Goal: Information Seeking & Learning: Learn about a topic

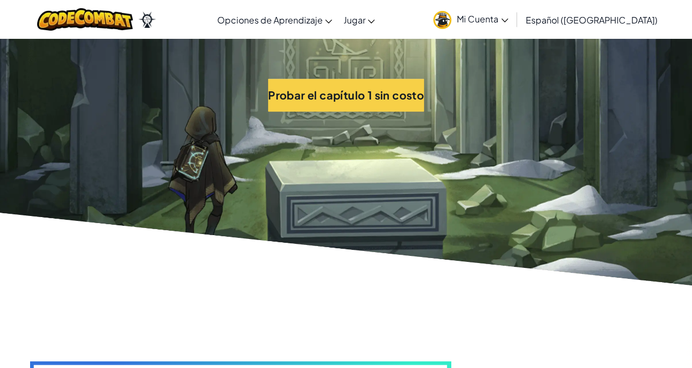
scroll to position [2503, 0]
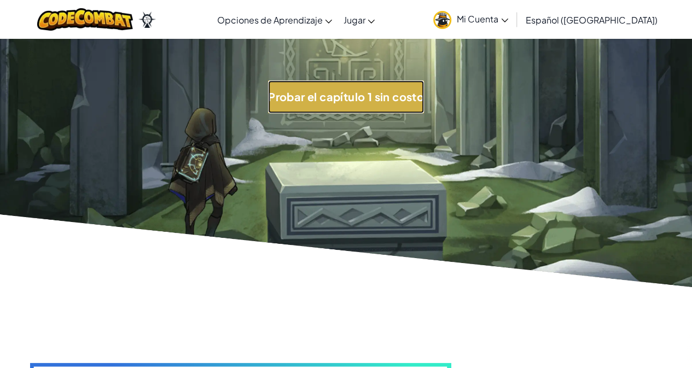
click at [386, 105] on button "Probar el capítulo 1 sin costo" at bounding box center [346, 96] width 156 height 33
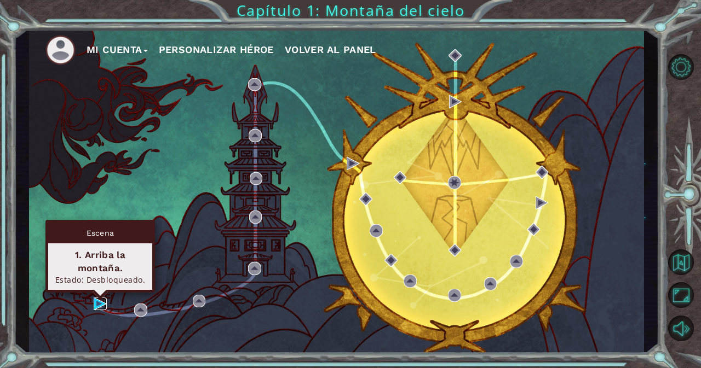
click at [102, 303] on img at bounding box center [100, 304] width 13 height 13
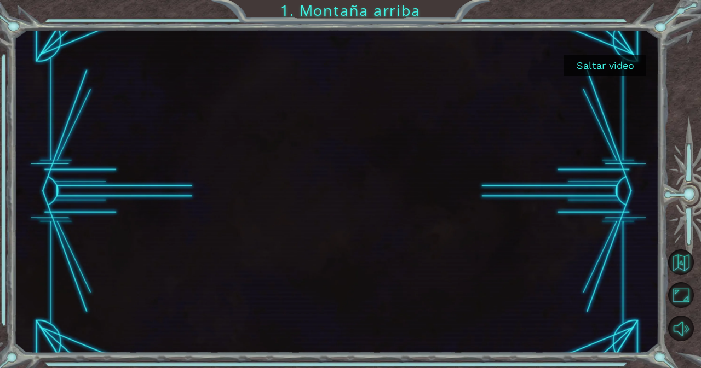
click at [614, 66] on button "Saltar video" at bounding box center [605, 65] width 82 height 21
click at [569, 62] on button "Saltar video" at bounding box center [605, 65] width 82 height 21
click at [599, 73] on button "Saltar video" at bounding box center [605, 65] width 82 height 21
click at [599, 72] on button "Saltar video" at bounding box center [605, 65] width 82 height 21
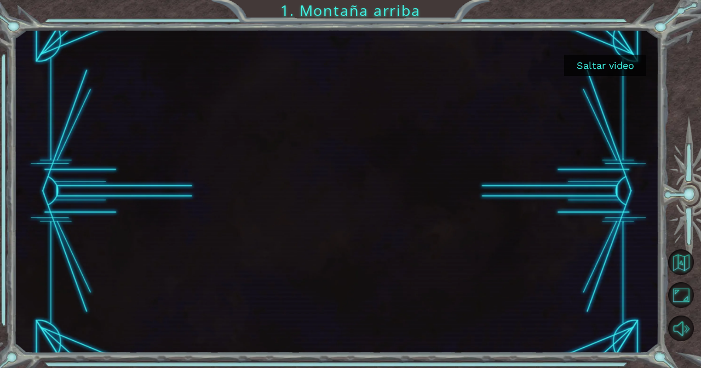
click at [623, 62] on button "Saltar video" at bounding box center [605, 65] width 82 height 21
click at [625, 77] on div at bounding box center [336, 192] width 645 height 324
click at [594, 64] on button "Saltar video" at bounding box center [605, 65] width 82 height 21
click at [595, 61] on button "Saltar video" at bounding box center [605, 65] width 82 height 21
click at [566, 67] on button "Saltar video" at bounding box center [605, 65] width 82 height 21
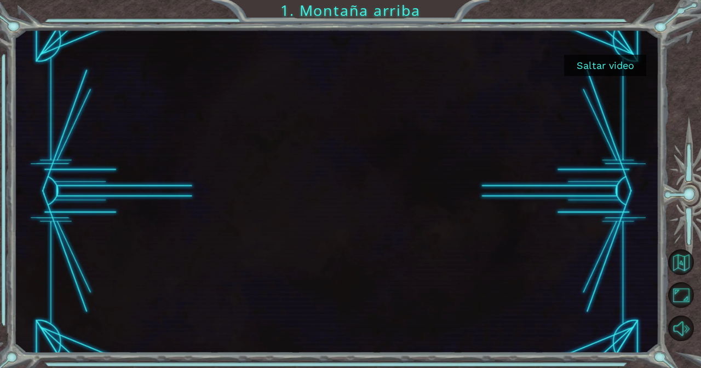
click at [577, 71] on button "Saltar video" at bounding box center [605, 65] width 82 height 21
click at [587, 61] on button "Saltar video" at bounding box center [605, 65] width 82 height 21
click at [600, 68] on button "Saltar video" at bounding box center [605, 65] width 82 height 21
click at [599, 58] on button "Saltar video" at bounding box center [605, 65] width 82 height 21
click at [605, 60] on button "Saltar video" at bounding box center [605, 65] width 82 height 21
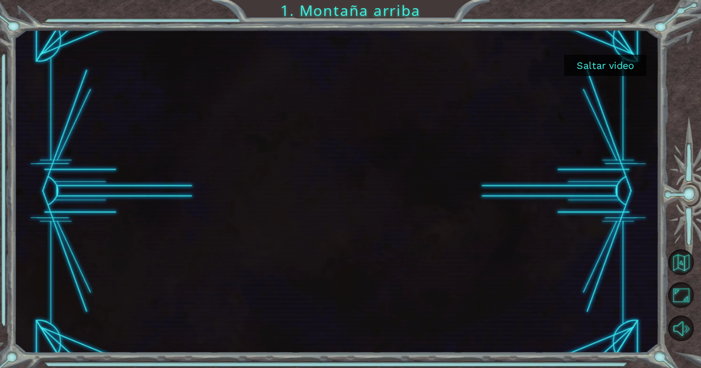
click at [610, 64] on button "Saltar video" at bounding box center [605, 65] width 82 height 21
click at [607, 70] on button "Saltar video" at bounding box center [605, 65] width 82 height 21
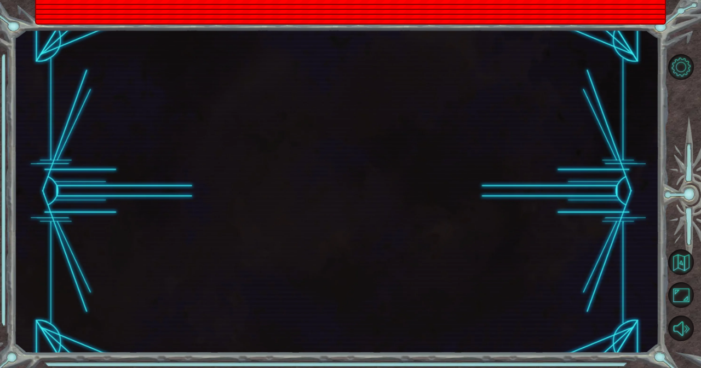
drag, startPoint x: 317, startPoint y: 79, endPoint x: 363, endPoint y: 141, distance: 77.0
click at [363, 141] on div at bounding box center [336, 192] width 645 height 324
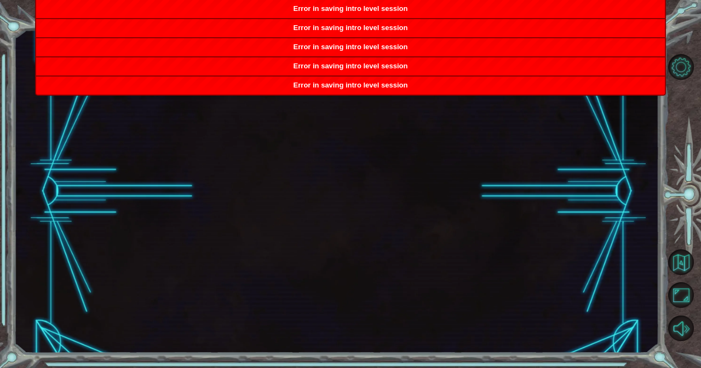
click at [335, 147] on div at bounding box center [336, 192] width 645 height 324
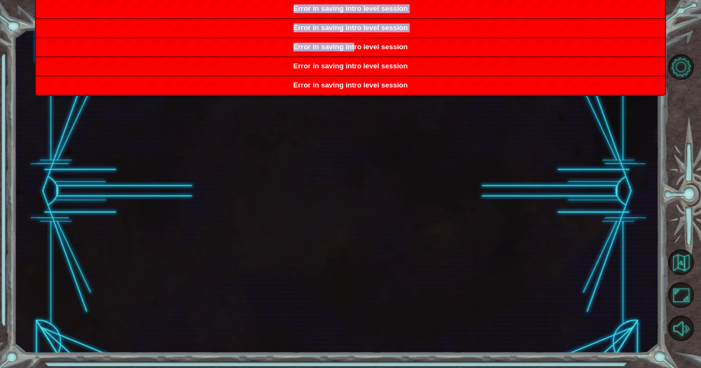
drag, startPoint x: 399, startPoint y: 157, endPoint x: 409, endPoint y: 214, distance: 57.8
click at [409, 214] on body "Capítulo 1: Montaña del cielo Error in saving intro level session Error in savi…" at bounding box center [350, 184] width 701 height 368
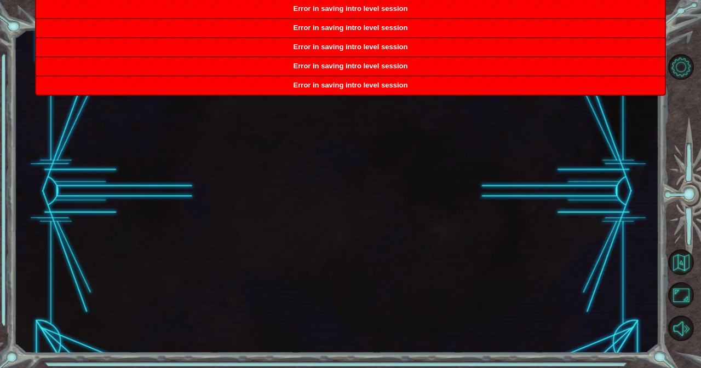
drag, startPoint x: 410, startPoint y: 214, endPoint x: 299, endPoint y: 88, distance: 167.9
click at [297, 84] on span "Error in saving intro level session" at bounding box center [350, 85] width 114 height 8
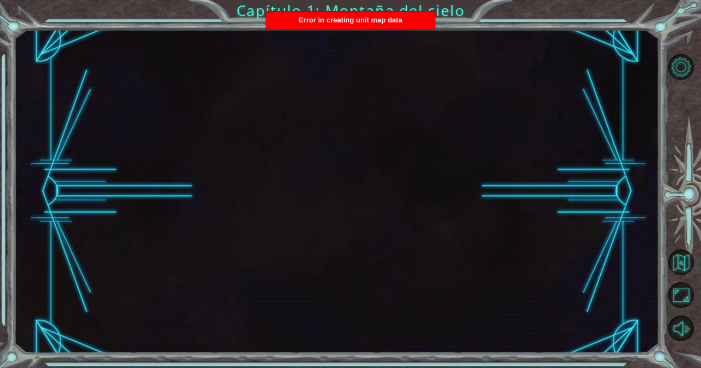
drag, startPoint x: 487, startPoint y: 193, endPoint x: 155, endPoint y: 158, distance: 332.9
click at [164, 169] on div at bounding box center [336, 192] width 645 height 324
click at [681, 303] on button "Maximizar navegador" at bounding box center [681, 295] width 26 height 26
click at [686, 250] on button "Volver al mapa" at bounding box center [681, 263] width 26 height 26
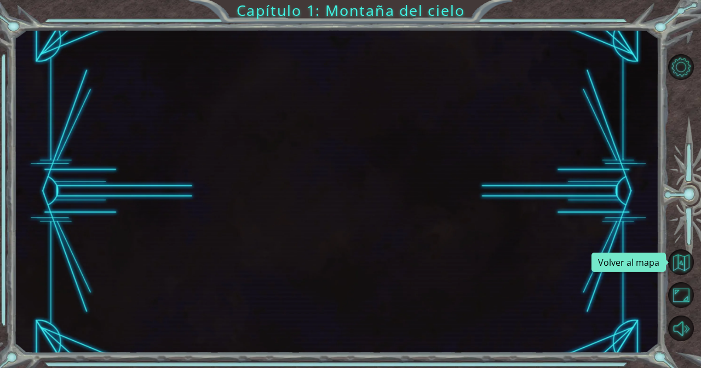
click at [686, 250] on button "Volver al mapa" at bounding box center [681, 263] width 26 height 26
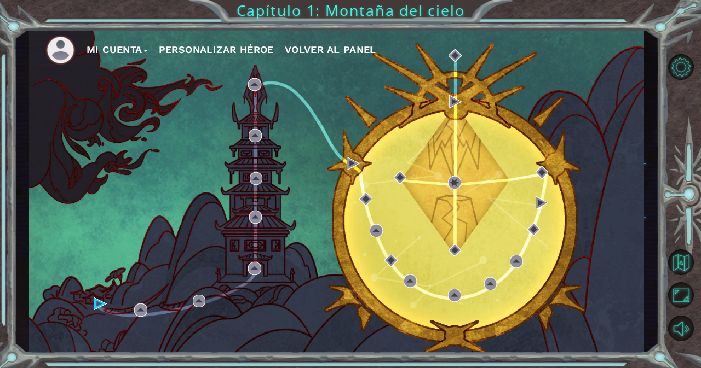
click at [686, 250] on button "Volver al mapa" at bounding box center [681, 263] width 26 height 26
click at [204, 53] on button "Personalizar héroe" at bounding box center [216, 50] width 115 height 16
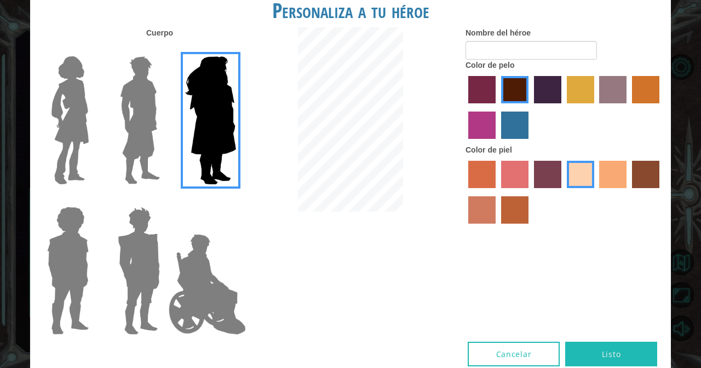
click at [186, 277] on img at bounding box center [207, 284] width 86 height 109
click at [235, 200] on input "Hero Jamie" at bounding box center [235, 200] width 0 height 0
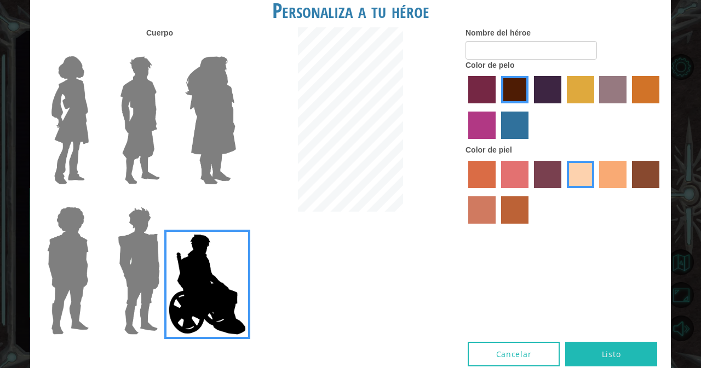
click at [105, 274] on div at bounding box center [136, 267] width 71 height 151
click at [131, 264] on img at bounding box center [138, 270] width 51 height 137
click at [164, 200] on input "Hero Garnet" at bounding box center [164, 200] width 0 height 0
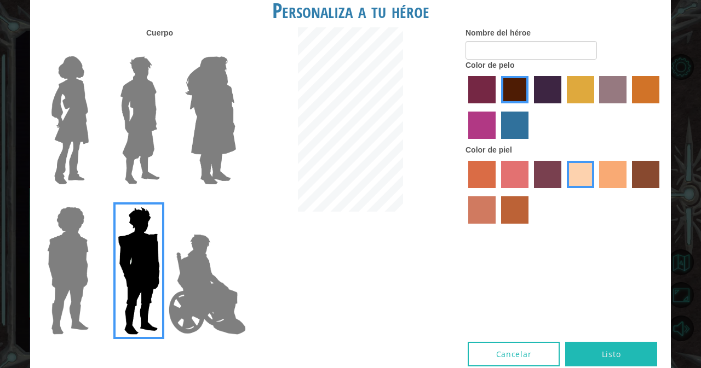
click at [88, 242] on img at bounding box center [68, 270] width 50 height 137
click at [93, 200] on input "Hero Steven" at bounding box center [93, 200] width 0 height 0
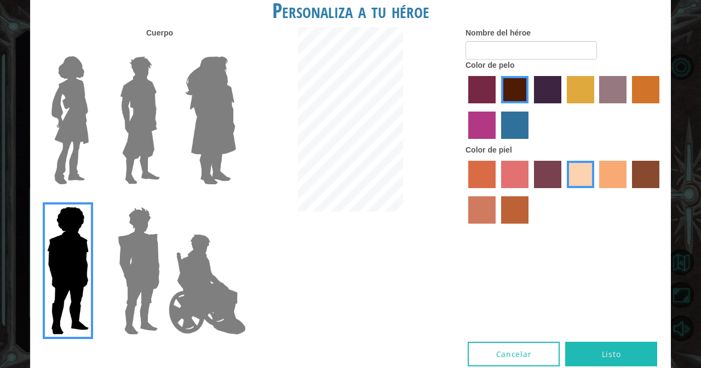
click at [85, 103] on img at bounding box center [70, 120] width 46 height 137
click at [93, 49] on input "Hero Connie" at bounding box center [93, 49] width 0 height 0
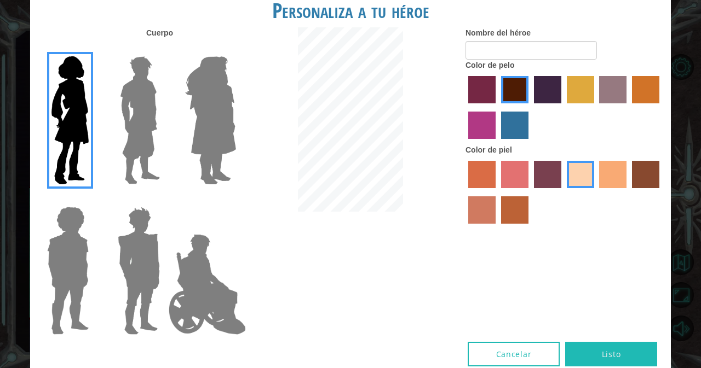
drag, startPoint x: 85, startPoint y: 103, endPoint x: 115, endPoint y: 111, distance: 31.2
click at [115, 111] on div at bounding box center [136, 191] width 213 height 301
click at [126, 108] on img at bounding box center [139, 120] width 49 height 137
click at [164, 49] on input "Hero Lars" at bounding box center [164, 49] width 0 height 0
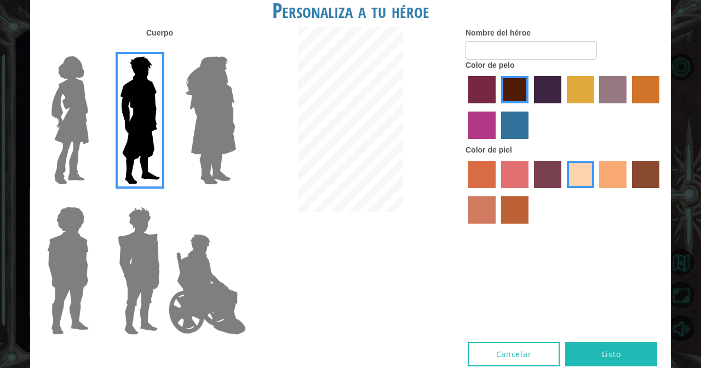
click at [548, 84] on label "hot purple hair color" at bounding box center [547, 89] width 27 height 27
click at [530, 107] on input "hot purple hair color" at bounding box center [530, 107] width 0 height 0
click at [635, 177] on label "karma skin color" at bounding box center [645, 174] width 27 height 27
click at [628, 192] on input "karma skin color" at bounding box center [628, 192] width 0 height 0
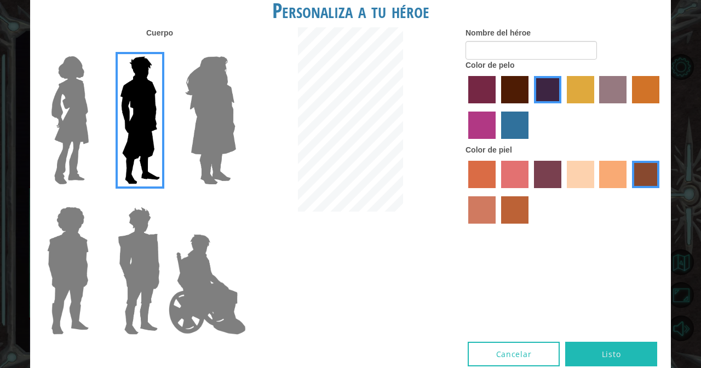
click at [498, 207] on div at bounding box center [563, 193] width 197 height 71
click at [505, 215] on label "smoke tree skin color" at bounding box center [514, 209] width 27 height 27
click at [497, 228] on input "smoke tree skin color" at bounding box center [497, 228] width 0 height 0
click at [664, 178] on div "Nombre del héroe Color de pelo Color de piel" at bounding box center [563, 128] width 213 height 202
click at [651, 177] on label "karma skin color" at bounding box center [645, 174] width 27 height 27
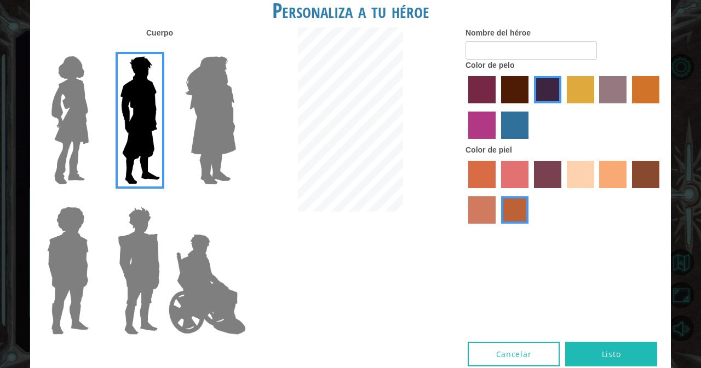
click at [628, 192] on input "karma skin color" at bounding box center [628, 192] width 0 height 0
click at [565, 178] on div at bounding box center [563, 193] width 197 height 71
click at [571, 179] on label "sandy beach skin color" at bounding box center [579, 174] width 27 height 27
click at [563, 192] on input "sandy beach skin color" at bounding box center [563, 192] width 0 height 0
click at [578, 89] on label "tulip tree hair color" at bounding box center [579, 89] width 27 height 27
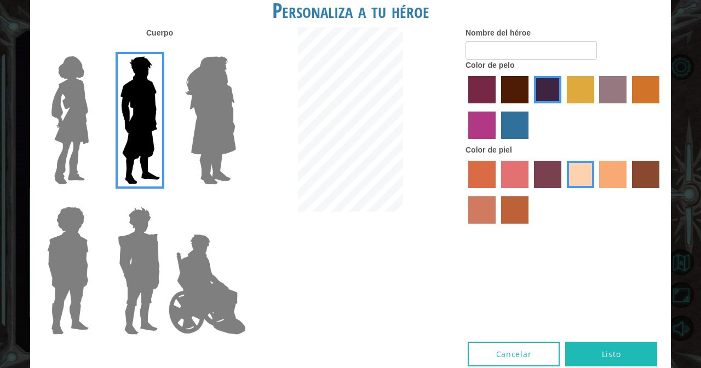
click at [563, 107] on input "tulip tree hair color" at bounding box center [563, 107] width 0 height 0
click at [507, 89] on label "maroon hair color" at bounding box center [514, 89] width 27 height 27
click at [497, 107] on input "maroon hair color" at bounding box center [497, 107] width 0 height 0
click at [537, 74] on div at bounding box center [563, 108] width 197 height 71
click at [535, 66] on div "Color de pelo" at bounding box center [563, 102] width 197 height 85
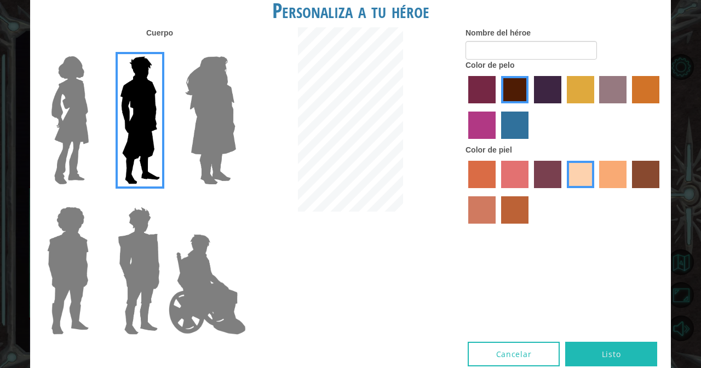
click at [536, 93] on label "hot purple hair color" at bounding box center [547, 89] width 27 height 27
click at [530, 107] on input "hot purple hair color" at bounding box center [530, 107] width 0 height 0
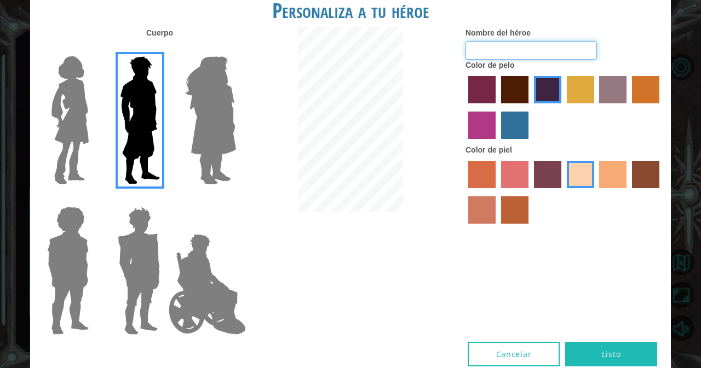
click at [496, 43] on input "Nombre del héroe" at bounding box center [530, 50] width 131 height 19
type input "leonardo"
click at [588, 343] on button "Listo" at bounding box center [611, 354] width 92 height 25
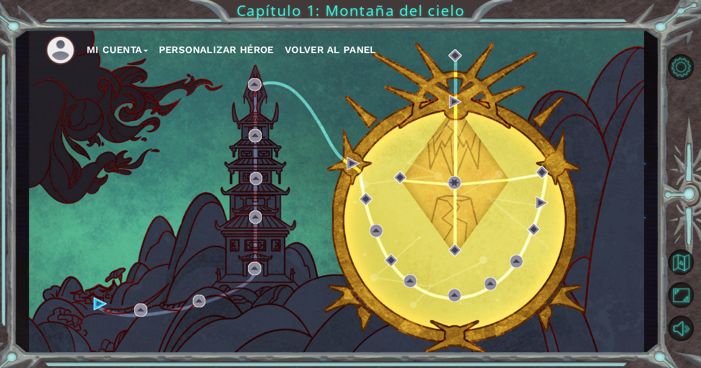
click at [236, 60] on ul "Mi Cuenta Personalizar héroe Volver al panel" at bounding box center [344, 50] width 598 height 30
click at [239, 48] on button "Personalizar héroe" at bounding box center [216, 50] width 115 height 16
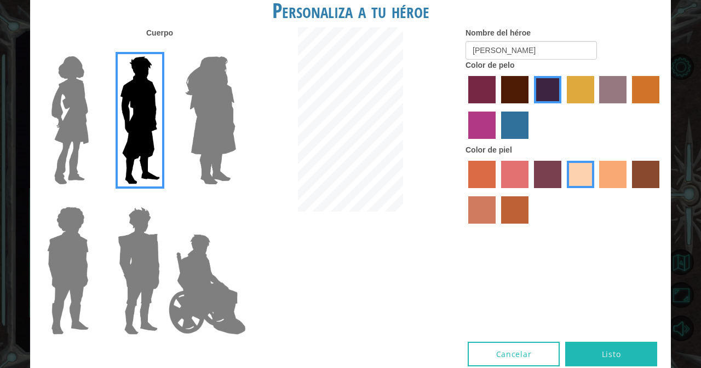
click at [481, 160] on div at bounding box center [563, 193] width 197 height 71
click at [487, 181] on label "sorbus skin color" at bounding box center [481, 174] width 27 height 27
click at [464, 192] on input "sorbus skin color" at bounding box center [464, 192] width 0 height 0
click at [516, 181] on label "froly skin color" at bounding box center [514, 174] width 27 height 27
click at [497, 192] on input "froly skin color" at bounding box center [497, 192] width 0 height 0
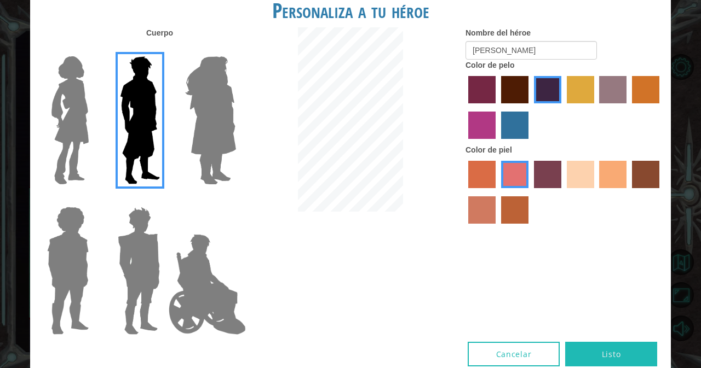
click at [547, 173] on label "tosca skin color" at bounding box center [547, 174] width 27 height 27
click at [530, 192] on input "tosca skin color" at bounding box center [530, 192] width 0 height 0
click at [572, 180] on label "sandy beach skin color" at bounding box center [579, 174] width 27 height 27
click at [563, 192] on input "sandy beach skin color" at bounding box center [563, 192] width 0 height 0
click at [621, 358] on button "Listo" at bounding box center [611, 354] width 92 height 25
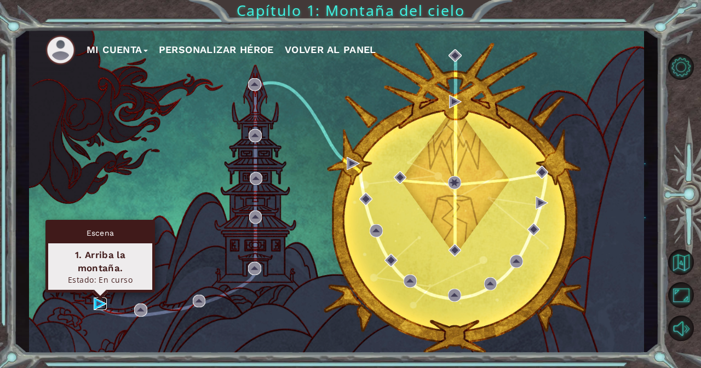
click at [97, 303] on img at bounding box center [100, 304] width 13 height 13
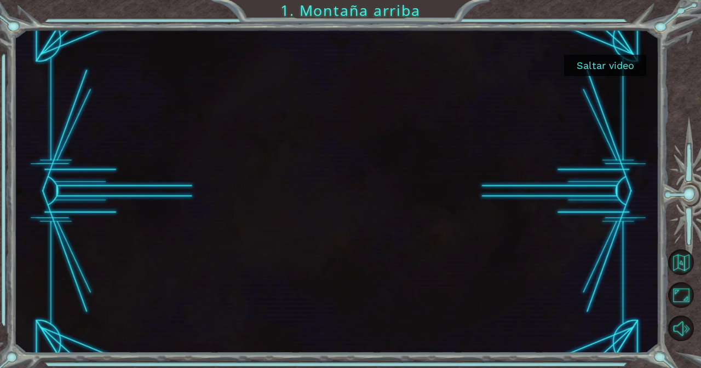
click at [630, 60] on button "Saltar video" at bounding box center [605, 65] width 82 height 21
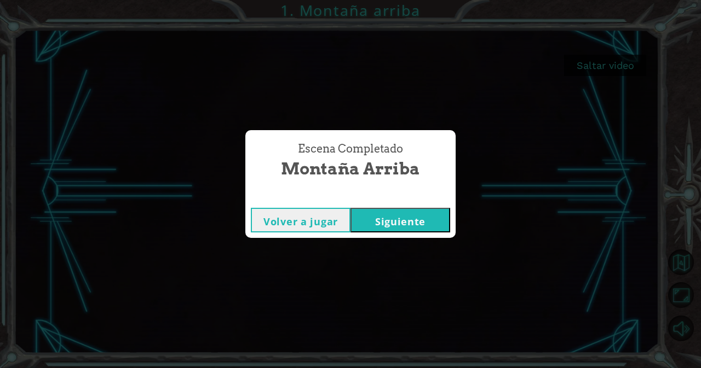
click at [628, 66] on div "Escena Completado Montaña arriba Volver a jugar Siguiente" at bounding box center [350, 184] width 701 height 368
click at [420, 212] on button "Siguiente" at bounding box center [400, 220] width 100 height 25
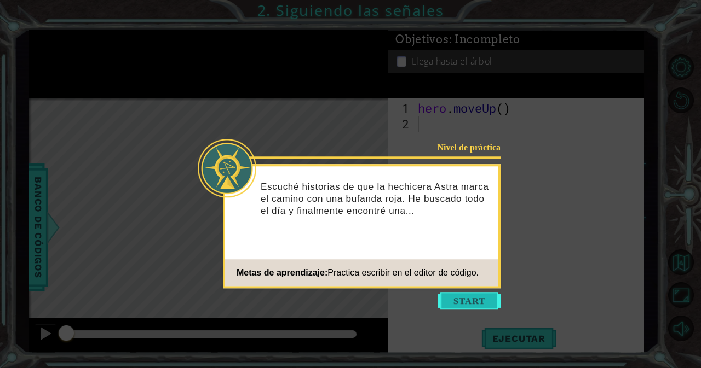
click at [473, 295] on button "Start" at bounding box center [469, 301] width 62 height 18
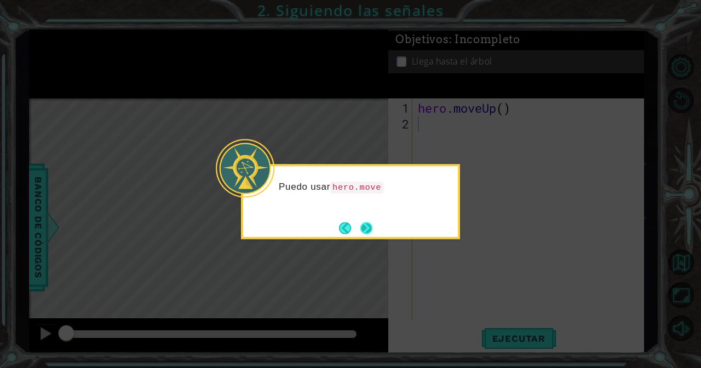
click at [368, 221] on button "Next" at bounding box center [366, 228] width 15 height 15
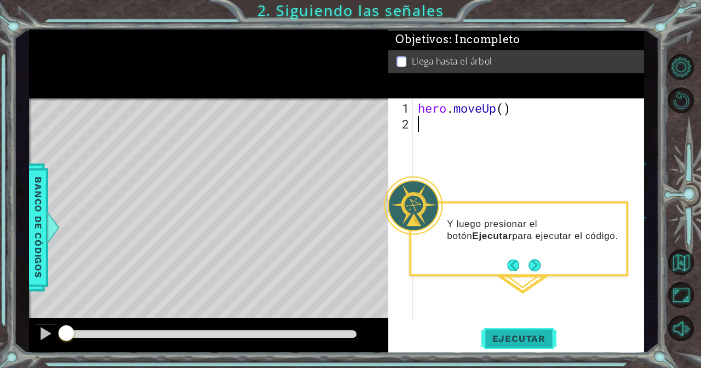
click at [529, 332] on button "Ejecutar" at bounding box center [518, 339] width 75 height 26
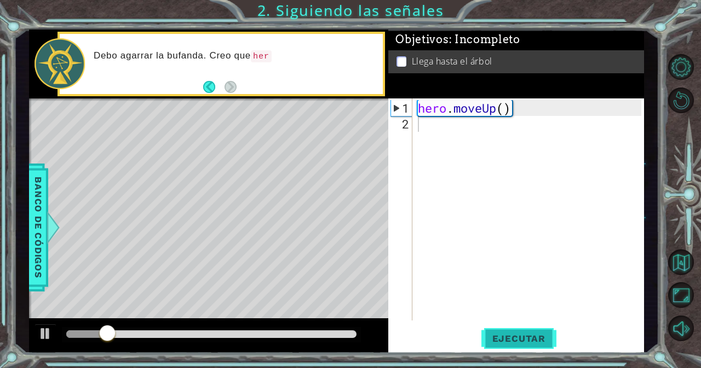
click at [491, 339] on span "Ejecutar" at bounding box center [518, 338] width 75 height 11
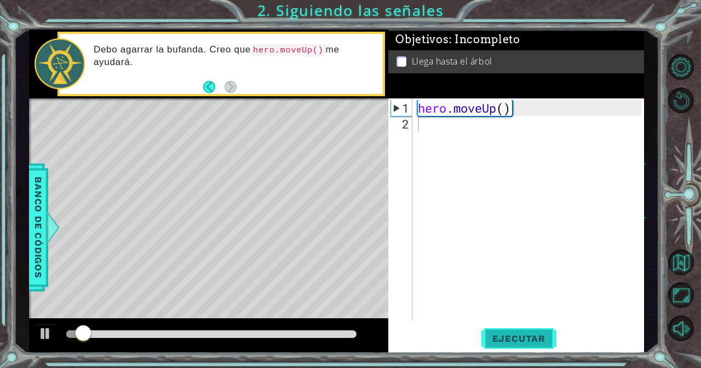
click at [491, 339] on span "Ejecutar" at bounding box center [518, 338] width 75 height 11
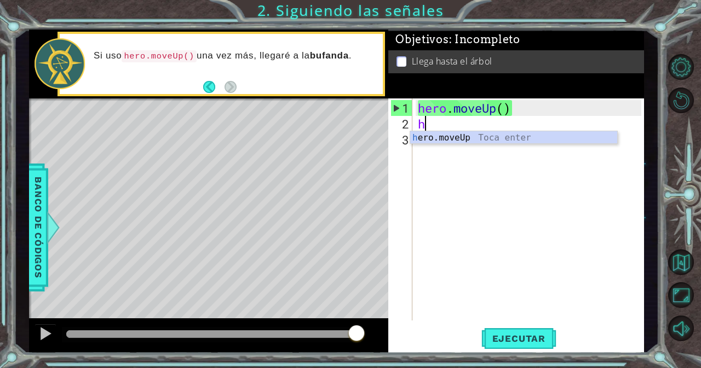
click at [519, 130] on div "hero . moveUp ( ) h" at bounding box center [530, 227] width 231 height 254
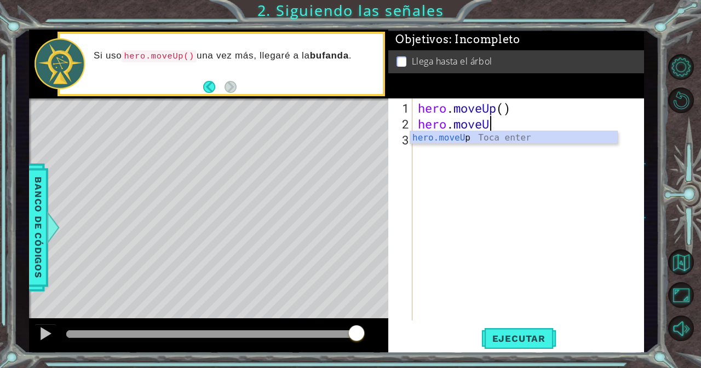
scroll to position [0, 3]
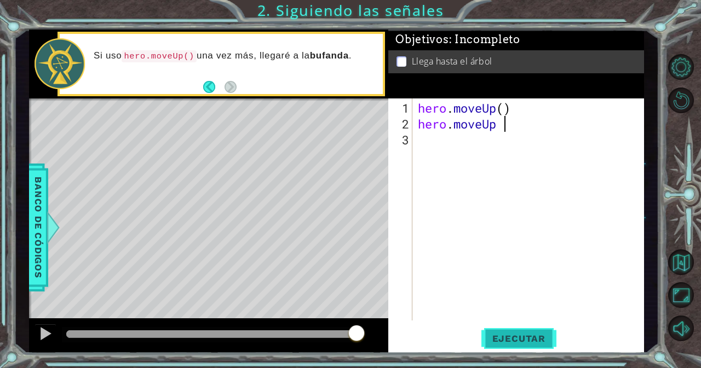
click at [502, 342] on span "Ejecutar" at bounding box center [518, 338] width 75 height 11
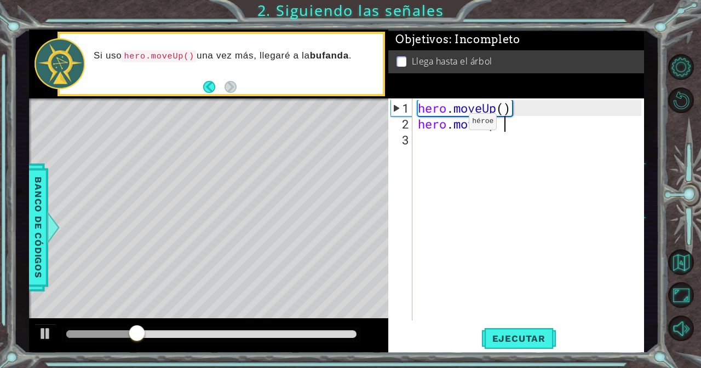
click at [452, 126] on div "hero . moveUp ( ) hero . moveUp" at bounding box center [530, 227] width 231 height 254
click at [504, 128] on div "hero . moveUp ( ) hero . moveUp" at bounding box center [530, 227] width 231 height 254
click at [516, 121] on div "hero . moveUp ( ) hero . moveUp" at bounding box center [530, 227] width 231 height 254
click at [400, 56] on p at bounding box center [401, 61] width 10 height 10
drag, startPoint x: 417, startPoint y: 123, endPoint x: 420, endPoint y: 142, distance: 18.9
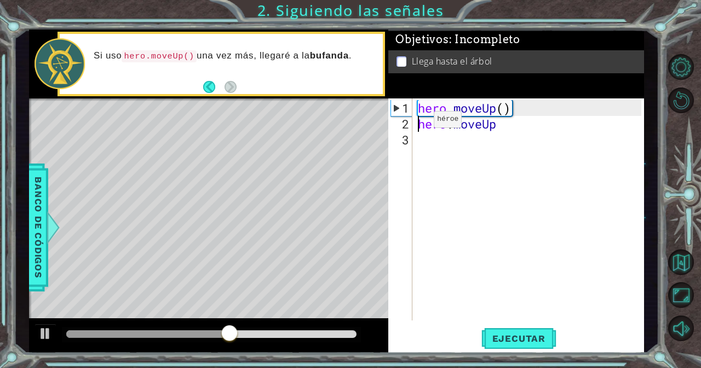
click at [417, 124] on div "hero . moveUp ( ) hero . moveUp" at bounding box center [530, 227] width 231 height 254
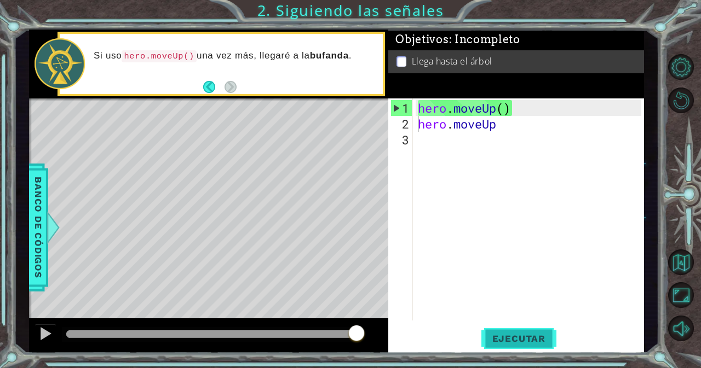
click at [538, 327] on button "Ejecutar" at bounding box center [518, 339] width 75 height 26
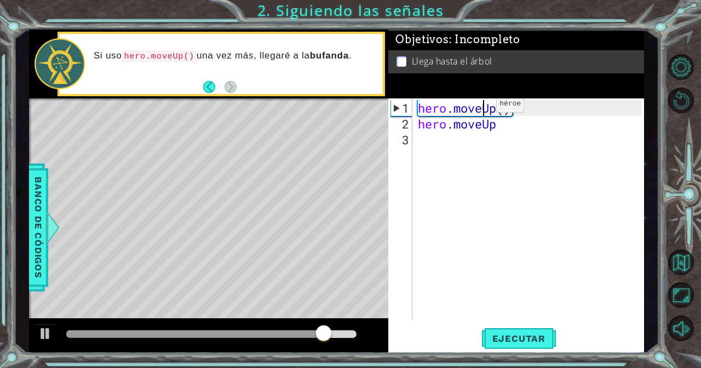
click at [479, 108] on div "hero . moveUp ( ) hero . moveUp" at bounding box center [530, 227] width 231 height 254
click at [491, 114] on div "hero . moveUp ( ) hero . moveUp" at bounding box center [530, 227] width 231 height 254
click at [505, 127] on div "hero . moveUp ( ) hero . moveUp" at bounding box center [530, 227] width 231 height 254
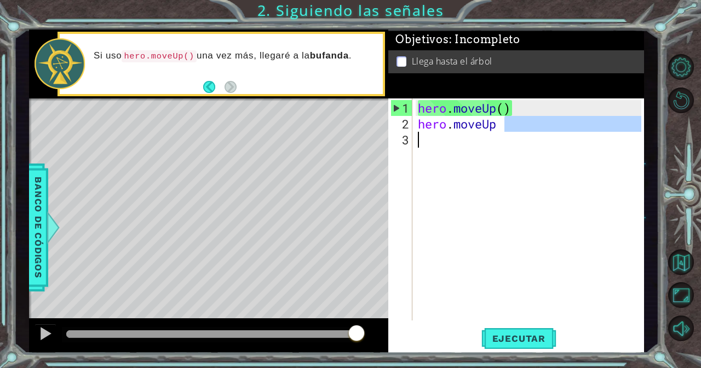
drag, startPoint x: 507, startPoint y: 125, endPoint x: 510, endPoint y: 135, distance: 9.9
click at [510, 135] on div "hero . moveUp ( ) hero . moveUp" at bounding box center [530, 227] width 231 height 254
click at [504, 119] on div "hero . moveUp ( ) hero . moveUp" at bounding box center [527, 210] width 225 height 222
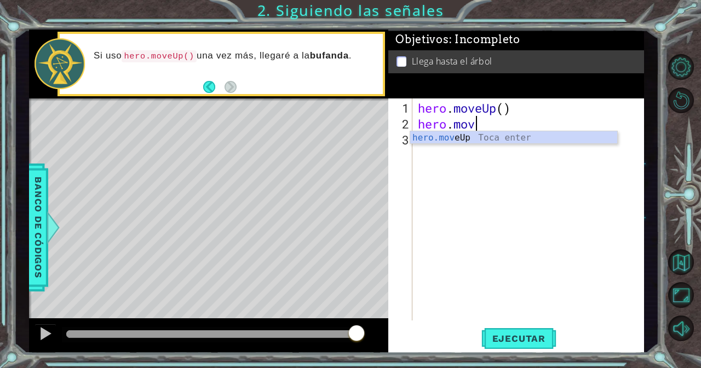
scroll to position [0, 0]
type textarea "h"
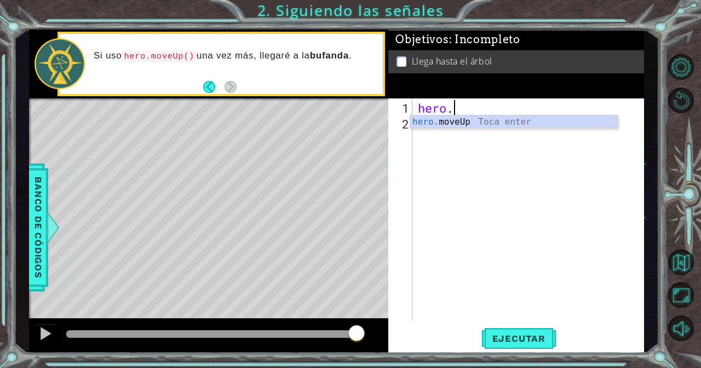
type textarea "h"
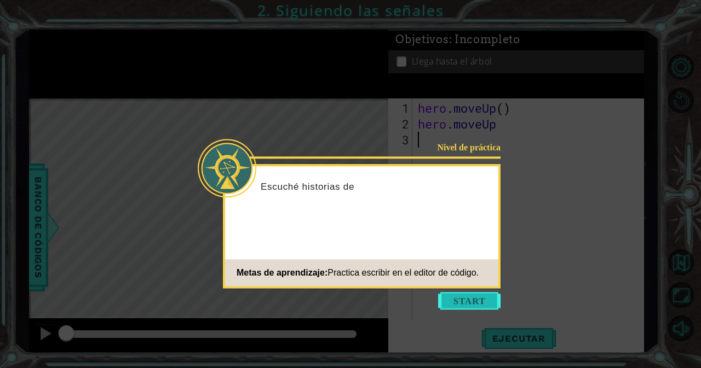
click at [457, 299] on button "Start" at bounding box center [469, 301] width 62 height 18
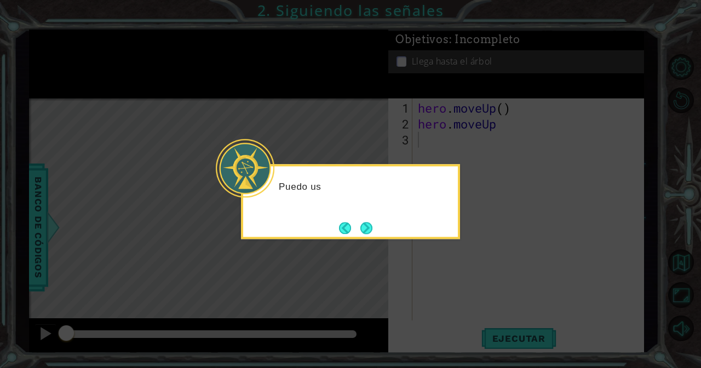
click at [521, 218] on icon at bounding box center [350, 184] width 701 height 368
drag, startPoint x: 360, startPoint y: 225, endPoint x: 351, endPoint y: 226, distance: 8.2
click at [351, 226] on button "Back" at bounding box center [349, 228] width 21 height 12
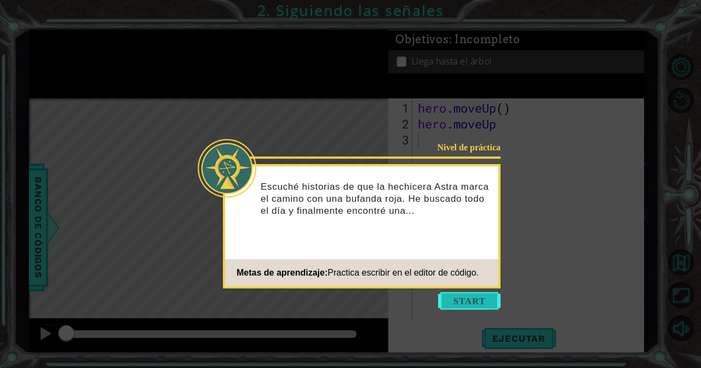
click at [464, 303] on button "Start" at bounding box center [469, 301] width 62 height 18
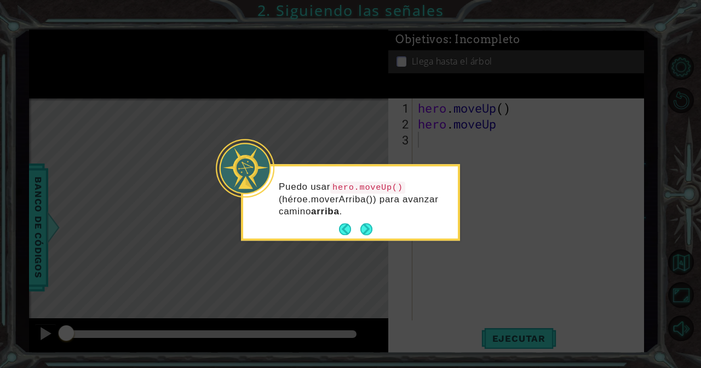
click at [385, 221] on div "Puedo usar hero.moveUp() (héroe.moverArriba()) para avanzar camino arriba ." at bounding box center [350, 205] width 215 height 68
click at [370, 224] on button "Next" at bounding box center [366, 230] width 12 height 12
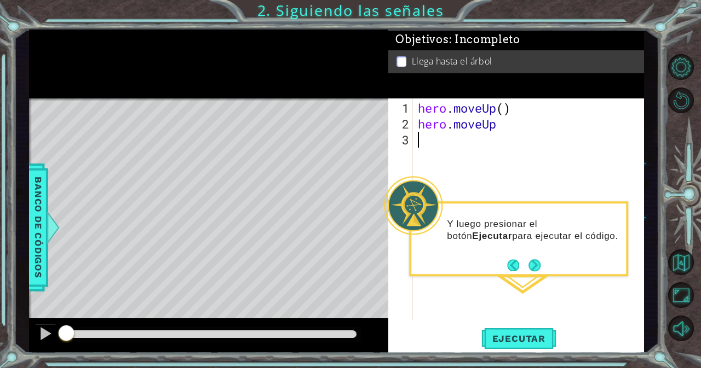
click at [459, 152] on div "hero . moveUp ( ) hero . moveUp" at bounding box center [530, 227] width 231 height 254
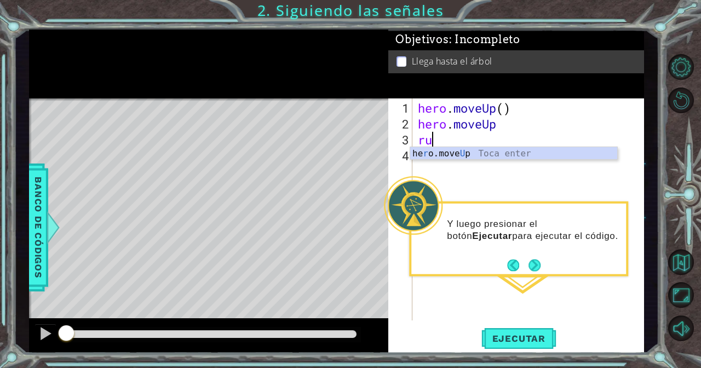
type textarea "run"
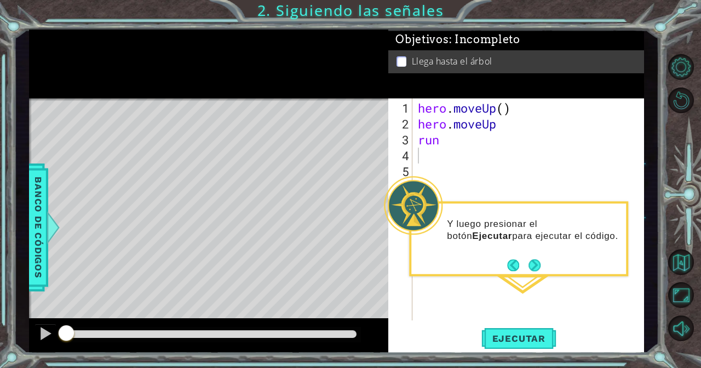
click at [537, 257] on footer at bounding box center [523, 265] width 33 height 16
click at [531, 264] on button "Next" at bounding box center [534, 265] width 12 height 12
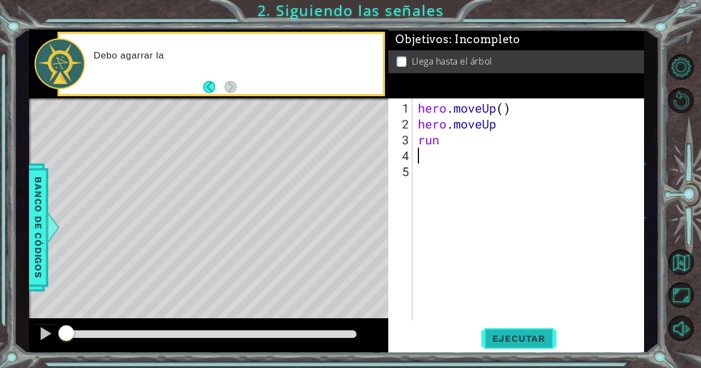
click at [499, 332] on button "Ejecutar" at bounding box center [518, 339] width 75 height 26
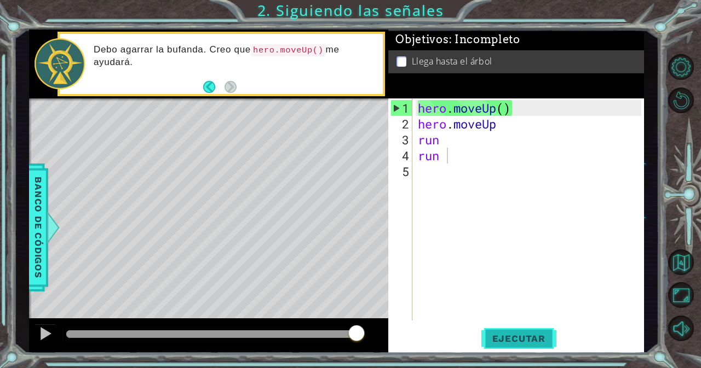
click at [500, 344] on span "Ejecutar" at bounding box center [518, 338] width 75 height 11
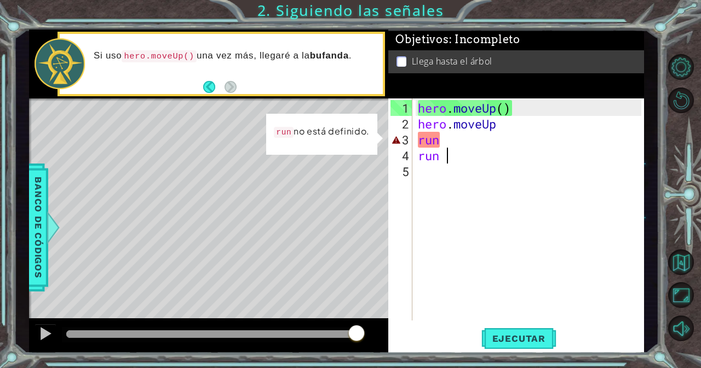
click at [475, 152] on div "hero . moveUp ( ) hero . moveUp run run" at bounding box center [530, 227] width 231 height 254
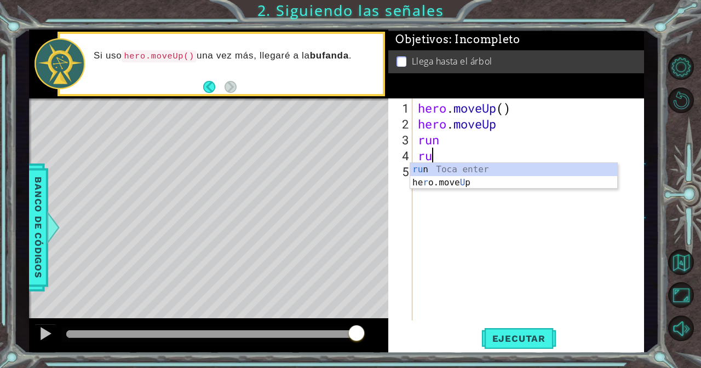
type textarea "r"
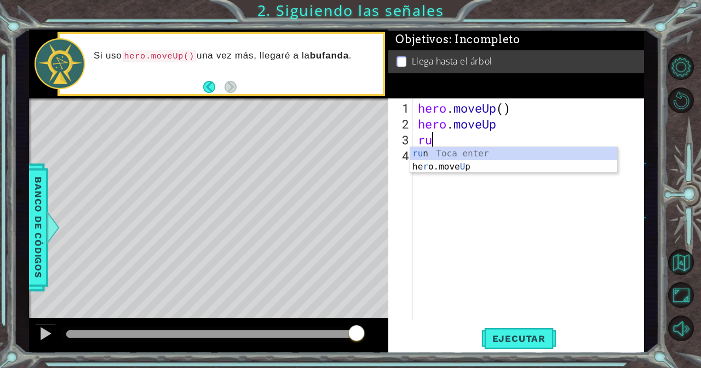
type textarea "r"
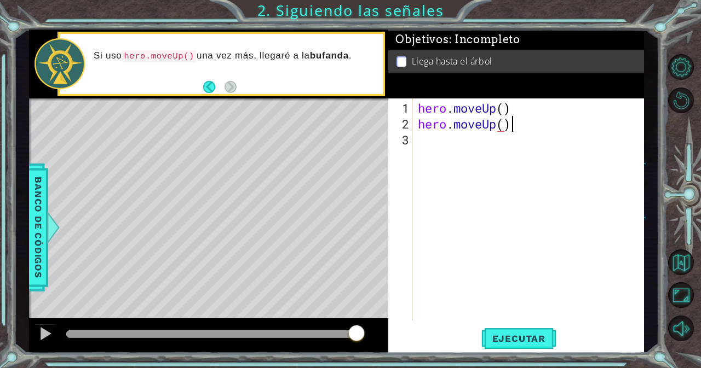
scroll to position [0, 3]
type textarea "hero.moveUp()"
click at [502, 330] on button "Ejecutar" at bounding box center [518, 339] width 75 height 26
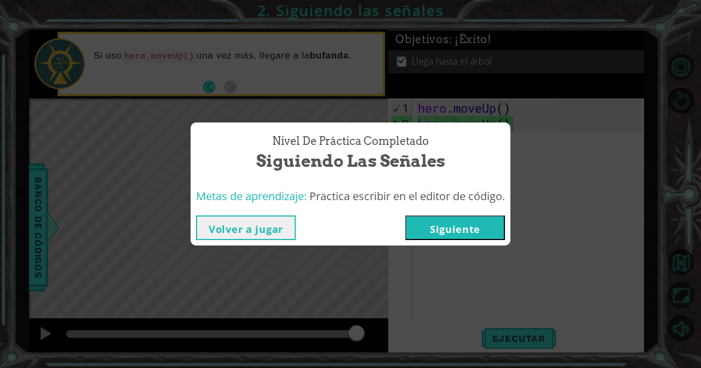
click at [461, 227] on button "Siguiente" at bounding box center [455, 228] width 100 height 25
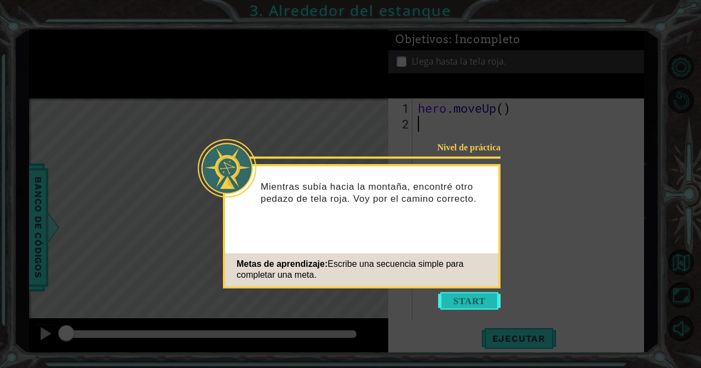
click at [471, 299] on button "Start" at bounding box center [469, 301] width 62 height 18
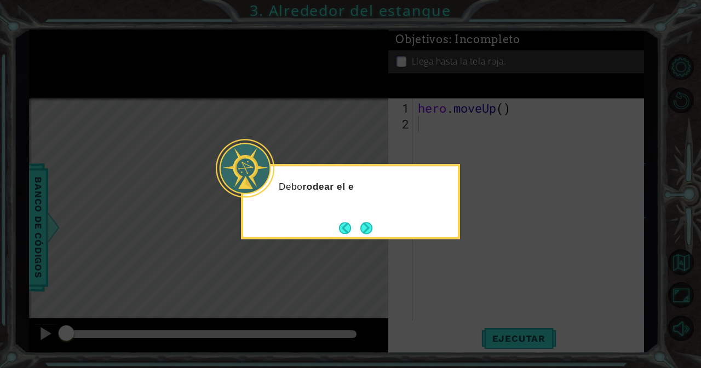
click at [375, 215] on div "Debo rodear el e" at bounding box center [350, 201] width 219 height 75
click at [372, 218] on div "Debo rodear el estanque ." at bounding box center [350, 201] width 219 height 75
click at [363, 221] on footer at bounding box center [355, 228] width 33 height 16
click at [363, 229] on button "Next" at bounding box center [366, 228] width 12 height 12
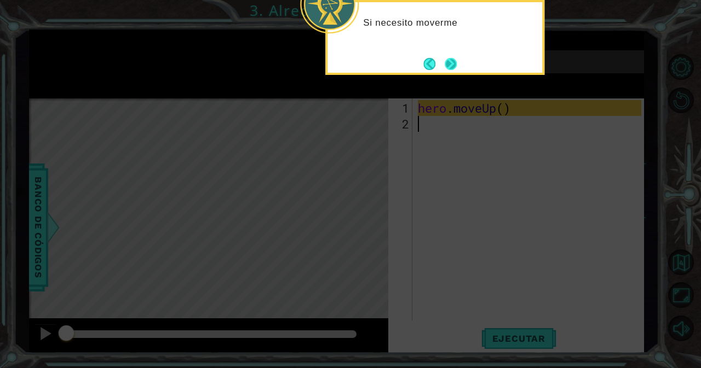
click at [452, 60] on button "Next" at bounding box center [450, 64] width 12 height 12
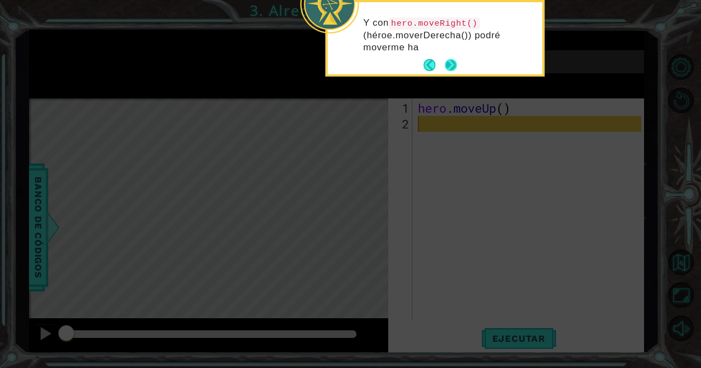
click at [455, 59] on button "Next" at bounding box center [450, 65] width 12 height 12
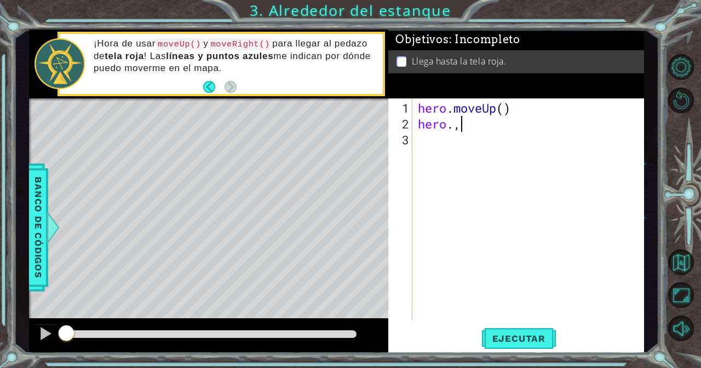
scroll to position [0, 1]
type textarea "hero."
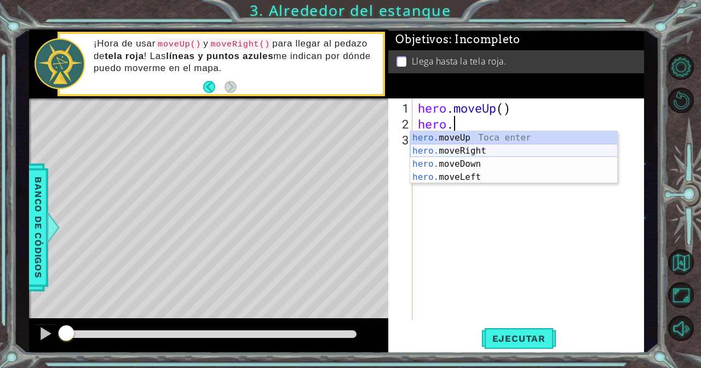
click at [447, 152] on div "hero. moveUp Toca enter hero. moveRight Toca enter hero. moveDown Toca enter he…" at bounding box center [513, 170] width 207 height 79
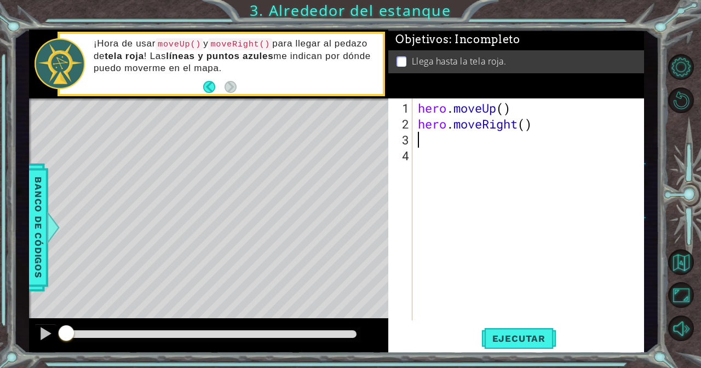
scroll to position [0, 0]
click at [518, 332] on button "Ejecutar" at bounding box center [518, 339] width 75 height 26
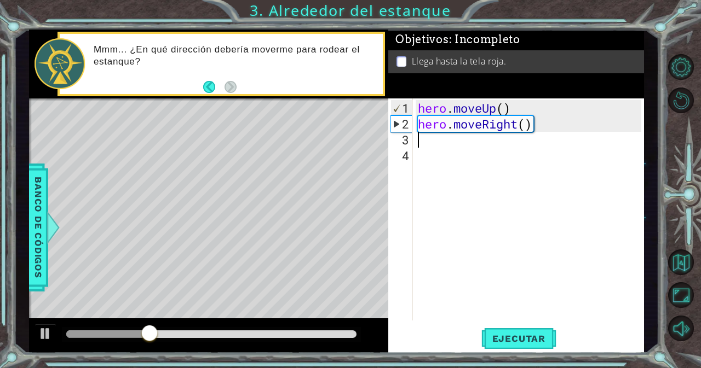
click at [462, 144] on div "hero . moveUp ( ) hero . moveRight ( )" at bounding box center [530, 227] width 231 height 254
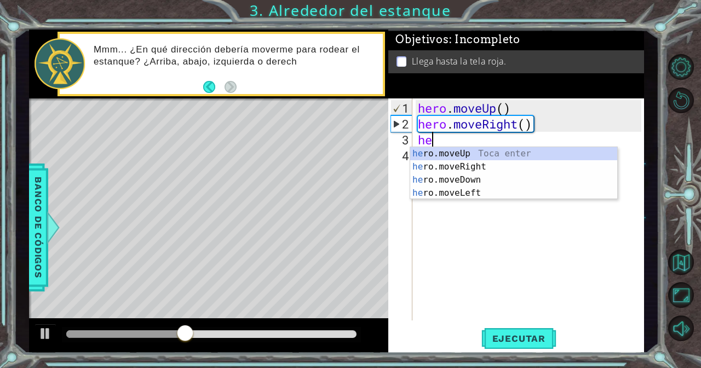
type textarea "her"
click at [464, 150] on div "her o.moveUp Toca enter her o.moveRight Toca enter her o.moveDown Toca enter he…" at bounding box center [513, 186] width 207 height 79
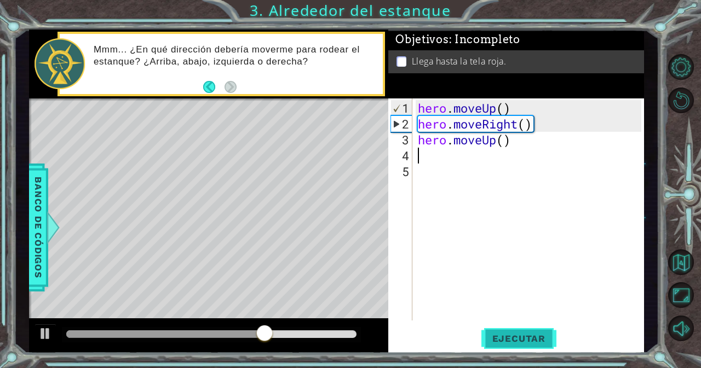
click at [512, 342] on span "Ejecutar" at bounding box center [518, 338] width 75 height 11
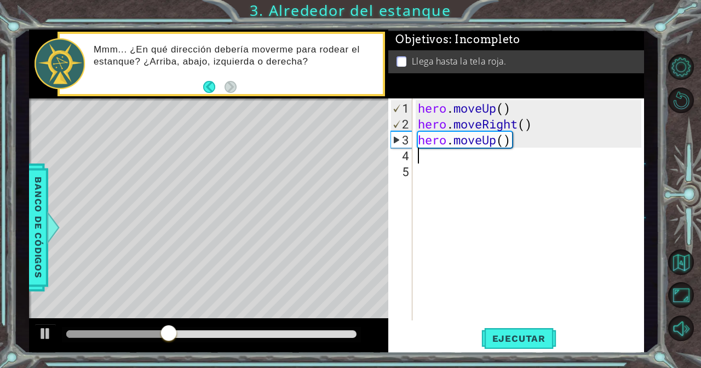
click at [441, 163] on div "hero . moveUp ( ) hero . moveRight ( ) hero . moveUp ( )" at bounding box center [530, 227] width 231 height 254
click at [440, 159] on div "hero . moveUp ( ) hero . moveRight ( ) hero . moveUp ( )" at bounding box center [530, 227] width 231 height 254
type textarea "h"
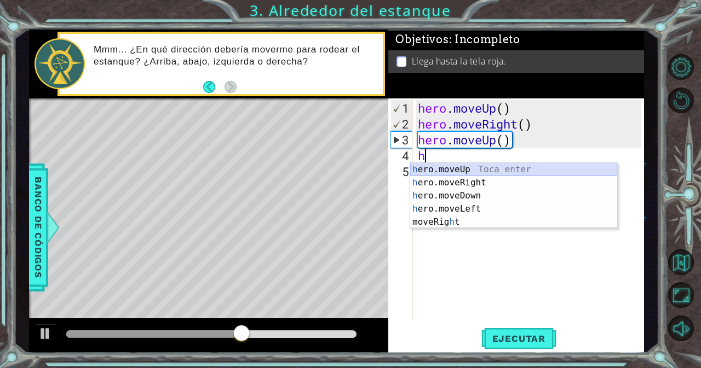
click at [437, 166] on div "h ero.moveUp Toca enter h ero.moveRight Toca enter h ero.moveDown Toca enter h …" at bounding box center [513, 209] width 207 height 92
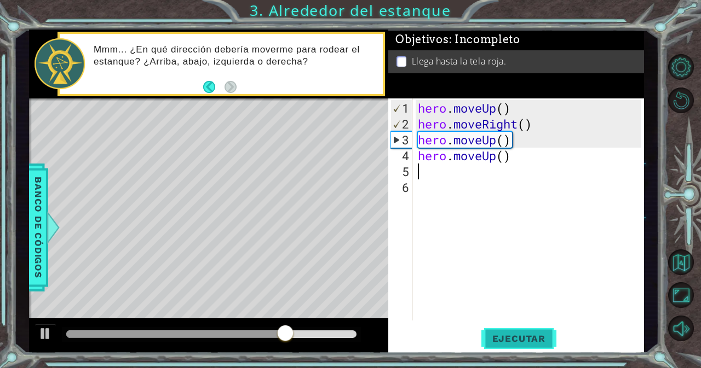
click at [484, 335] on span "Ejecutar" at bounding box center [518, 338] width 75 height 11
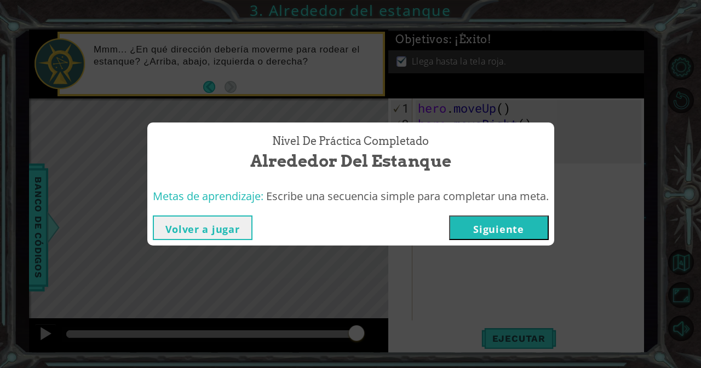
click at [531, 245] on div "Volver a jugar Siguiente" at bounding box center [350, 228] width 407 height 36
click at [529, 237] on button "Siguiente" at bounding box center [499, 228] width 100 height 25
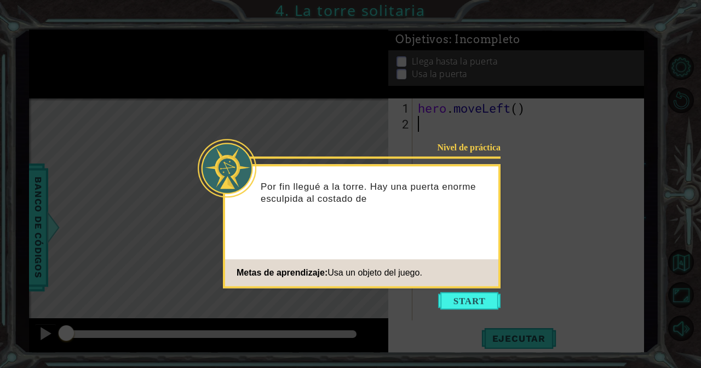
click at [475, 291] on icon at bounding box center [350, 184] width 701 height 368
click at [469, 296] on button "Start" at bounding box center [469, 301] width 62 height 18
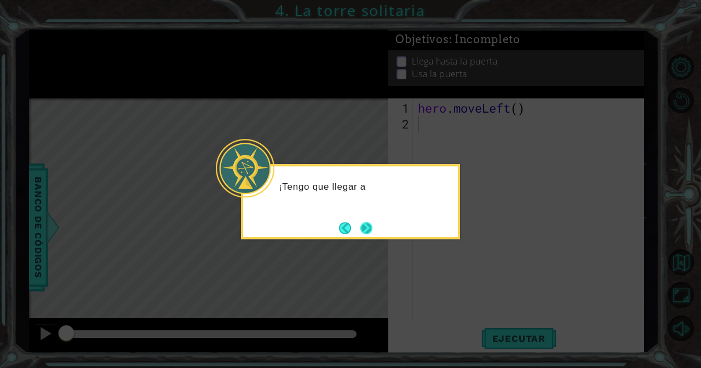
click at [372, 228] on button "Next" at bounding box center [366, 228] width 12 height 12
click at [372, 225] on button "Next" at bounding box center [366, 228] width 12 height 12
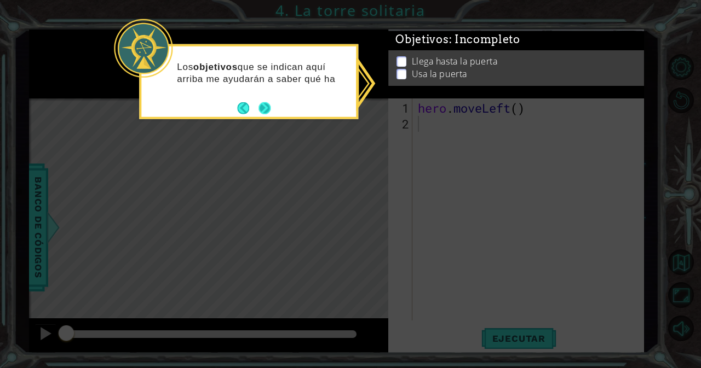
click at [267, 102] on button "Next" at bounding box center [264, 108] width 12 height 12
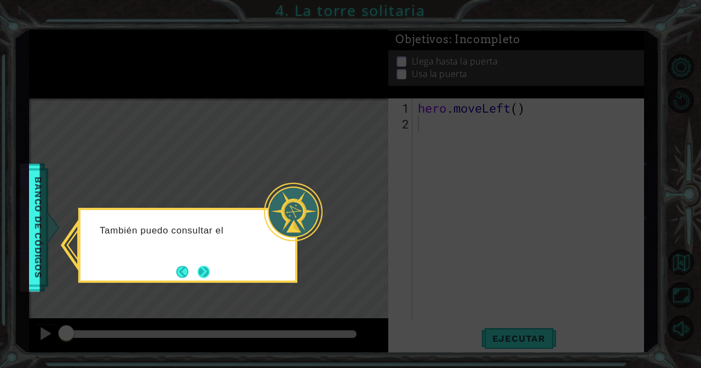
click at [210, 266] on button "Next" at bounding box center [204, 272] width 12 height 12
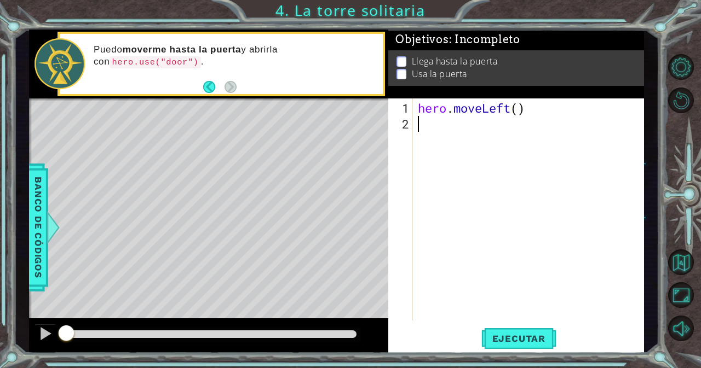
click at [454, 129] on div "hero . moveLeft ( )" at bounding box center [530, 227] width 231 height 254
type textarea "h"
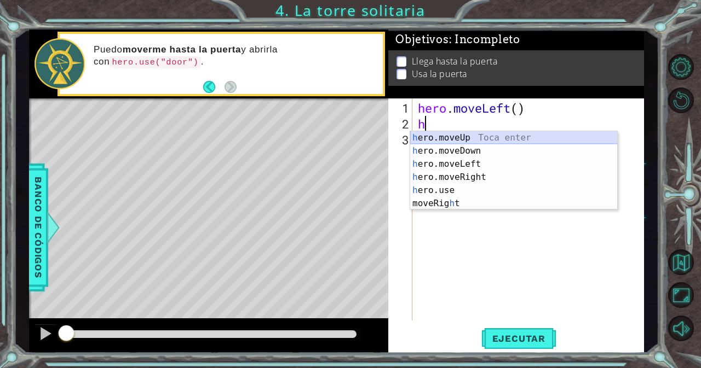
click at [443, 138] on div "h ero.moveUp Toca enter h ero.moveDown Toca enter h ero.moveLeft Toca enter h e…" at bounding box center [513, 183] width 207 height 105
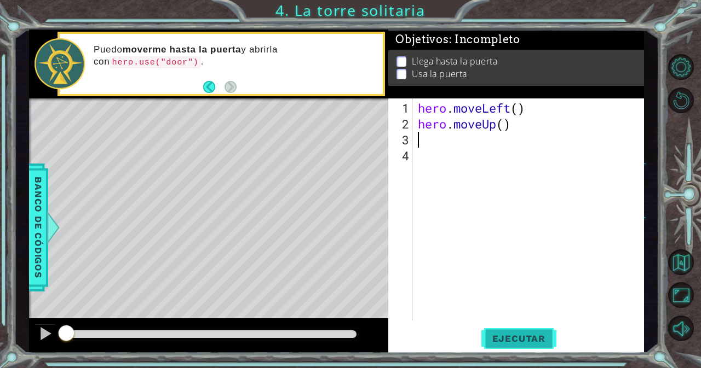
click at [495, 340] on span "Ejecutar" at bounding box center [518, 338] width 75 height 11
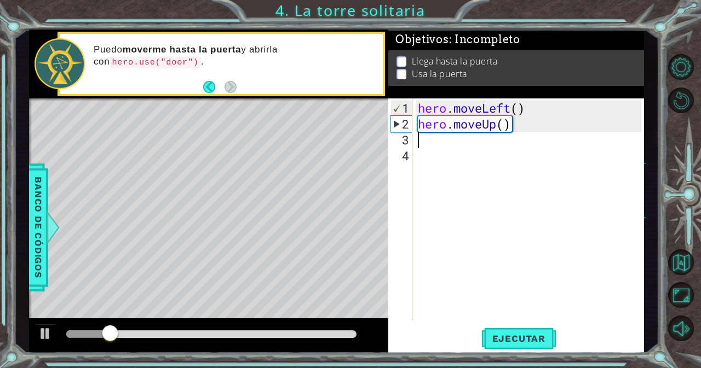
click at [516, 131] on div "hero . moveLeft ( ) hero . moveUp ( )" at bounding box center [530, 227] width 231 height 254
click at [522, 122] on div "hero . moveLeft ( ) hero . moveUp ( )" at bounding box center [530, 227] width 231 height 254
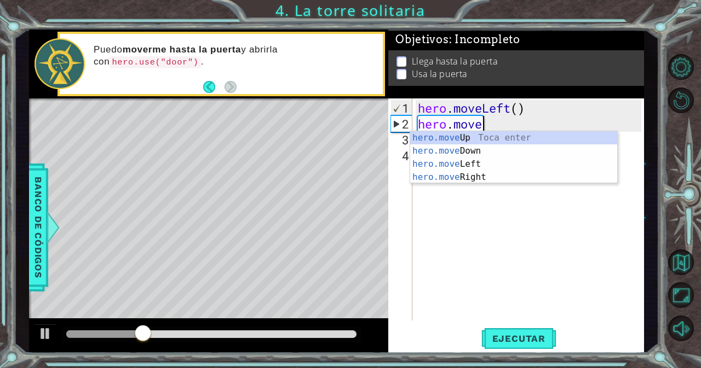
type textarea "h"
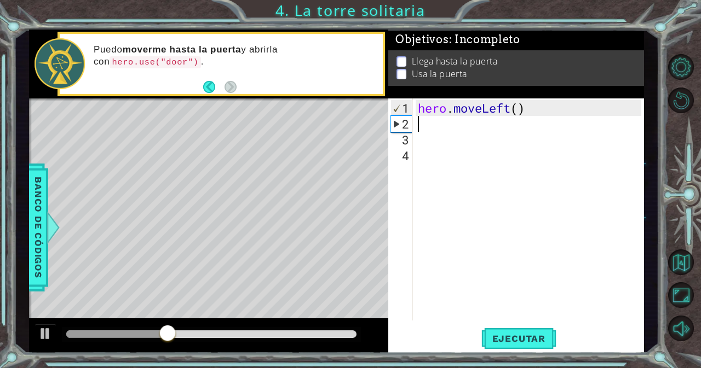
type textarea "he"
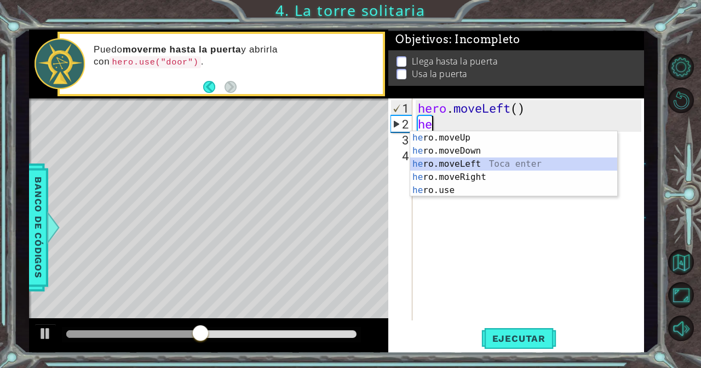
click at [478, 164] on div "he ro.moveUp Toca enter he ro.moveDown Toca enter he ro.moveLeft Toca enter he …" at bounding box center [513, 177] width 207 height 92
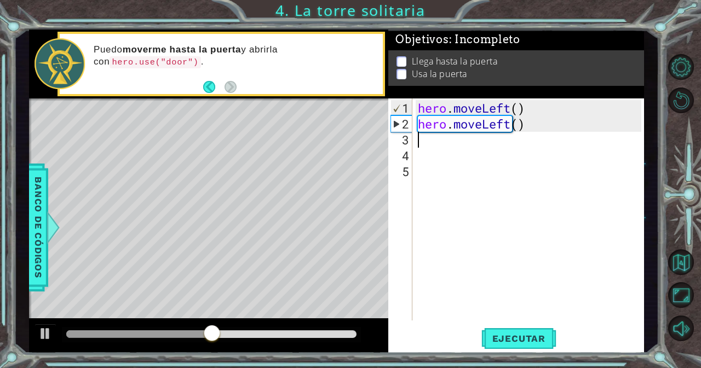
click at [475, 145] on div "hero . moveLeft ( ) hero . moveLeft ( )" at bounding box center [530, 227] width 231 height 254
type textarea "h"
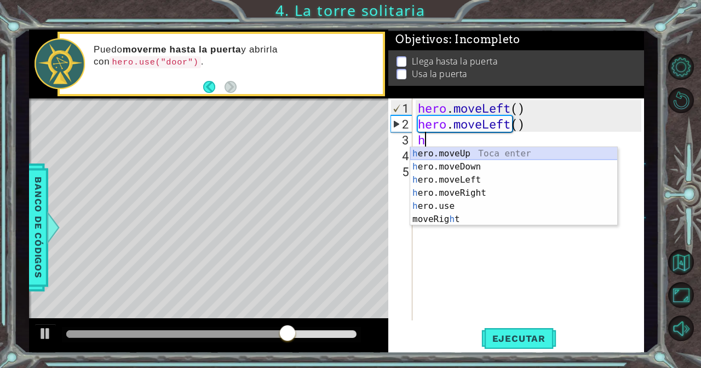
click at [473, 153] on div "h ero.moveUp Toca enter h ero.moveDown Toca enter h ero.moveLeft Toca enter h e…" at bounding box center [513, 199] width 207 height 105
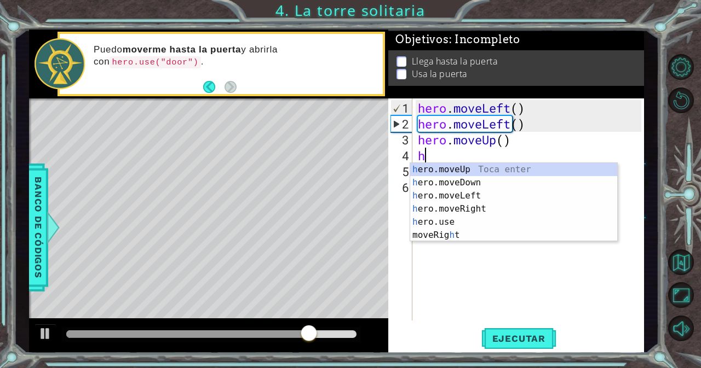
type textarea "he"
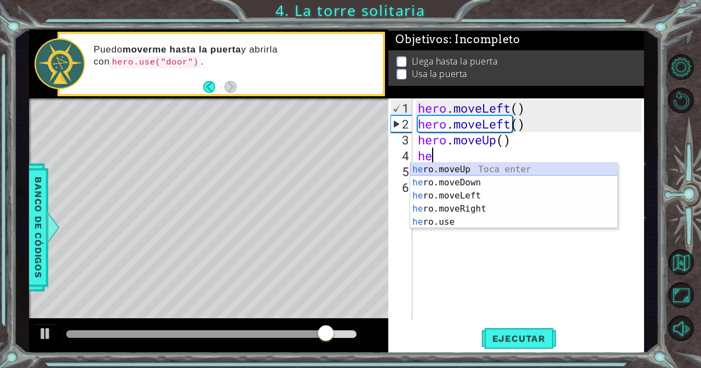
click at [453, 164] on div "he ro.moveUp Toca enter he ro.moveDown Toca enter he ro.moveLeft Toca enter he …" at bounding box center [513, 209] width 207 height 92
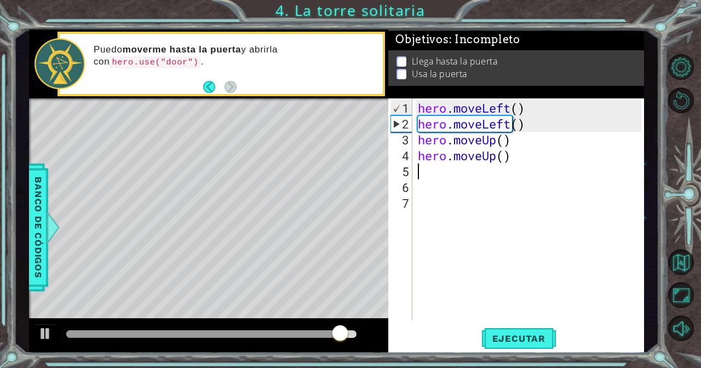
click at [456, 171] on div "hero . moveLeft ( ) hero . moveLeft ( ) hero . moveUp ( ) hero . moveUp ( )" at bounding box center [530, 227] width 231 height 254
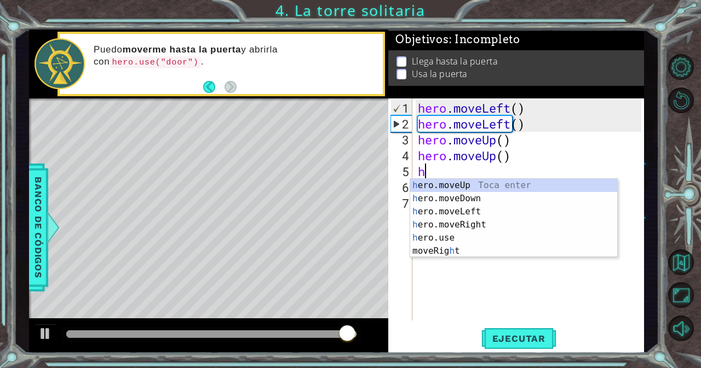
type textarea "he"
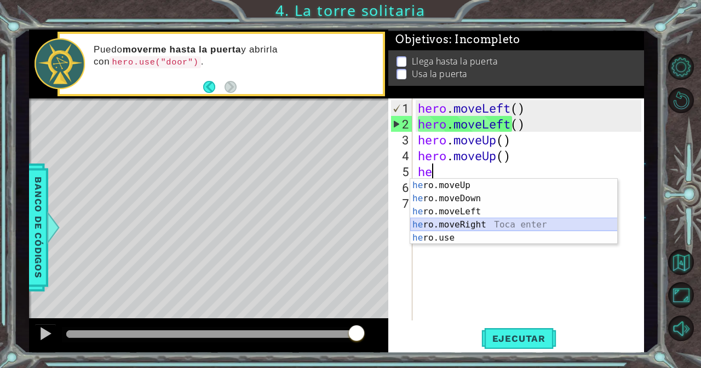
click at [489, 222] on div "he ro.moveUp Toca enter he ro.moveDown Toca enter he ro.moveLeft Toca enter he …" at bounding box center [513, 225] width 207 height 92
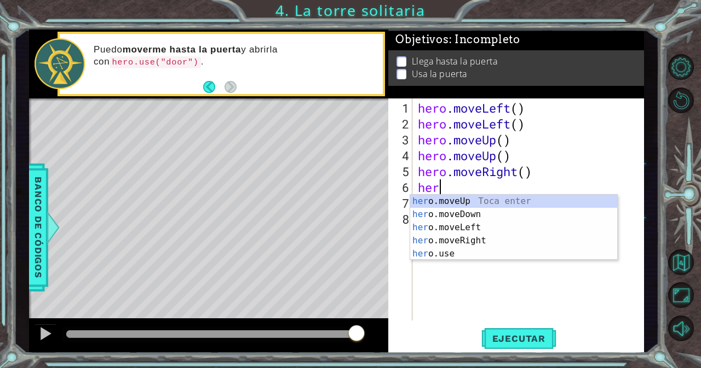
scroll to position [0, 1]
click at [462, 257] on div "hero .moveUp Toca enter hero .moveDown Toca enter hero .moveLeft Toca enter her…" at bounding box center [513, 241] width 207 height 92
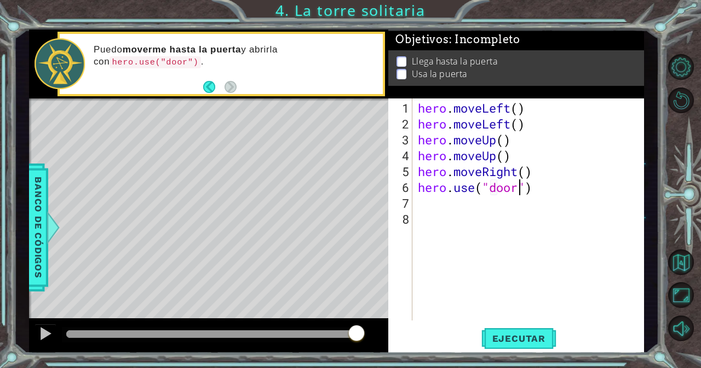
scroll to position [0, 4]
click at [523, 332] on button "Ejecutar" at bounding box center [518, 339] width 75 height 26
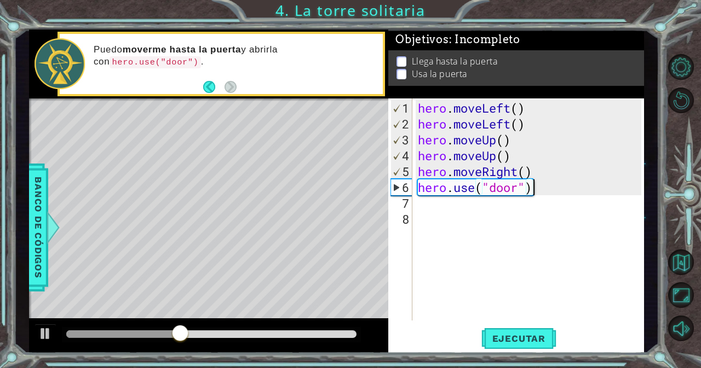
click at [549, 193] on div "hero . moveLeft ( ) hero . moveLeft ( ) hero . moveUp ( ) hero . moveUp ( ) her…" at bounding box center [530, 227] width 231 height 254
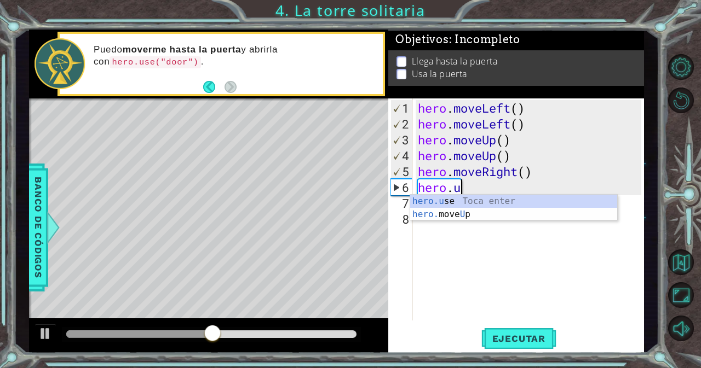
type textarea "hero."
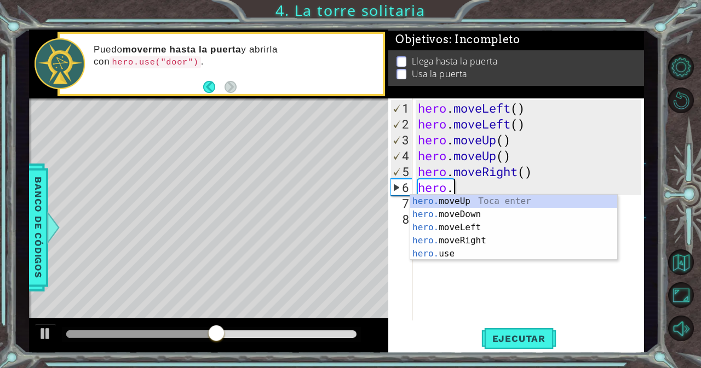
scroll to position [0, 1]
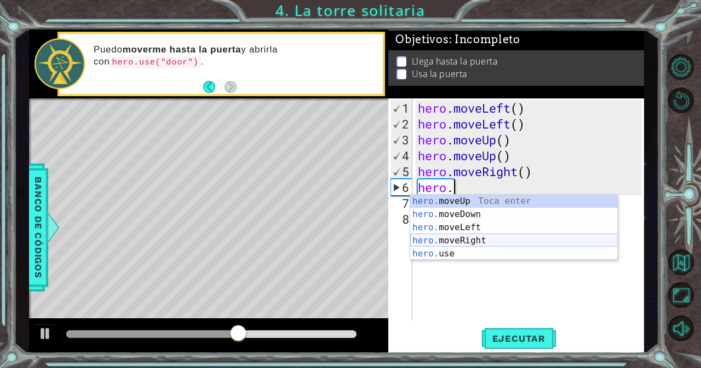
click at [494, 242] on div "hero. moveUp Toca enter hero. moveDown Toca enter hero. moveLeft Toca enter her…" at bounding box center [513, 241] width 207 height 92
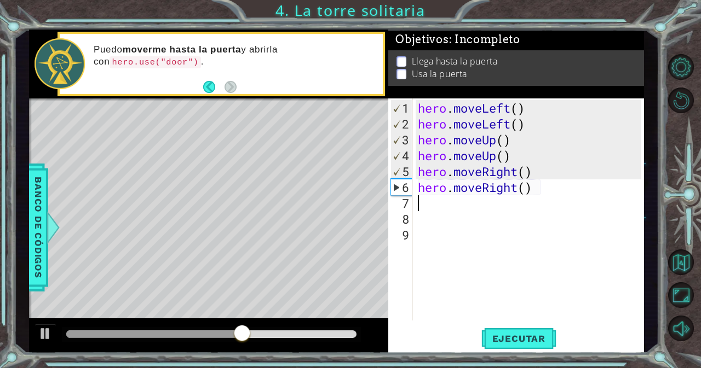
scroll to position [0, 0]
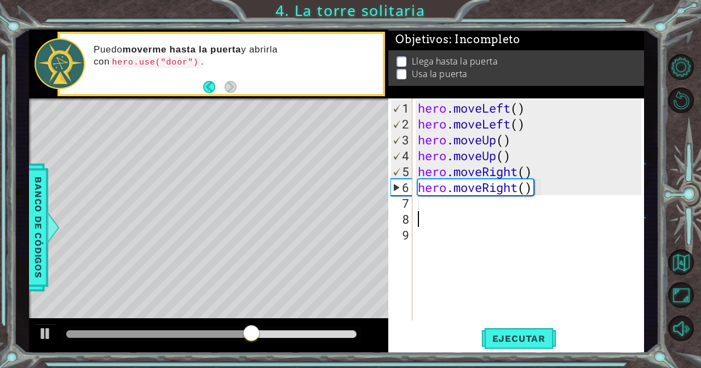
click at [477, 217] on div "hero . moveLeft ( ) hero . moveLeft ( ) hero . moveUp ( ) hero . moveUp ( ) her…" at bounding box center [530, 227] width 231 height 254
click at [477, 214] on div "hero . moveLeft ( ) hero . moveLeft ( ) hero . moveUp ( ) hero . moveUp ( ) her…" at bounding box center [530, 227] width 231 height 254
click at [477, 207] on div "hero . moveLeft ( ) hero . moveLeft ( ) hero . moveUp ( ) hero . moveUp ( ) her…" at bounding box center [530, 227] width 231 height 254
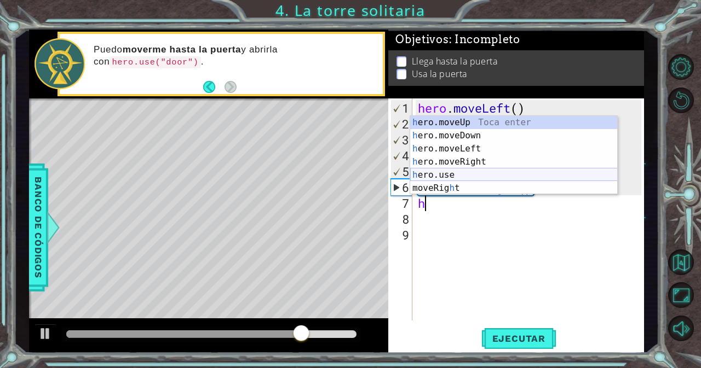
click at [460, 169] on div "h ero.moveUp Toca enter h ero.moveDown Toca enter h ero.moveLeft Toca enter h e…" at bounding box center [513, 168] width 207 height 105
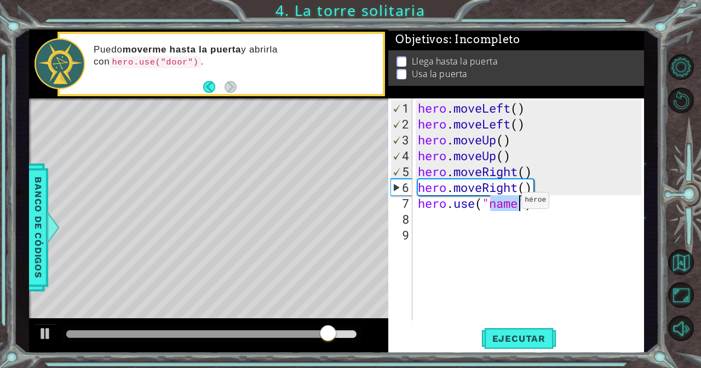
click at [505, 204] on div "hero . moveLeft ( ) hero . moveLeft ( ) hero . moveUp ( ) hero . moveUp ( ) her…" at bounding box center [527, 210] width 225 height 222
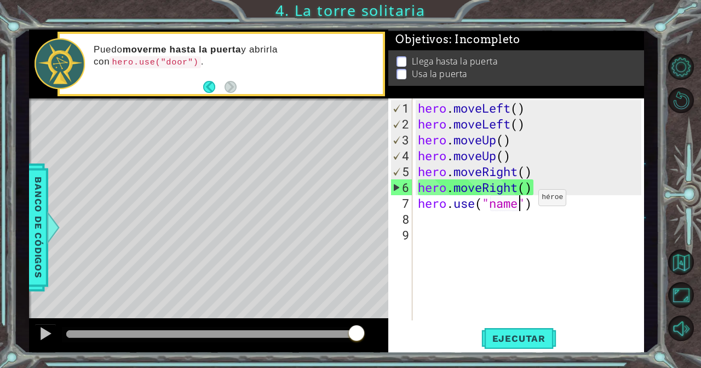
click at [522, 202] on div "hero . moveLeft ( ) hero . moveLeft ( ) hero . moveUp ( ) hero . moveUp ( ) her…" at bounding box center [530, 227] width 231 height 254
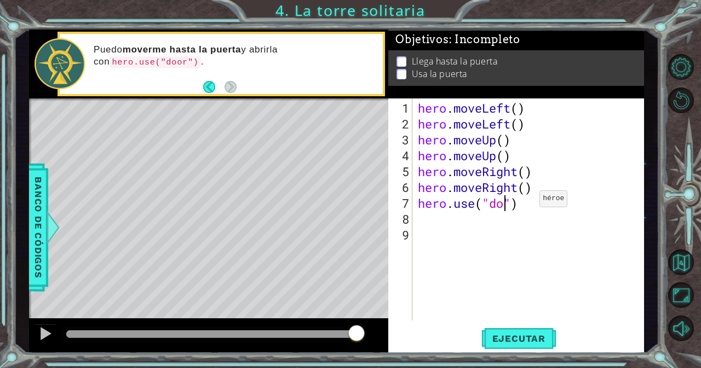
type textarea "hero.use("dor")"
click at [502, 322] on div "hero.use("doror) 1 2 3 4 5 6 7 8 9 hero . moveLeft ( ) hero . moveLeft ( ) hero…" at bounding box center [516, 226] width 256 height 255
click at [504, 325] on div "hero.use("doror) 1 2 3 4 5 6 7 8 9 hero . moveLeft ( ) hero . moveLeft ( ) hero…" at bounding box center [516, 226] width 256 height 255
click at [509, 338] on span "Ejecutar" at bounding box center [518, 338] width 75 height 11
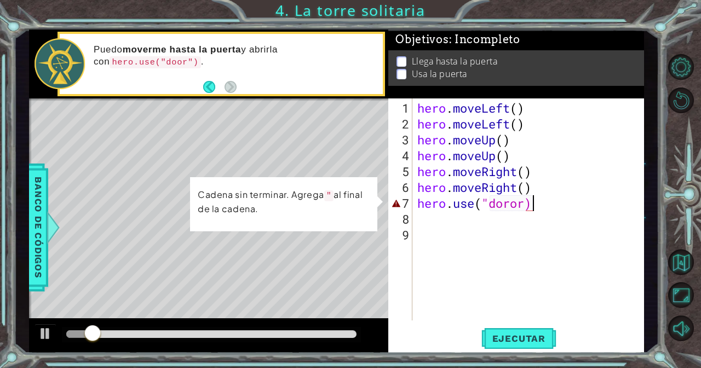
click at [536, 209] on div "hero . moveLeft ( ) hero . moveLeft ( ) hero . moveUp ( ) hero . moveUp ( ) her…" at bounding box center [531, 227] width 232 height 254
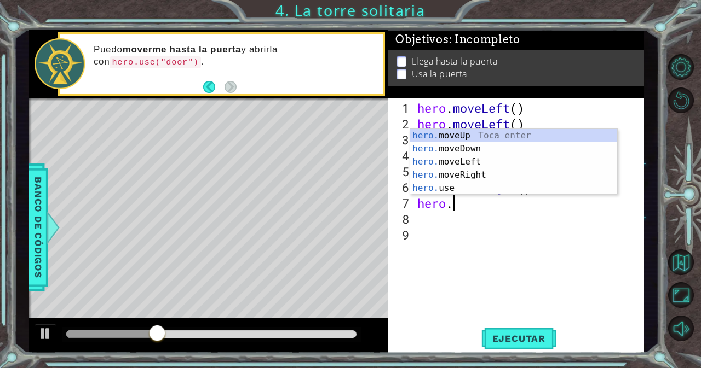
scroll to position [0, 1]
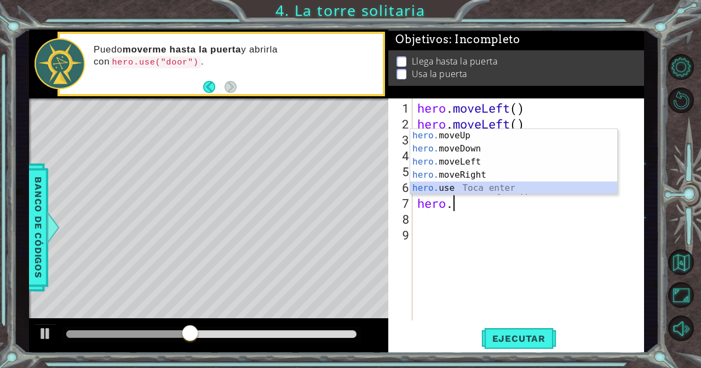
click at [548, 192] on div "hero. moveUp Toca enter hero. moveDown Toca enter hero. moveLeft Toca enter her…" at bounding box center [513, 175] width 207 height 92
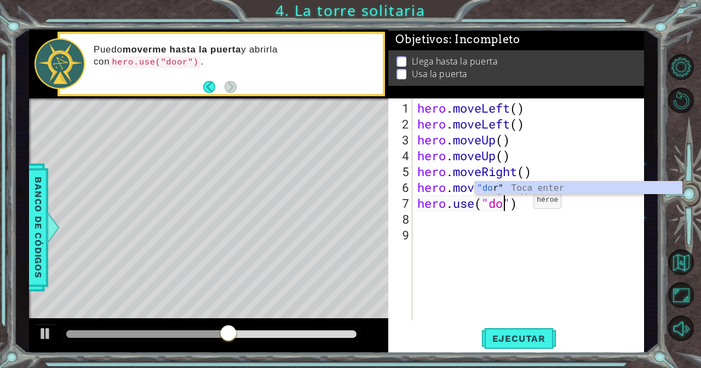
scroll to position [0, 4]
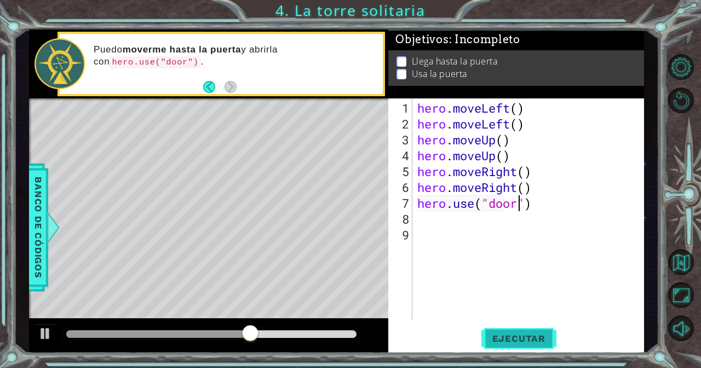
type textarea "hero.use("door")"
click at [505, 334] on span "Ejecutar" at bounding box center [518, 338] width 75 height 11
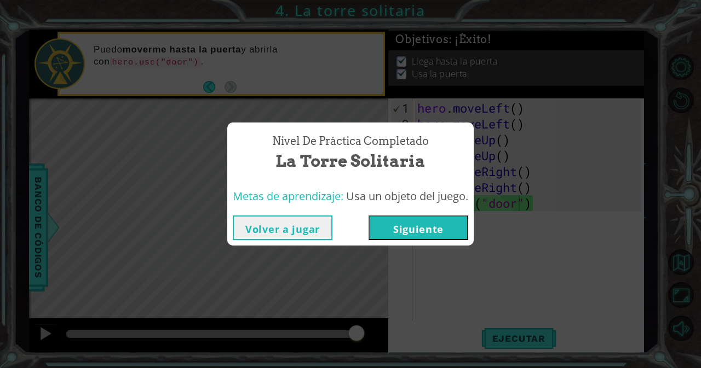
click at [427, 234] on button "Siguiente" at bounding box center [418, 228] width 100 height 25
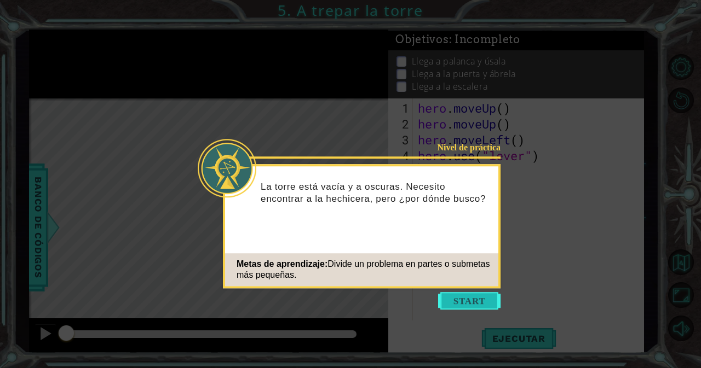
click at [466, 296] on button "Start" at bounding box center [469, 301] width 62 height 18
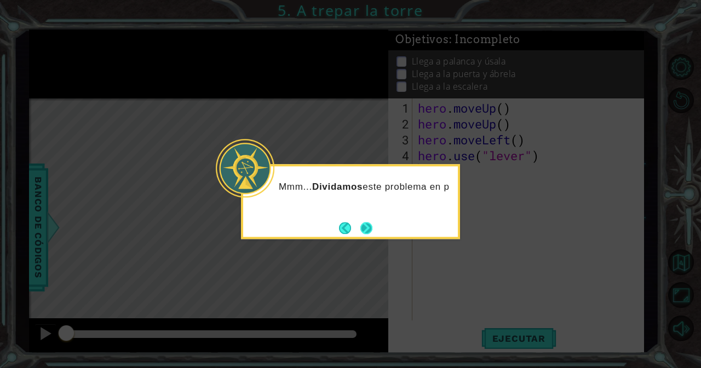
click at [366, 222] on button "Next" at bounding box center [366, 228] width 12 height 12
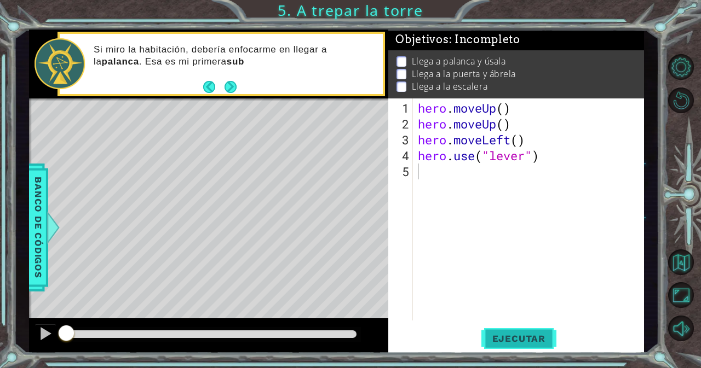
click at [540, 333] on span "Ejecutar" at bounding box center [518, 338] width 75 height 11
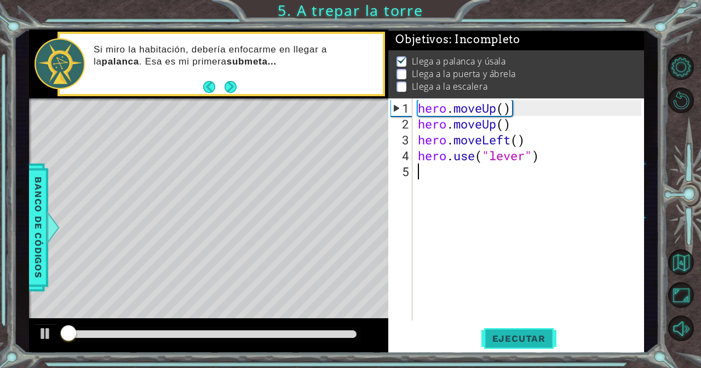
scroll to position [7, 0]
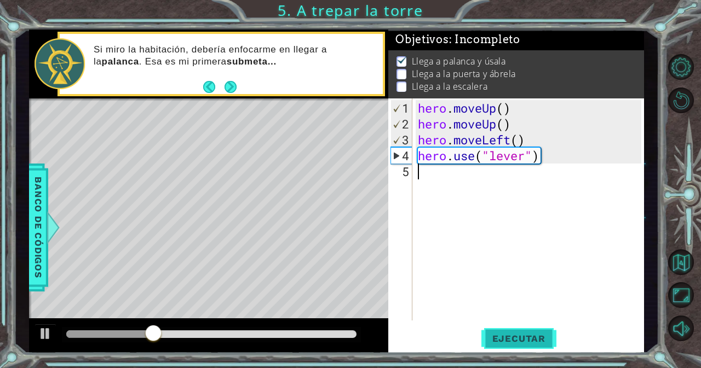
click at [532, 329] on button "Ejecutar" at bounding box center [518, 339] width 75 height 26
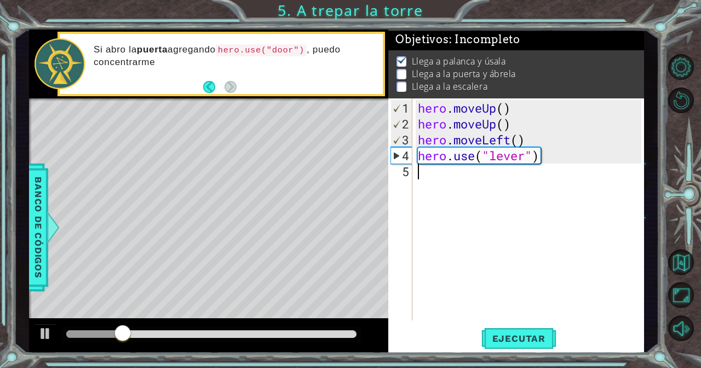
click at [450, 175] on div "hero . moveUp ( ) hero . moveUp ( ) hero . moveLeft ( ) hero . use ( "lever" )" at bounding box center [530, 227] width 231 height 254
type textarea "h"
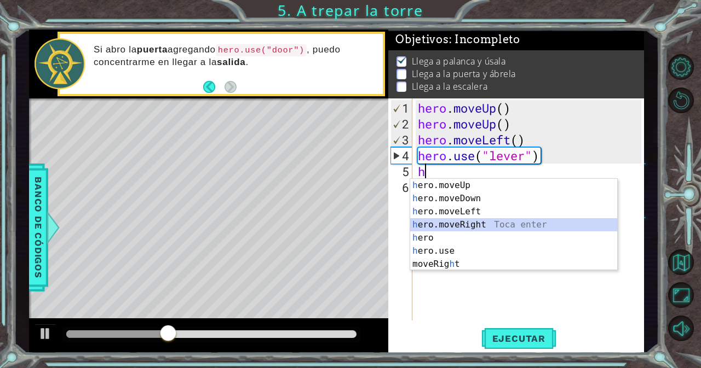
click at [466, 225] on div "h ero.moveUp Toca enter h ero.moveDown Toca enter h ero.moveLeft Toca enter h e…" at bounding box center [513, 238] width 207 height 118
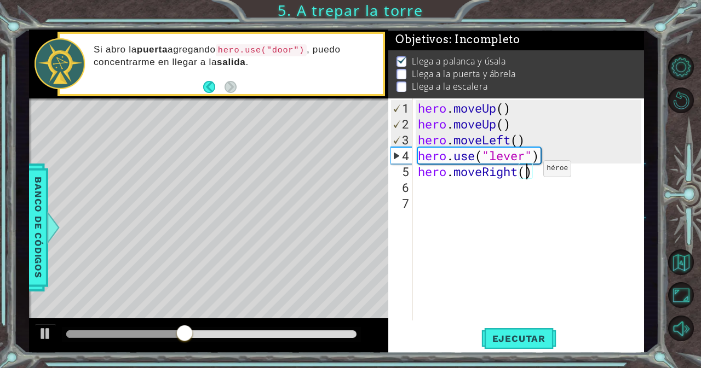
click at [526, 172] on div "hero . moveUp ( ) hero . moveUp ( ) hero . moveLeft ( ) hero . use ( "lever" ) …" at bounding box center [530, 227] width 231 height 254
type textarea "hero.moveRight(3)"
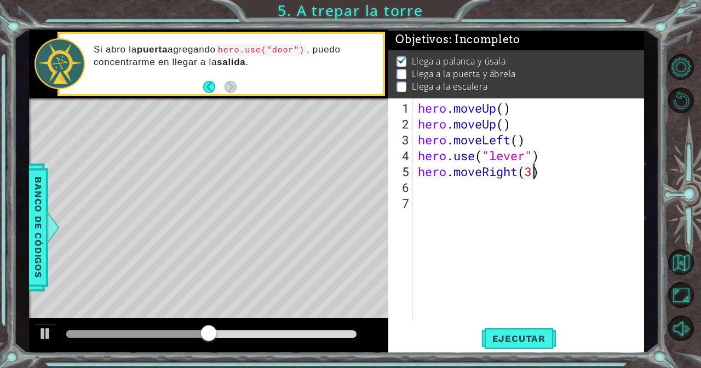
scroll to position [0, 5]
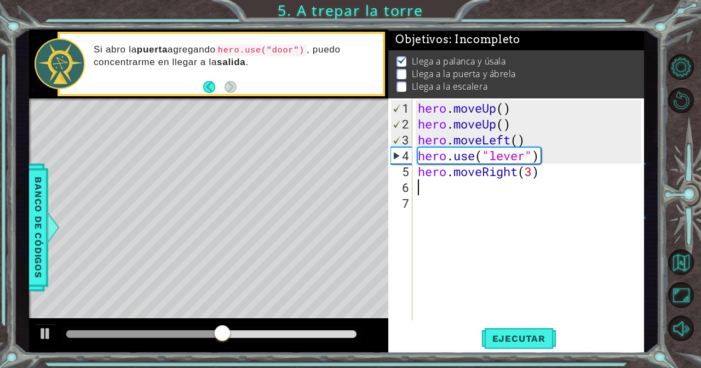
click at [489, 182] on div "hero . moveUp ( ) hero . moveUp ( ) hero . moveLeft ( ) hero . use ( "lever" ) …" at bounding box center [530, 227] width 231 height 254
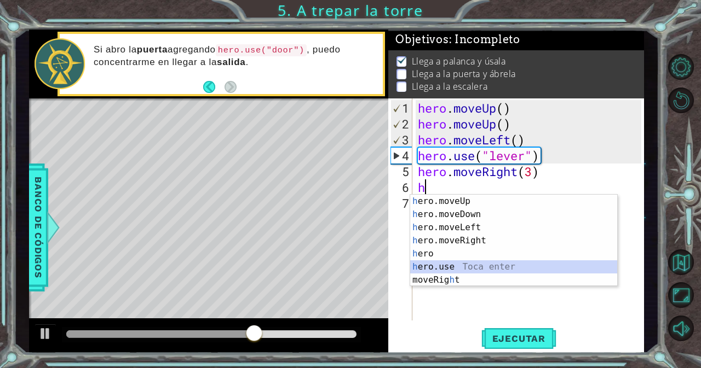
click at [452, 263] on div "h ero.moveUp Toca enter h ero.moveDown Toca enter h ero.moveLeft Toca enter h e…" at bounding box center [513, 254] width 207 height 118
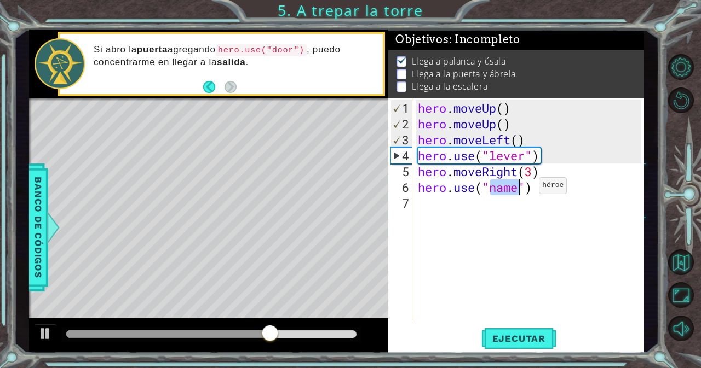
click at [522, 190] on div "hero . moveUp ( ) hero . moveUp ( ) hero . moveLeft ( ) hero . use ( "lever" ) …" at bounding box center [527, 210] width 225 height 222
type textarea "hero.use("door")"
click at [442, 206] on div "hero . moveUp ( ) hero . moveUp ( ) hero . moveLeft ( ) hero . use ( "lever" ) …" at bounding box center [530, 227] width 231 height 254
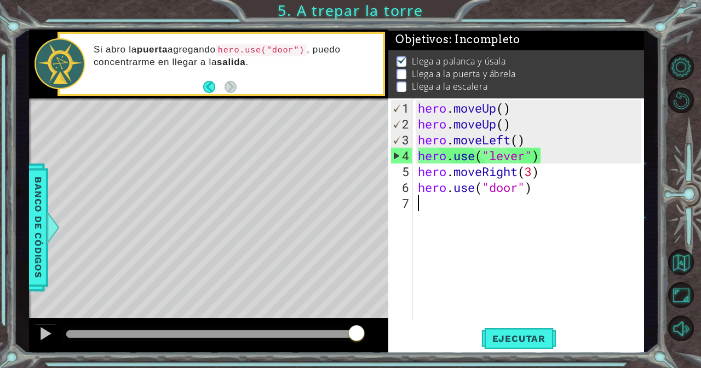
type textarea "h"
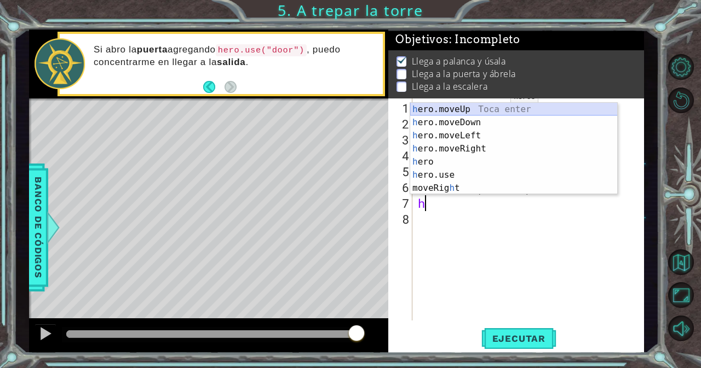
click at [493, 107] on div "h ero.moveUp Toca enter h ero.moveDown Toca enter h ero.moveLeft Toca enter h e…" at bounding box center [513, 162] width 207 height 118
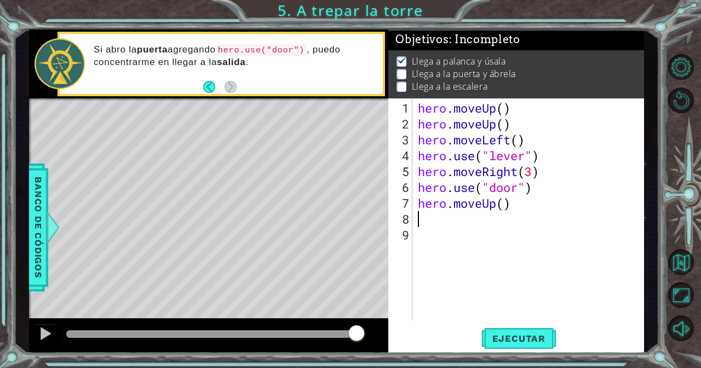
type textarea "h"
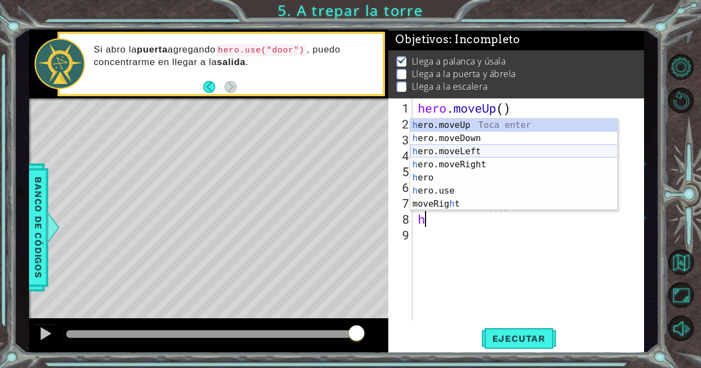
click at [477, 152] on div "h ero.moveUp Toca enter h ero.moveDown Toca enter h ero.moveLeft Toca enter h e…" at bounding box center [513, 178] width 207 height 118
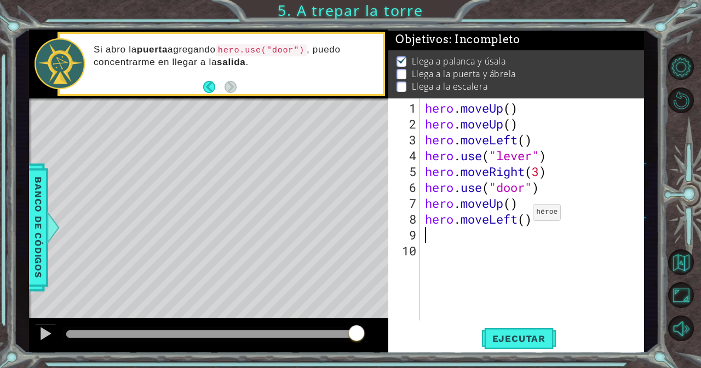
click at [524, 216] on div "hero . moveUp ( ) hero . moveUp ( ) hero . moveLeft ( ) hero . use ( "lever" ) …" at bounding box center [535, 227] width 224 height 254
click at [514, 327] on button "Ejecutar" at bounding box center [518, 339] width 75 height 26
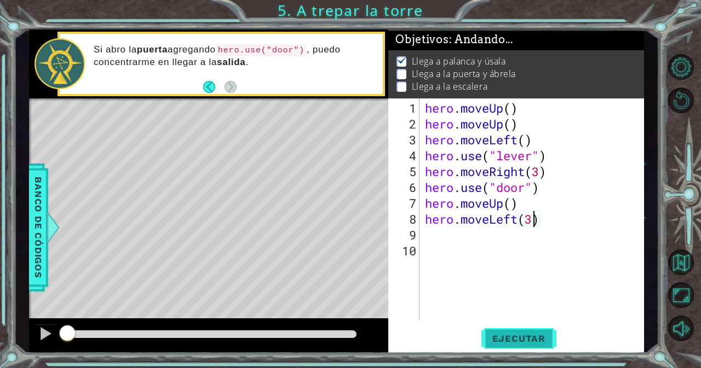
scroll to position [7, 0]
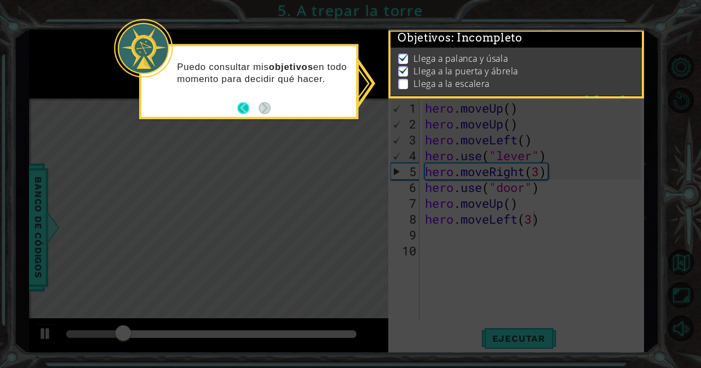
click at [241, 106] on button "Back" at bounding box center [247, 108] width 21 height 12
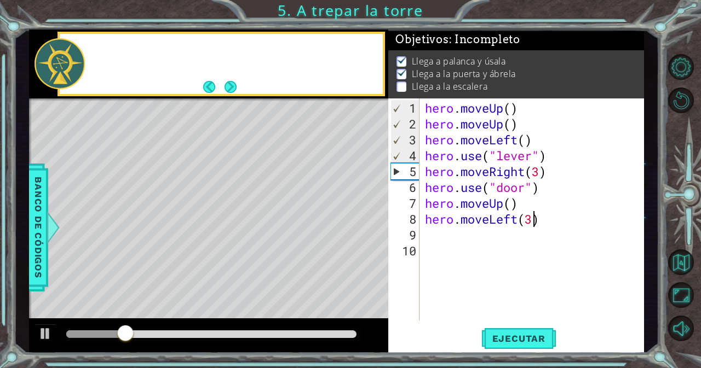
scroll to position [5, 0]
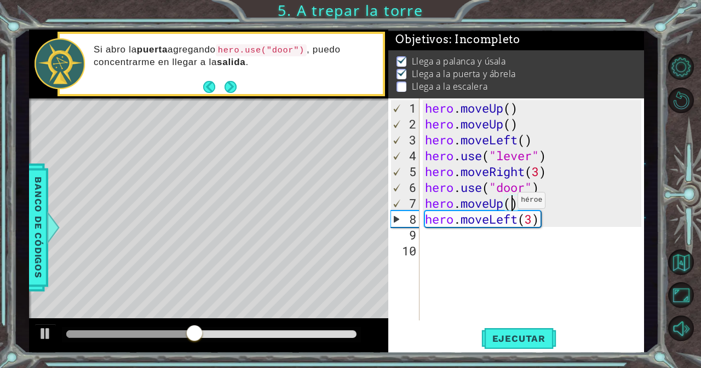
click at [508, 204] on div "hero . moveUp ( ) hero . moveUp ( ) hero . moveLeft ( ) hero . use ( "lever" ) …" at bounding box center [535, 227] width 224 height 254
type textarea "hero.moveUp(2)"
click at [521, 335] on span "Ejecutar" at bounding box center [518, 338] width 75 height 11
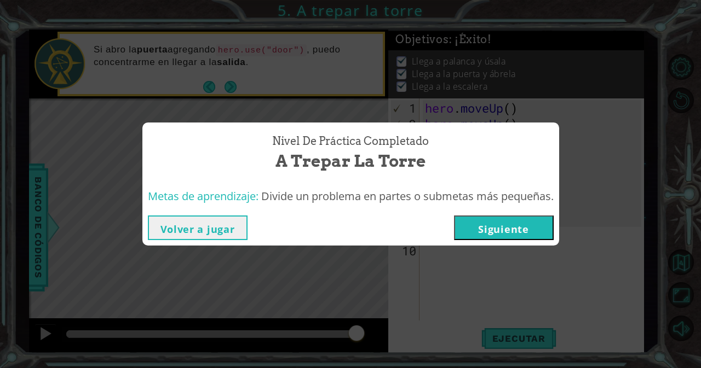
click at [538, 226] on button "Siguiente" at bounding box center [504, 228] width 100 height 25
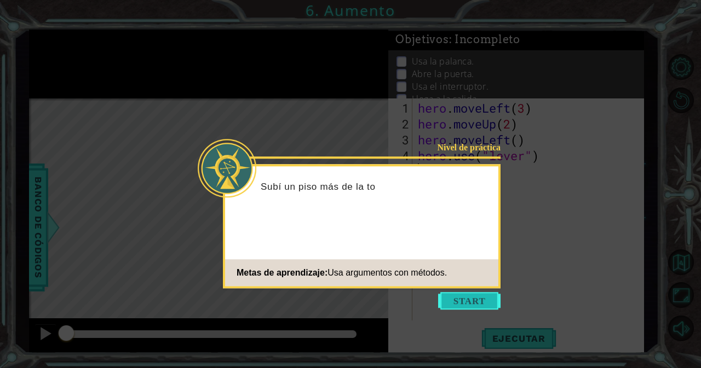
click at [485, 299] on button "Start" at bounding box center [469, 301] width 62 height 18
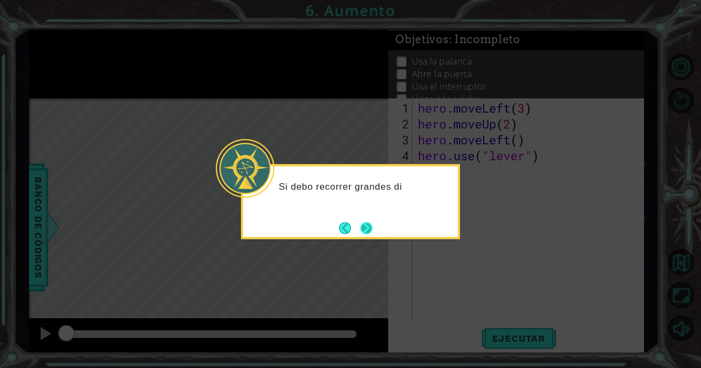
click at [360, 226] on button "Next" at bounding box center [366, 228] width 12 height 12
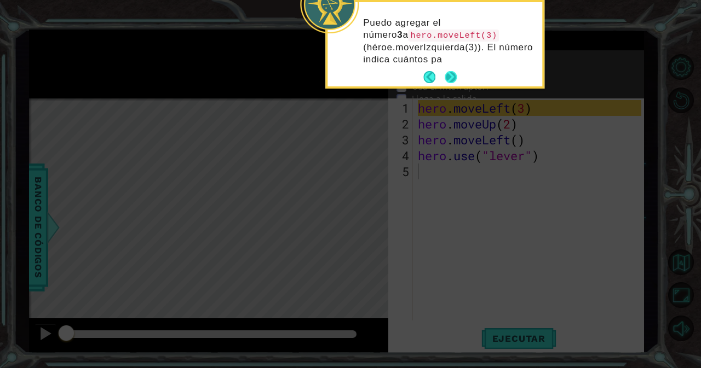
click at [448, 82] on button "Next" at bounding box center [450, 77] width 12 height 12
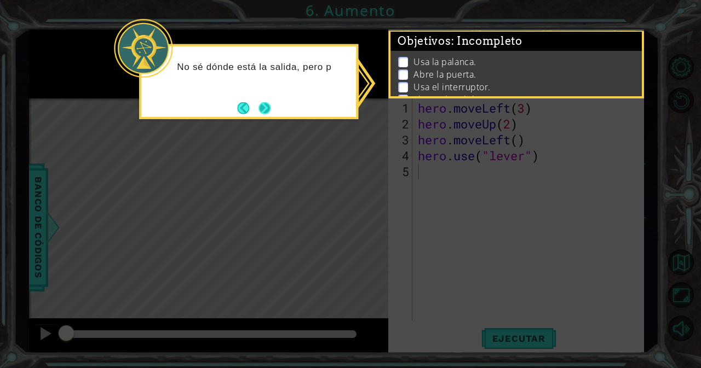
click at [270, 102] on button "Next" at bounding box center [264, 108] width 12 height 12
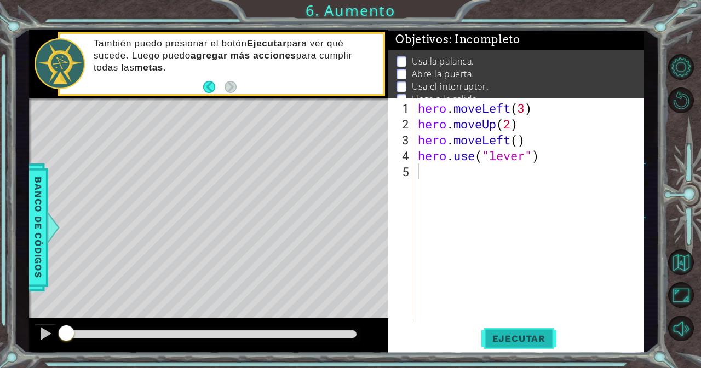
click at [501, 341] on span "Ejecutar" at bounding box center [518, 338] width 75 height 11
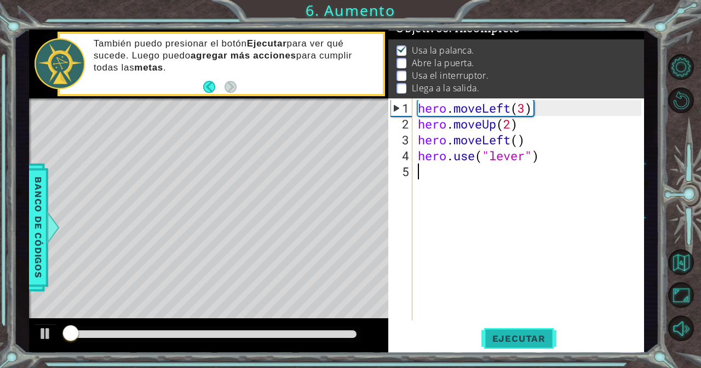
scroll to position [13, 0]
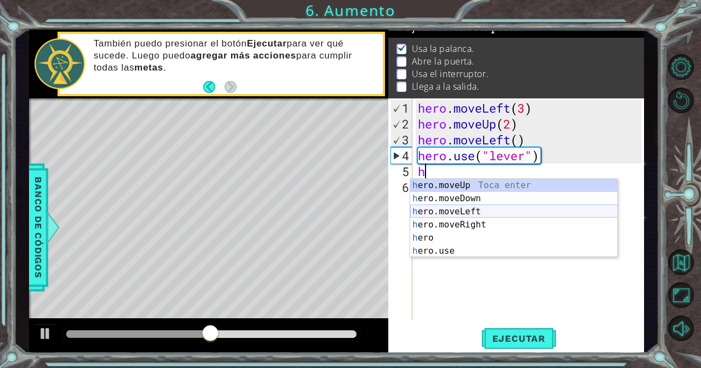
click at [459, 210] on div "h ero.moveUp Toca enter h ero.moveDown Toca enter h ero.moveLeft Toca enter h e…" at bounding box center [513, 231] width 207 height 105
type textarea "hero.moveLeft(1)"
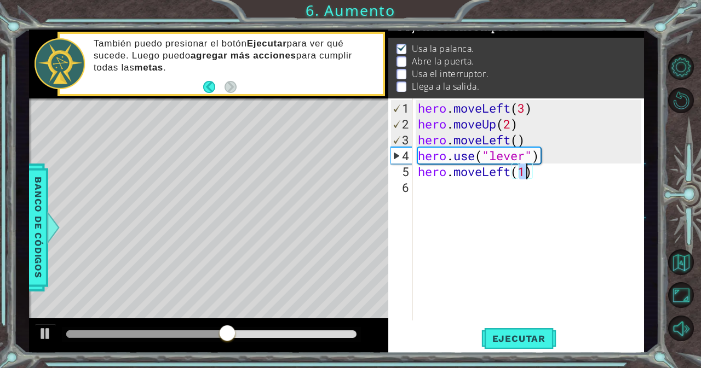
click at [455, 187] on div "hero . moveLeft ( 3 ) hero . moveUp ( 2 ) hero . moveLeft ( ) hero . use ( "lev…" at bounding box center [530, 227] width 231 height 254
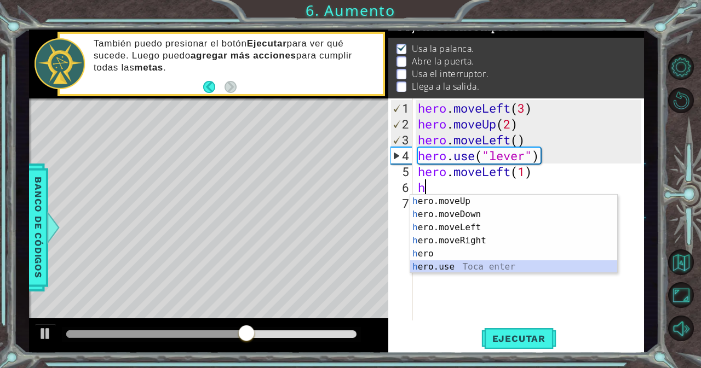
click at [447, 267] on div "h ero.moveUp Toca enter h ero.moveDown Toca enter h ero.moveLeft Toca enter h e…" at bounding box center [513, 247] width 207 height 105
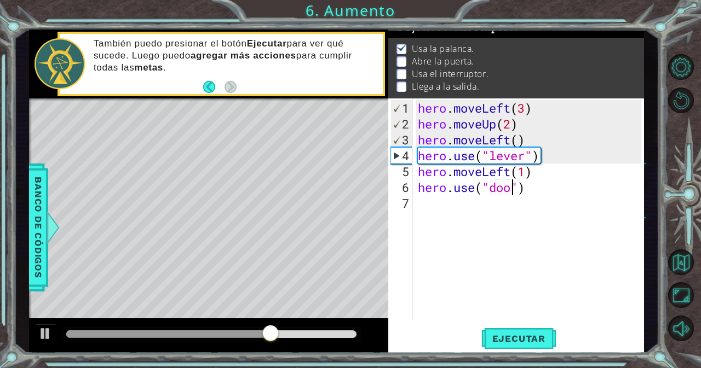
type textarea "hero.use("door")"
click at [504, 203] on div "hero . moveLeft ( 3 ) hero . moveUp ( 2 ) hero . moveLeft ( ) hero . use ( "lev…" at bounding box center [530, 227] width 231 height 254
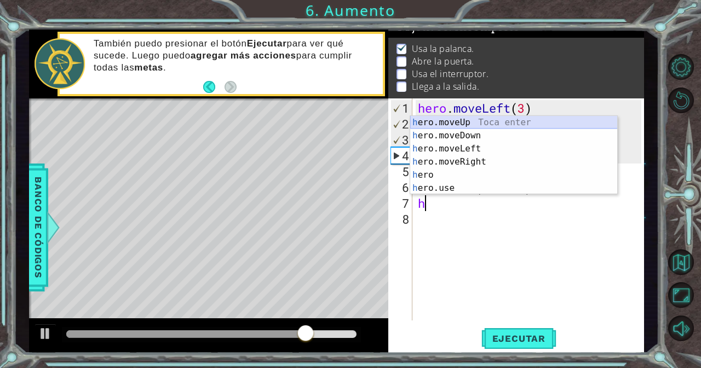
click at [495, 122] on div "h ero.moveUp Toca enter h ero.moveDown Toca enter h ero.moveLeft Toca enter h e…" at bounding box center [513, 168] width 207 height 105
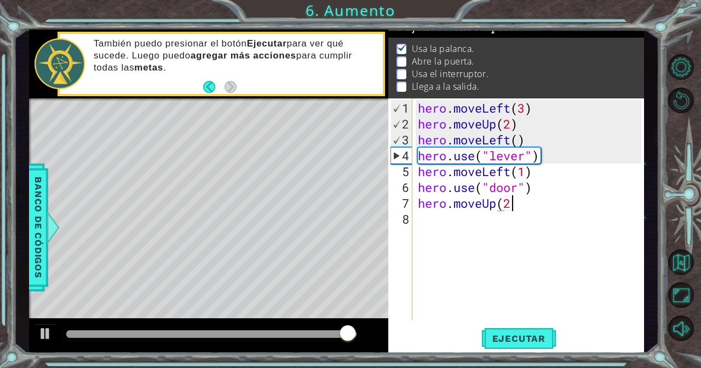
scroll to position [0, 3]
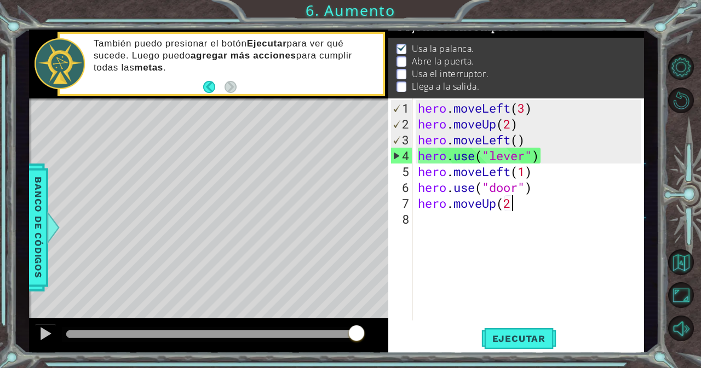
type textarea "hero.moveUp(2)"
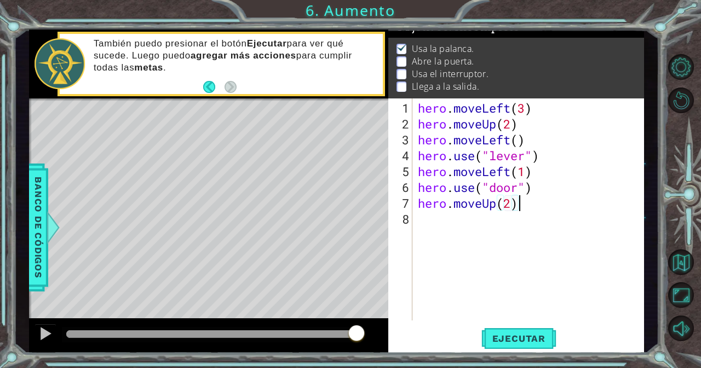
click at [448, 222] on div "hero . moveLeft ( 3 ) hero . moveUp ( 2 ) hero . moveLeft ( ) hero . use ( "lev…" at bounding box center [530, 227] width 231 height 254
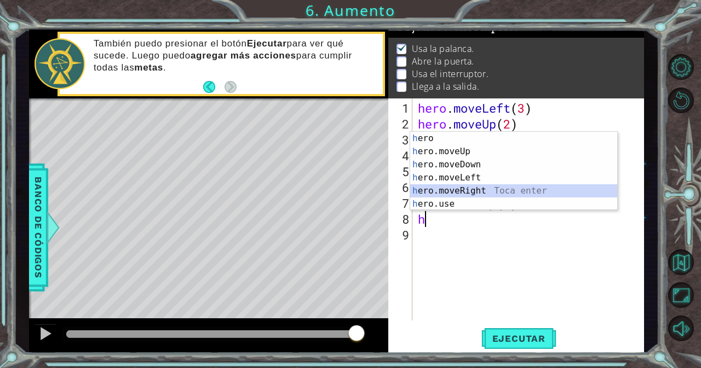
click at [473, 190] on div "h ero Toca enter h ero.moveUp Toca enter h ero.moveDown Toca enter h ero.moveLe…" at bounding box center [513, 184] width 207 height 105
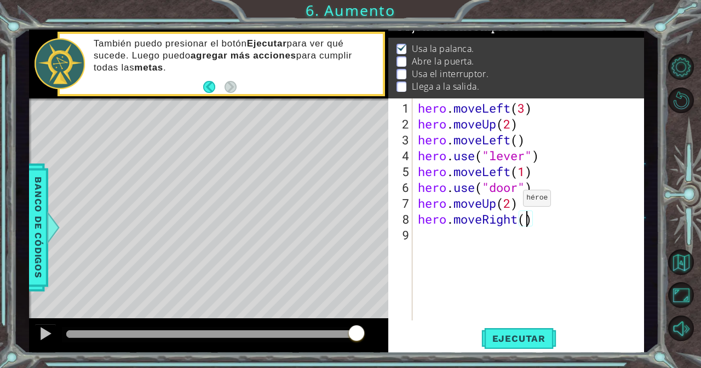
type textarea "hero.moveRight(2)"
click at [462, 237] on div "hero . moveLeft ( 3 ) hero . moveUp ( 2 ) hero . moveLeft ( ) hero . use ( "lev…" at bounding box center [530, 227] width 231 height 254
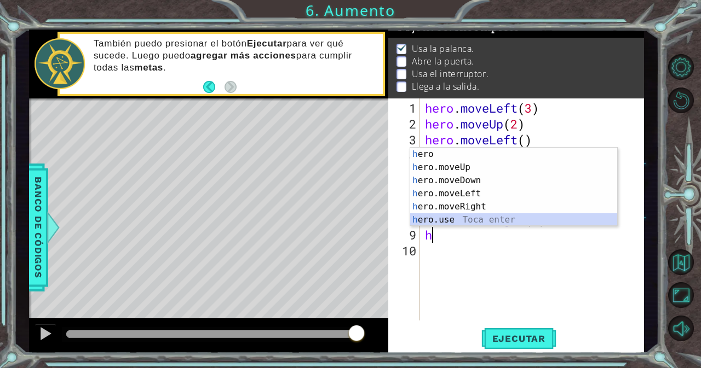
click at [462, 224] on div "h ero Toca enter h ero.moveUp Toca enter h ero.moveDown Toca enter h ero.moveLe…" at bounding box center [513, 200] width 207 height 105
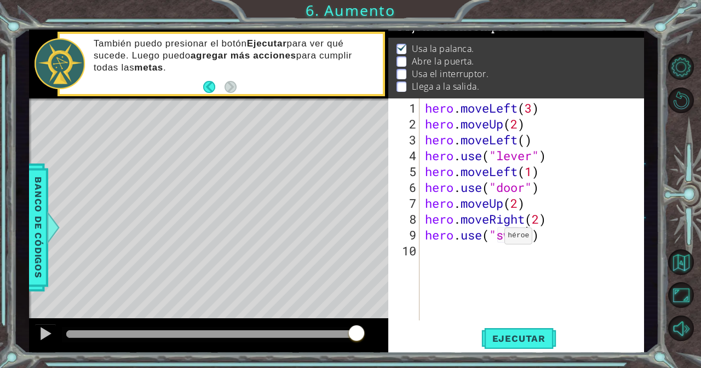
scroll to position [0, 4]
type textarea "hero.use("switch")"
click at [495, 262] on div "hero . moveLeft ( 3 ) hero . moveUp ( 2 ) hero . moveLeft ( ) hero . use ( "lev…" at bounding box center [535, 227] width 224 height 254
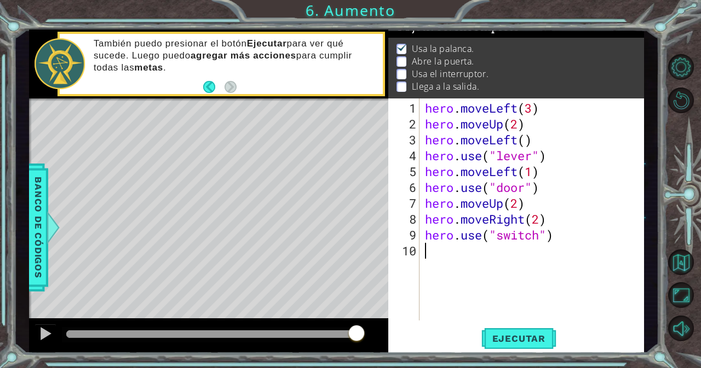
type textarea "g"
click at [488, 245] on div "hero . moveLeft ( 3 ) hero . moveUp ( 2 ) hero . moveLeft ( ) hero . use ( "lev…" at bounding box center [535, 227] width 224 height 254
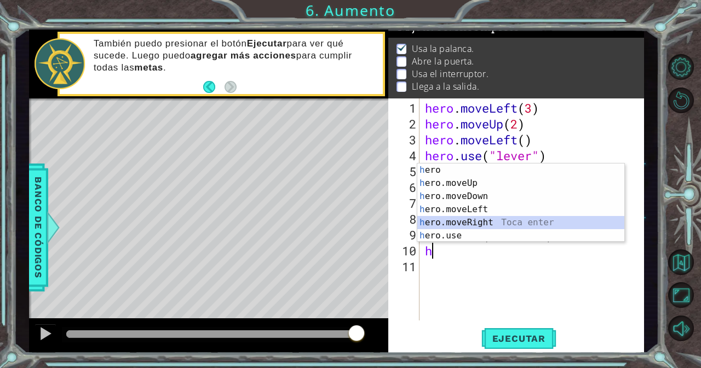
click at [483, 222] on div "h ero Toca enter h ero.moveUp Toca enter h ero.moveDown Toca enter h ero.moveLe…" at bounding box center [520, 216] width 207 height 105
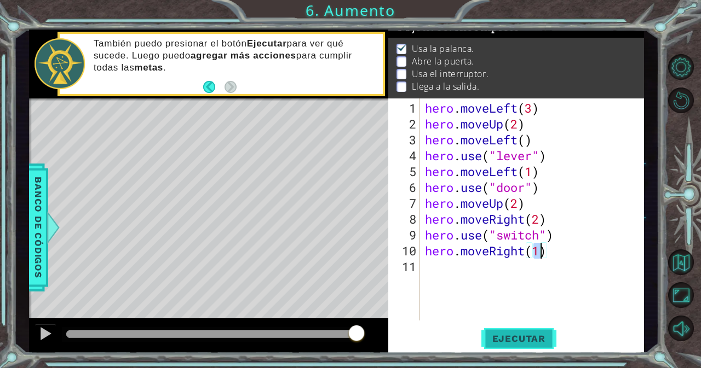
type textarea "hero.moveRight(1)"
click at [525, 343] on span "Ejecutar" at bounding box center [518, 338] width 75 height 11
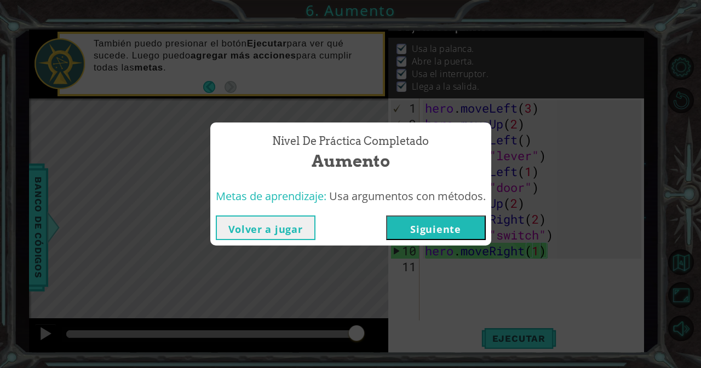
click at [466, 227] on button "Siguiente" at bounding box center [436, 228] width 100 height 25
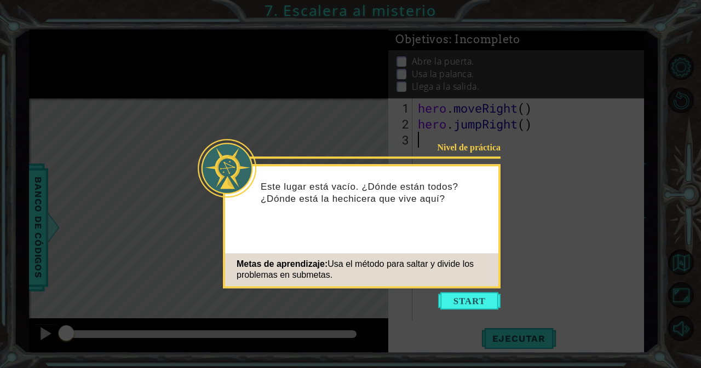
click at [454, 292] on icon at bounding box center [350, 184] width 701 height 368
click at [460, 303] on button "Start" at bounding box center [469, 301] width 62 height 18
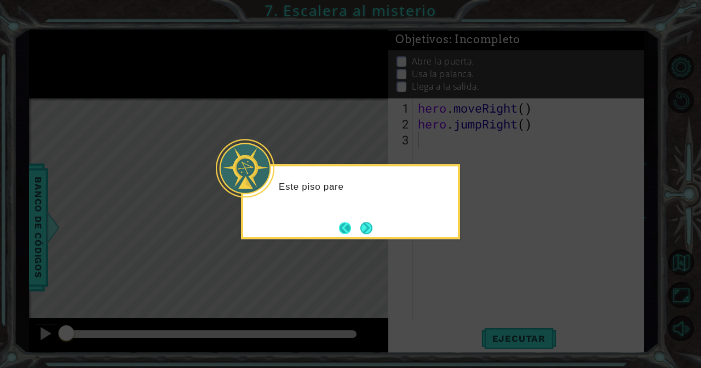
click at [351, 226] on button "Back" at bounding box center [349, 228] width 21 height 12
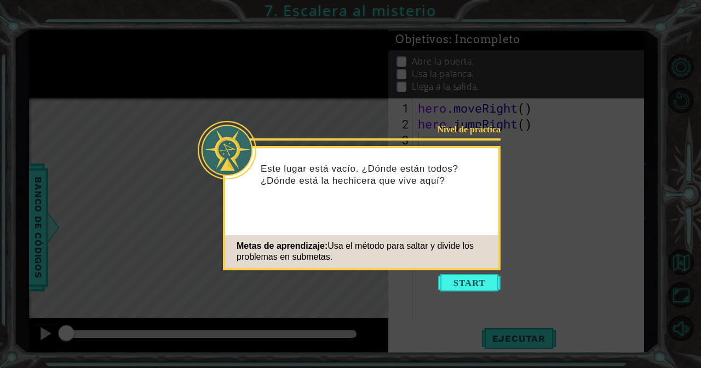
click at [435, 272] on icon at bounding box center [350, 184] width 701 height 368
click at [448, 288] on button "Start" at bounding box center [469, 283] width 62 height 18
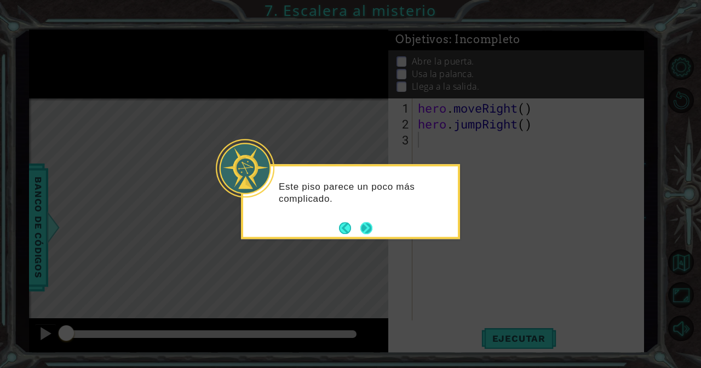
click at [372, 225] on button "Next" at bounding box center [366, 228] width 12 height 12
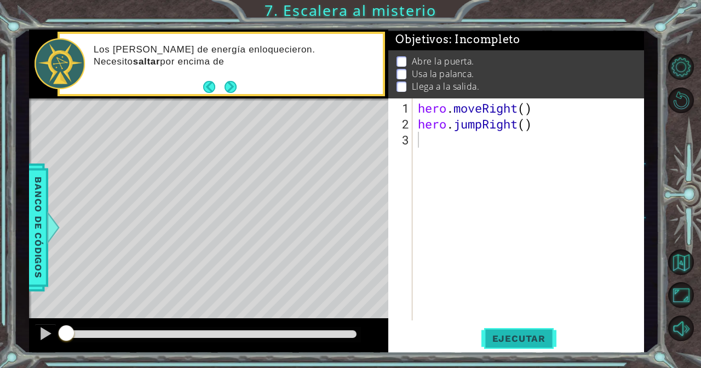
click at [502, 340] on span "Ejecutar" at bounding box center [518, 338] width 75 height 11
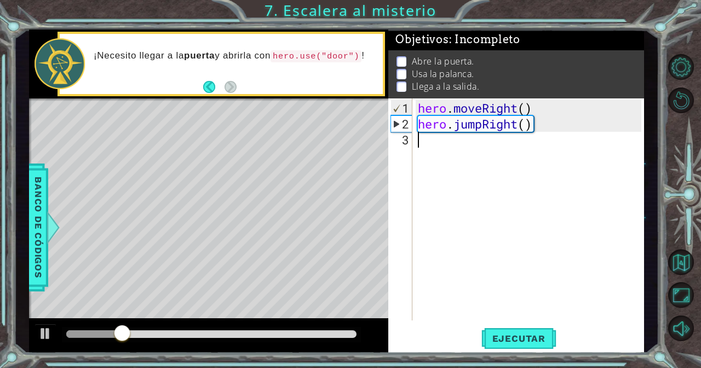
click at [475, 156] on body "1 ההההההההההההההההההההההההההההההההההההההההההההההההההההההההההההההההההההההההההההה…" at bounding box center [350, 184] width 701 height 368
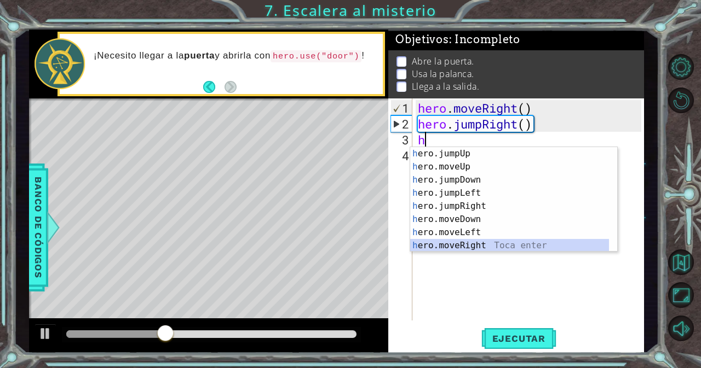
click at [471, 241] on div "h ero.jumpUp Toca enter h ero.moveUp Toca enter h ero.jumpDown Toca enter h ero…" at bounding box center [509, 212] width 199 height 131
type textarea "hero.moveRight(1)"
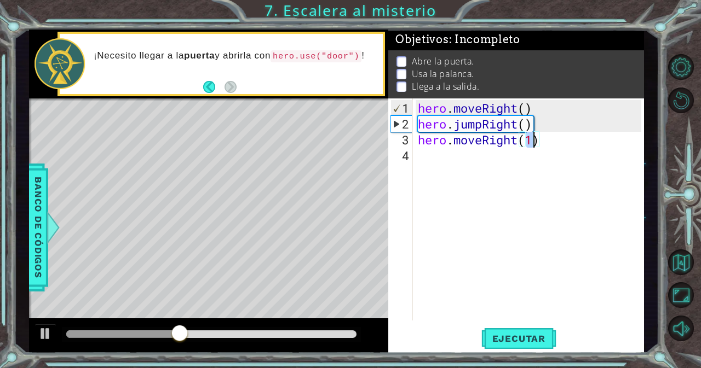
click at [454, 171] on div "hero . moveRight ( ) hero . jumpRight ( ) hero . moveRight ( 1 )" at bounding box center [530, 227] width 231 height 254
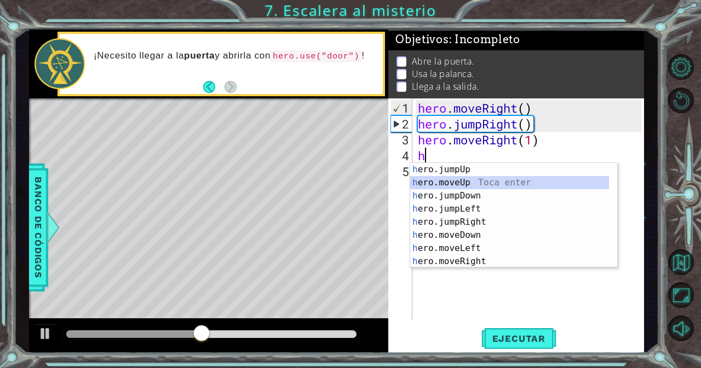
click at [454, 180] on div "h ero.jumpUp Toca enter h ero.moveUp Toca enter h ero.jumpDown Toca enter h ero…" at bounding box center [509, 228] width 199 height 131
type textarea "hero.moveUp(1)"
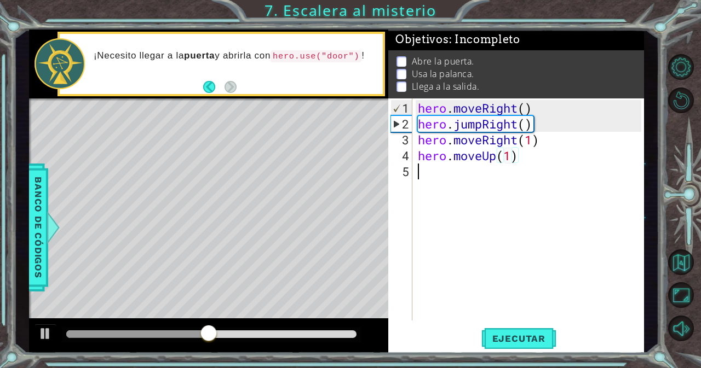
click at [454, 180] on div "hero . moveRight ( ) hero . jumpRight ( ) hero . moveRight ( 1 ) hero . moveUp …" at bounding box center [530, 227] width 231 height 254
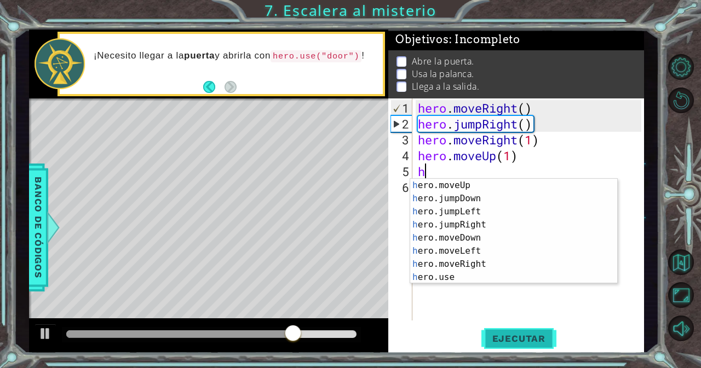
scroll to position [13, 0]
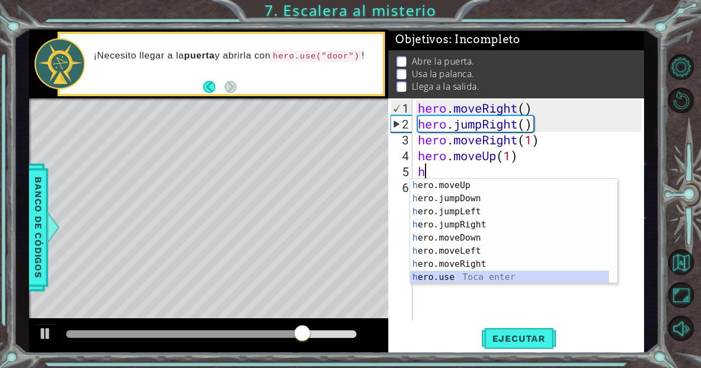
click at [488, 274] on div "h ero.moveUp Toca enter h ero.jumpDown Toca enter h ero.jumpLeft Toca enter h e…" at bounding box center [509, 244] width 199 height 131
type textarea "hero.use("name")"
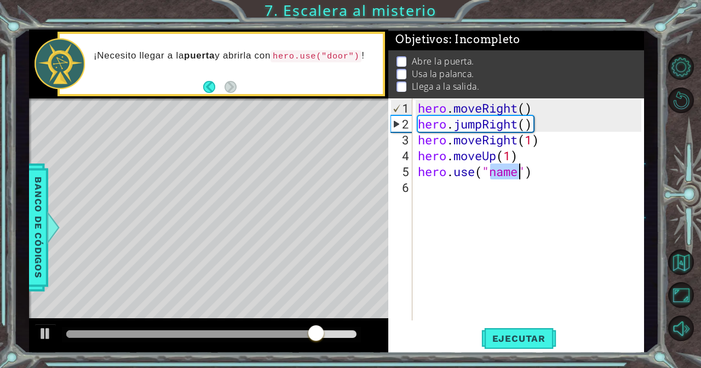
click at [460, 187] on div "hero . moveRight ( ) hero . jumpRight ( ) hero . moveRight ( 1 ) hero . moveUp …" at bounding box center [530, 227] width 231 height 254
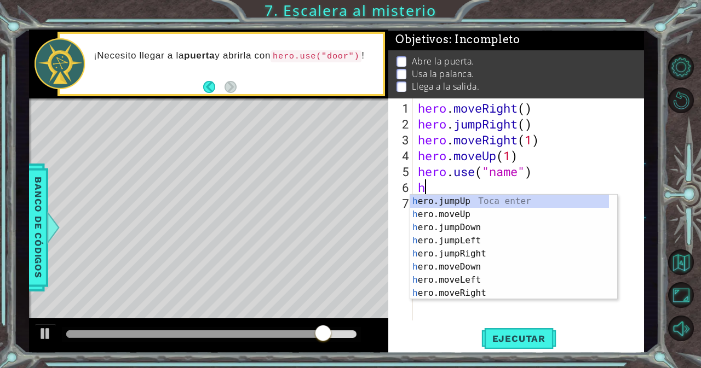
scroll to position [0, 0]
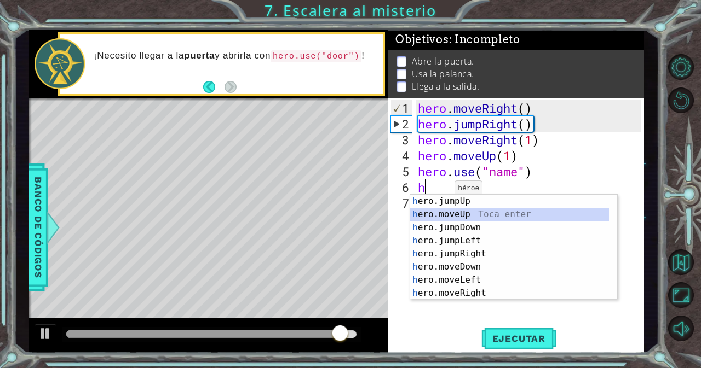
click at [472, 209] on div "h ero.jumpUp Toca enter h ero.moveUp Toca enter h ero.jumpDown Toca enter h ero…" at bounding box center [509, 260] width 199 height 131
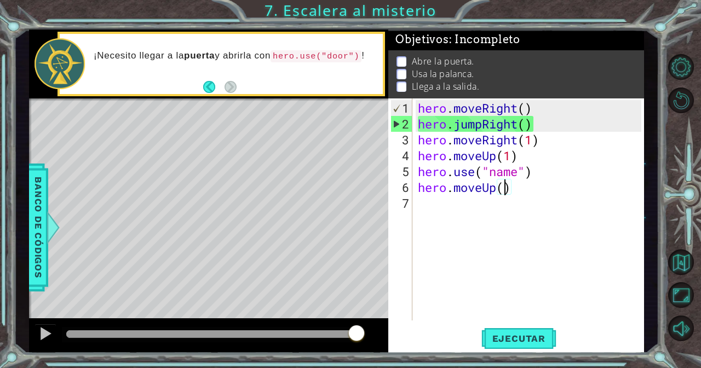
type textarea "hero.moveUp(2)"
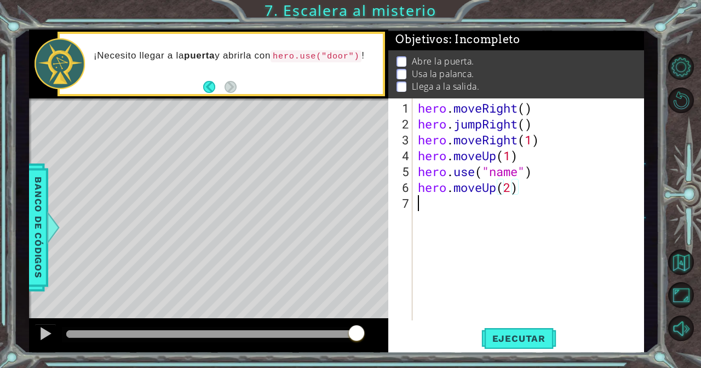
click at [465, 207] on div "hero . moveRight ( ) hero . jumpRight ( ) hero . moveRight ( 1 ) hero . moveUp …" at bounding box center [530, 227] width 231 height 254
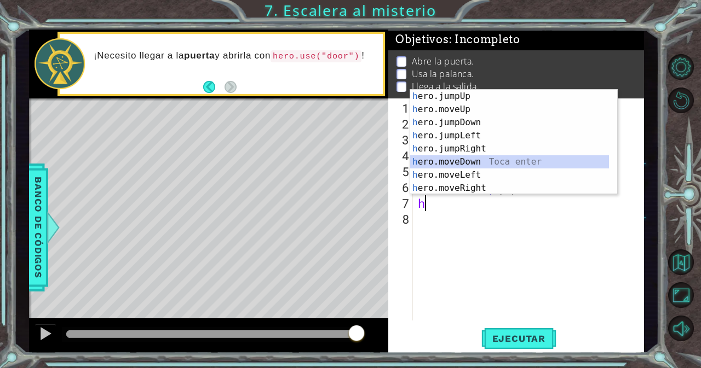
click at [491, 168] on div "h ero.jumpUp Toca enter h ero.moveUp Toca enter h ero.jumpDown Toca enter h ero…" at bounding box center [509, 155] width 199 height 131
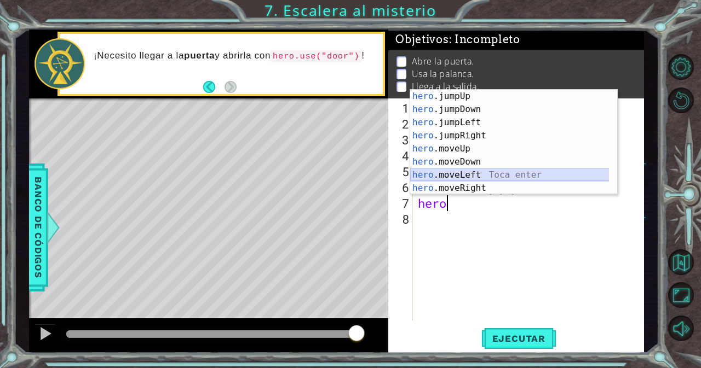
click at [495, 176] on div "hero .jumpUp Toca enter hero .jumpDown Toca enter hero .jumpLeft Toca enter her…" at bounding box center [509, 155] width 199 height 131
type textarea "hero.moveLeft(1)"
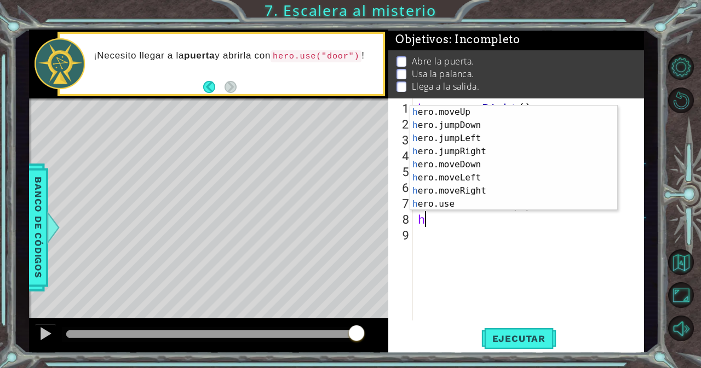
scroll to position [13, 0]
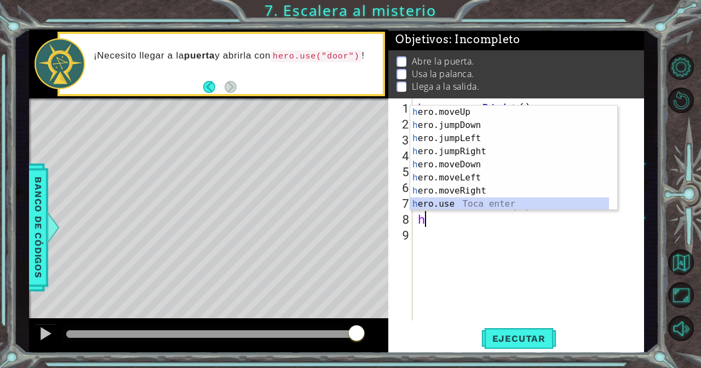
click at [535, 205] on div "h ero.moveUp Toca enter h ero.jumpDown Toca enter h ero.jumpLeft Toca enter h e…" at bounding box center [509, 171] width 199 height 131
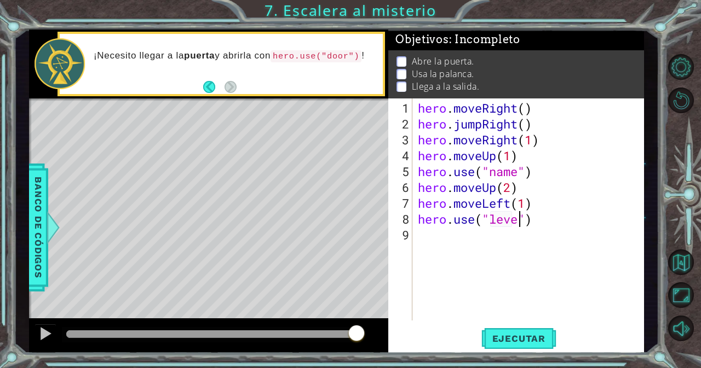
scroll to position [0, 4]
type textarea "hero.use("lever")"
click at [492, 239] on div "hero . moveRight ( ) hero . jumpRight ( ) hero . moveRight ( 1 ) hero . moveUp …" at bounding box center [530, 227] width 231 height 254
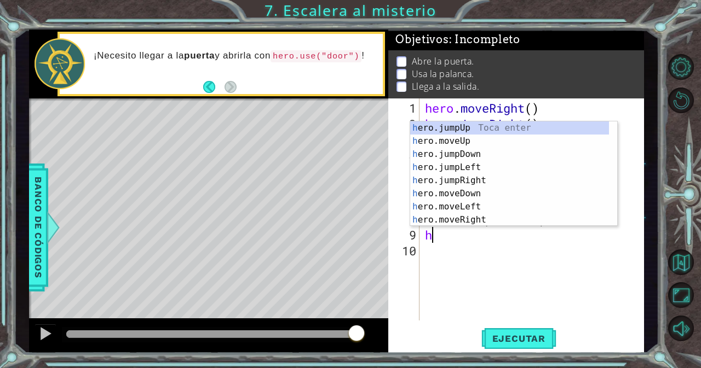
scroll to position [0, 0]
click at [489, 205] on div "h ero.jumpUp Toca enter h ero.moveUp Toca enter h ero.jumpDown Toca enter h ero…" at bounding box center [509, 186] width 199 height 131
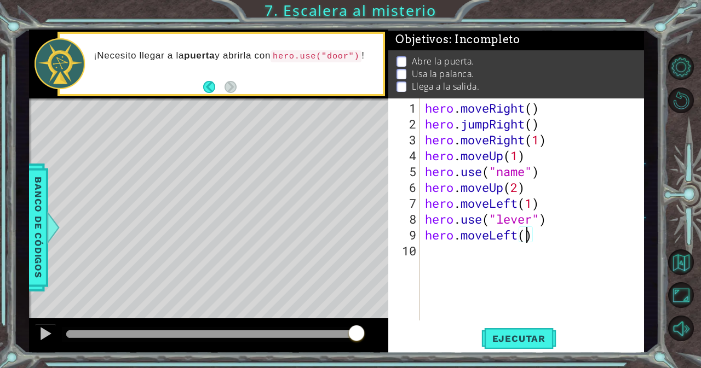
type textarea "hero.moveLeft(2)"
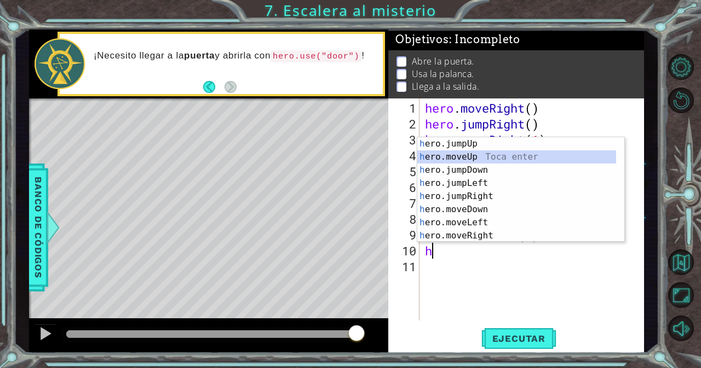
click at [493, 156] on div "h ero.jumpUp Toca enter h ero.moveUp Toca enter h ero.jumpDown Toca enter h ero…" at bounding box center [516, 202] width 199 height 131
type textarea "hero.moveUp(1)"
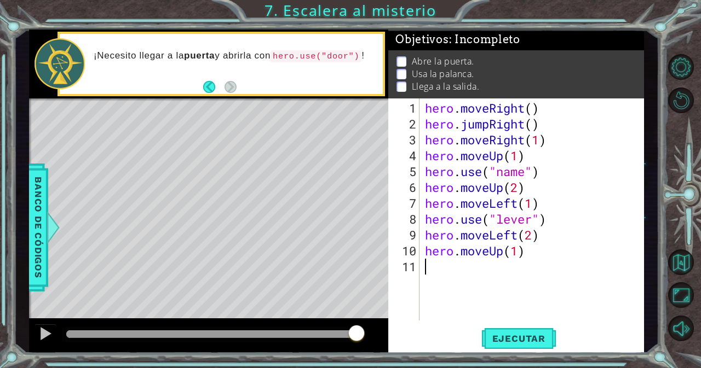
click at [437, 265] on div "hero . moveRight ( ) hero . jumpRight ( ) hero . moveRight ( 1 ) hero . moveUp …" at bounding box center [535, 227] width 224 height 254
type textarea "h"
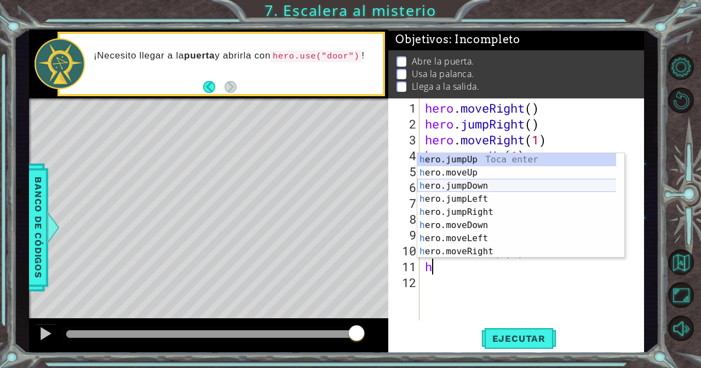
click at [490, 184] on div "h ero.jumpUp Toca enter h ero.moveUp Toca enter h ero.jumpDown Toca enter h ero…" at bounding box center [516, 218] width 199 height 131
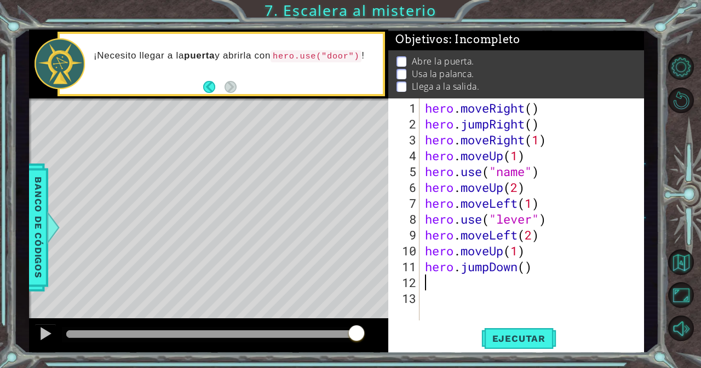
click at [464, 281] on div "hero . moveRight ( ) hero . jumpRight ( ) hero . moveRight ( 1 ) hero . moveUp …" at bounding box center [535, 227] width 224 height 254
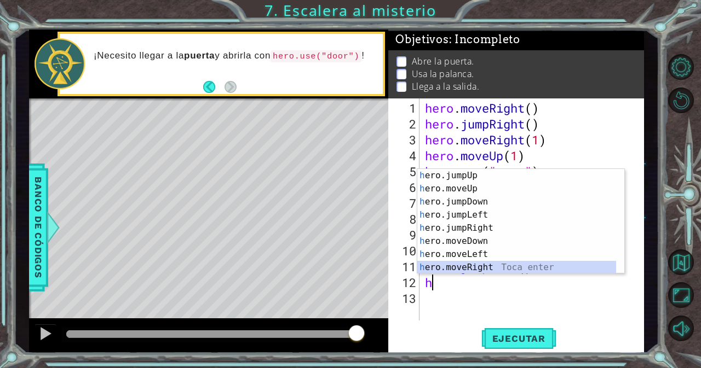
click at [486, 267] on div "h ero.jumpUp Toca enter h ero.moveUp Toca enter h ero.jumpDown Toca enter h ero…" at bounding box center [516, 234] width 199 height 131
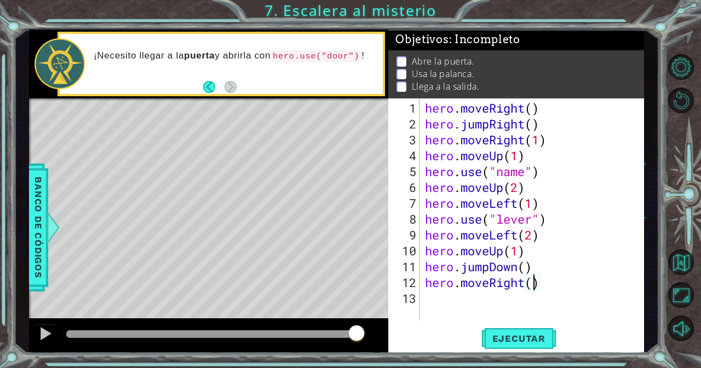
scroll to position [0, 5]
click at [520, 344] on span "Ejecutar" at bounding box center [518, 338] width 75 height 11
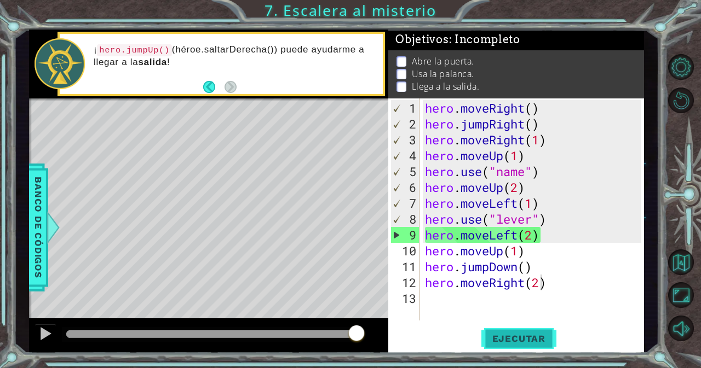
click at [510, 333] on span "Ejecutar" at bounding box center [518, 338] width 75 height 11
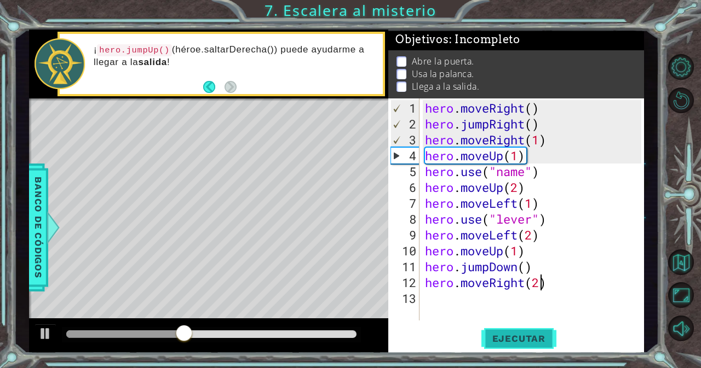
click at [510, 333] on span "Ejecutar" at bounding box center [518, 338] width 75 height 11
click at [516, 337] on span "Ejecutar" at bounding box center [518, 338] width 75 height 11
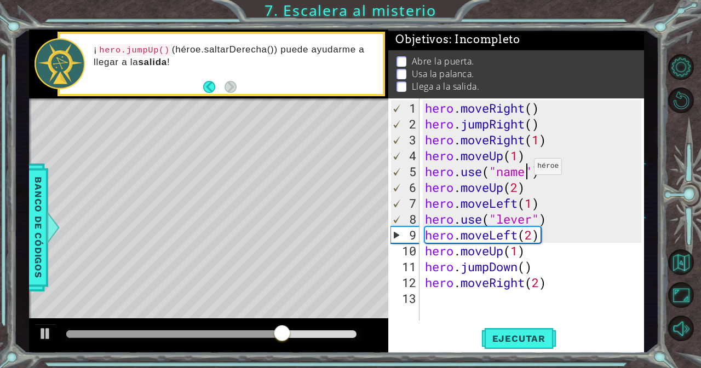
click at [524, 171] on div "hero . moveRight ( ) hero . jumpRight ( ) hero . moveRight ( 1 ) hero . moveUp …" at bounding box center [535, 227] width 224 height 254
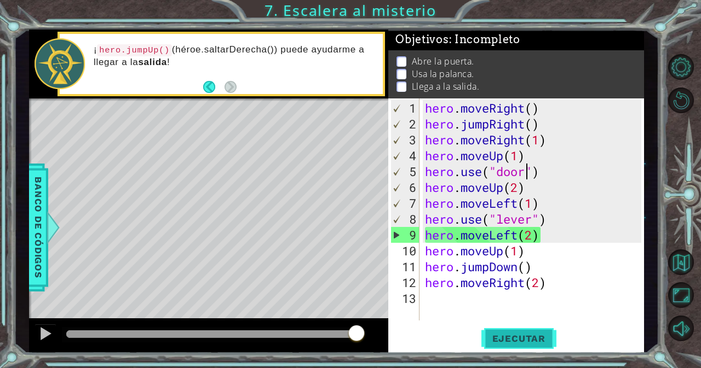
click at [510, 338] on span "Ejecutar" at bounding box center [518, 338] width 75 height 11
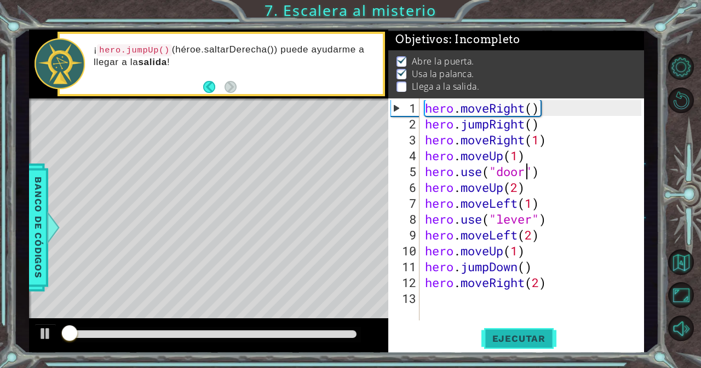
scroll to position [7, 0]
click at [510, 338] on span "Ejecutar" at bounding box center [518, 338] width 75 height 11
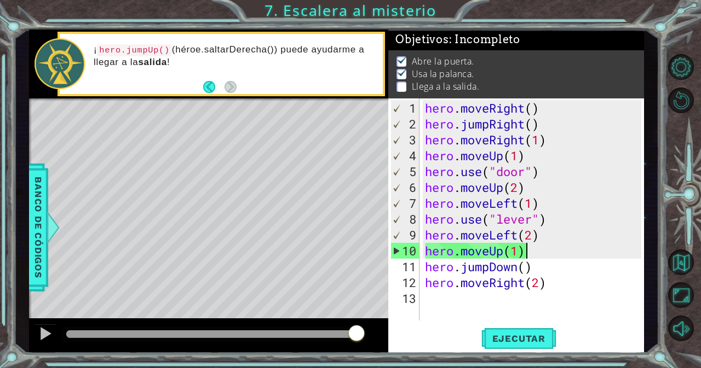
click at [526, 251] on div "hero . moveRight ( ) hero . jumpRight ( ) hero . moveRight ( 1 ) hero . moveUp …" at bounding box center [535, 227] width 224 height 254
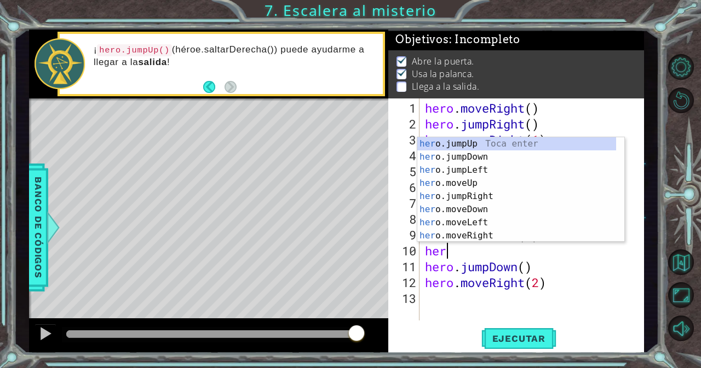
scroll to position [0, 0]
type textarea "h"
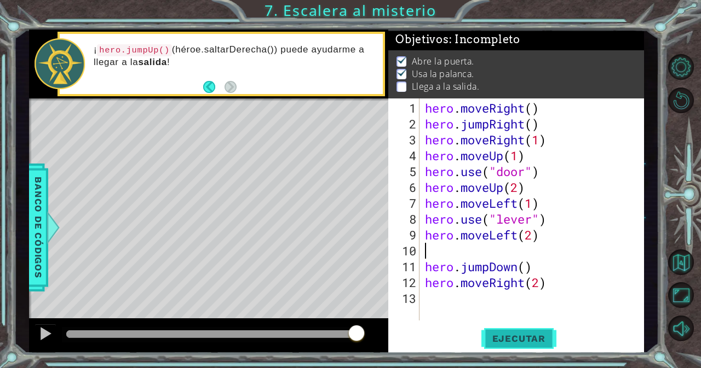
click at [497, 332] on button "Ejecutar" at bounding box center [518, 339] width 75 height 26
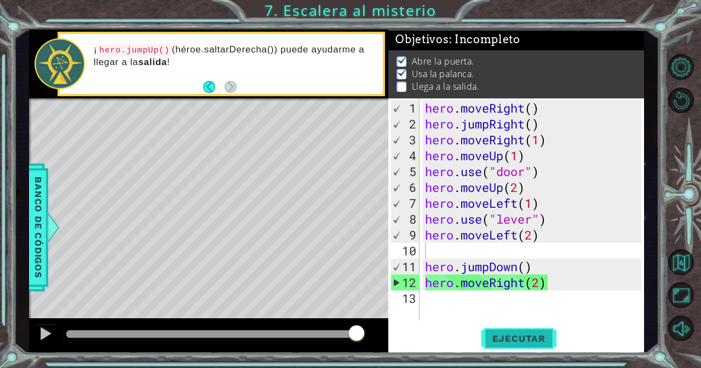
click at [497, 332] on button "Ejecutar" at bounding box center [518, 339] width 75 height 26
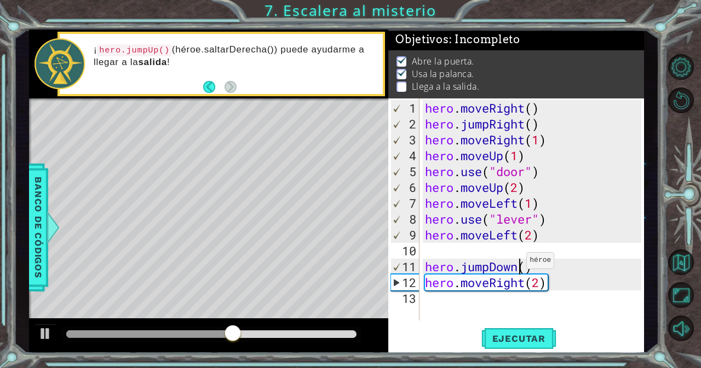
click at [517, 264] on div "hero . moveRight ( ) hero . jumpRight ( ) hero . moveRight ( 1 ) hero . moveUp …" at bounding box center [535, 227] width 224 height 254
click at [554, 267] on div "hero . moveRight ( ) hero . jumpRight ( ) hero . moveRight ( 1 ) hero . moveUp …" at bounding box center [535, 227] width 224 height 254
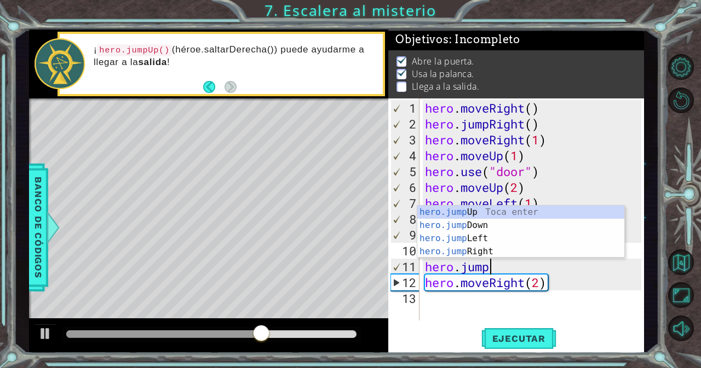
type textarea "hero.jum"
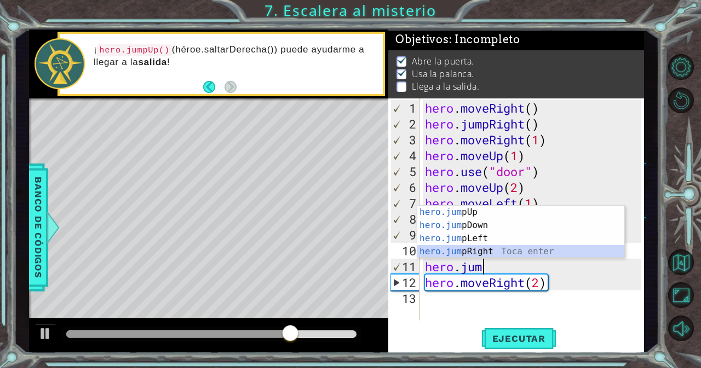
click at [525, 249] on div "hero.jum pUp Toca enter hero.jum pDown Toca enter hero.jum pLeft Toca enter her…" at bounding box center [520, 245] width 207 height 79
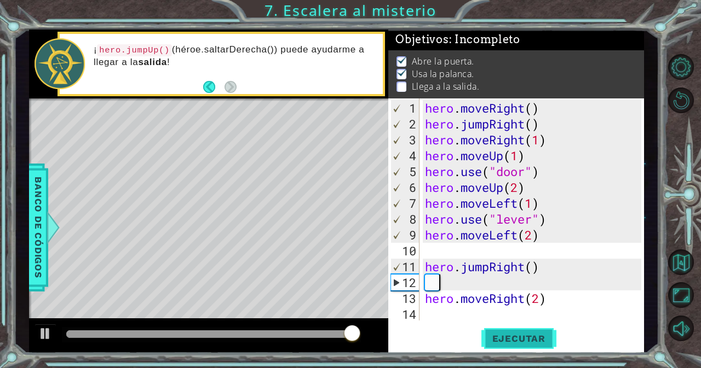
click at [497, 330] on button "Ejecutar" at bounding box center [518, 339] width 75 height 26
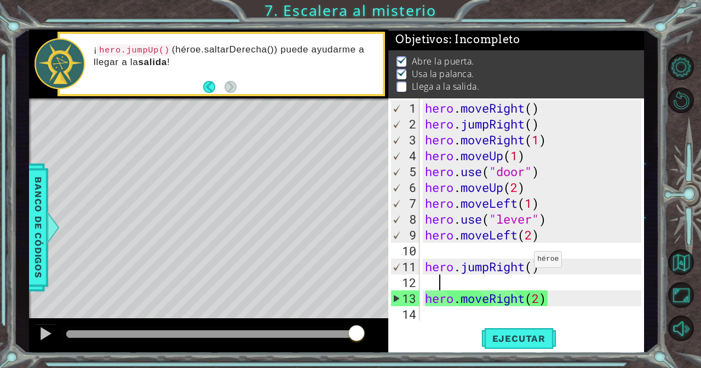
click at [528, 264] on div "hero . moveRight ( ) hero . jumpRight ( ) hero . moveRight ( 1 ) hero . moveUp …" at bounding box center [535, 227] width 224 height 254
click at [546, 267] on div "hero . moveRight ( ) hero . jumpRight ( ) hero . moveRight ( 1 ) hero . moveUp …" at bounding box center [535, 227] width 224 height 254
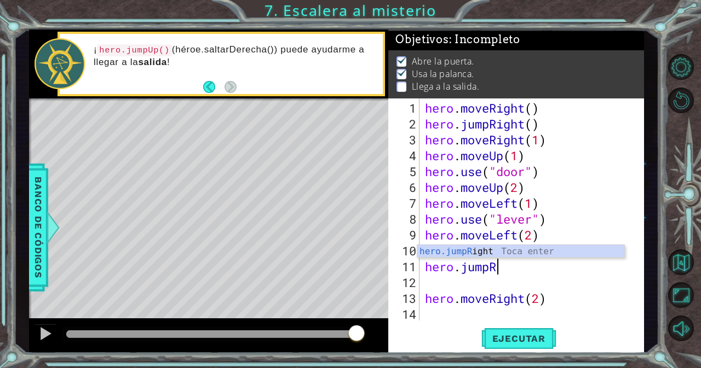
type textarea "hero.jump"
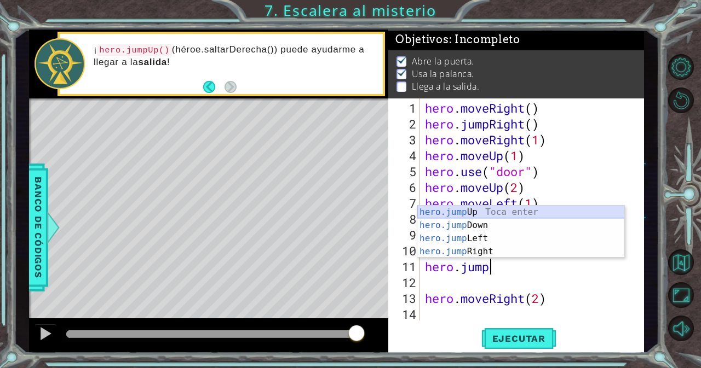
click at [550, 209] on div "hero.jump Up Toca enter hero.jump Down Toca enter hero.jump Left Toca enter her…" at bounding box center [520, 245] width 207 height 79
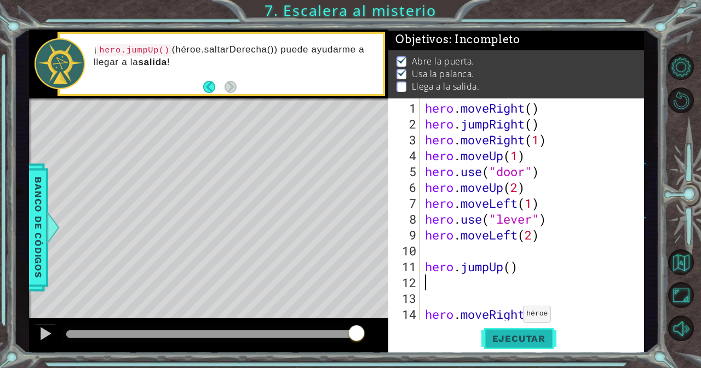
click at [511, 345] on button "Ejecutar" at bounding box center [518, 339] width 75 height 26
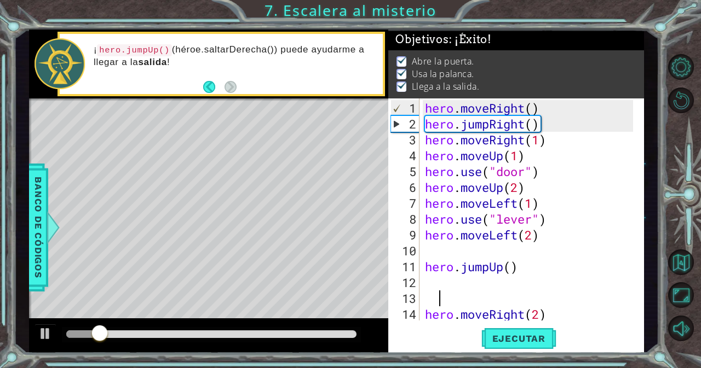
click at [475, 304] on div "hero . moveRight ( ) hero . jumpRight ( ) hero . moveRight ( 1 ) hero . moveUp …" at bounding box center [531, 227] width 216 height 254
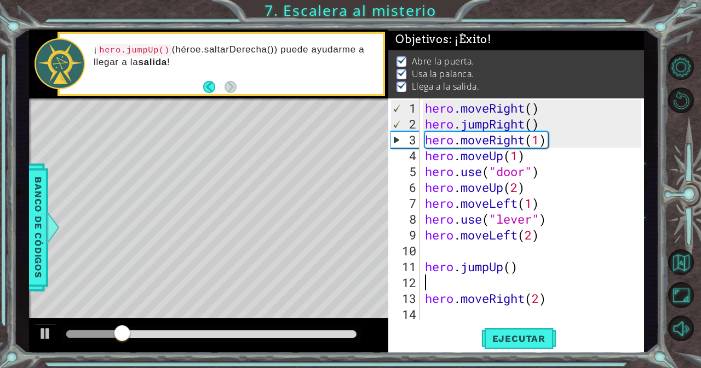
type textarea "hero.jumpUp()"
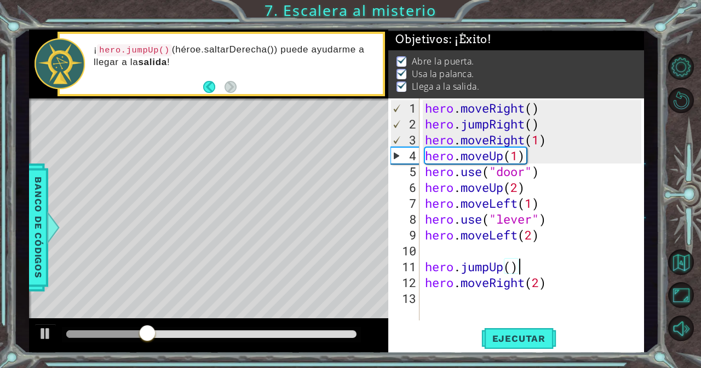
click at [456, 250] on div "hero . moveRight ( ) hero . jumpRight ( ) hero . moveRight ( 1 ) hero . moveUp …" at bounding box center [535, 227] width 224 height 254
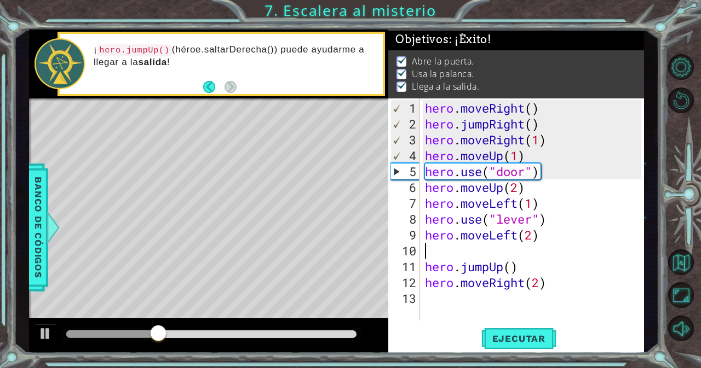
type textarea "hero.moveLeft(2)"
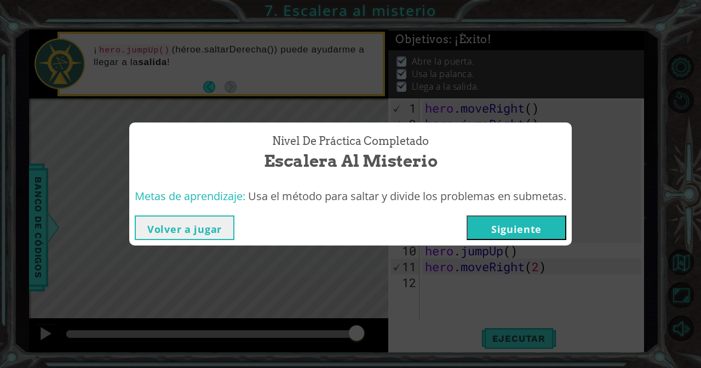
click at [548, 225] on button "Siguiente" at bounding box center [516, 228] width 100 height 25
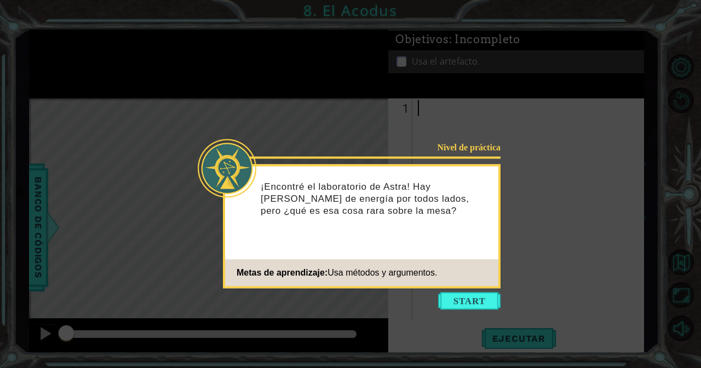
click at [473, 288] on icon at bounding box center [350, 184] width 701 height 368
click at [466, 302] on button "Start" at bounding box center [469, 301] width 62 height 18
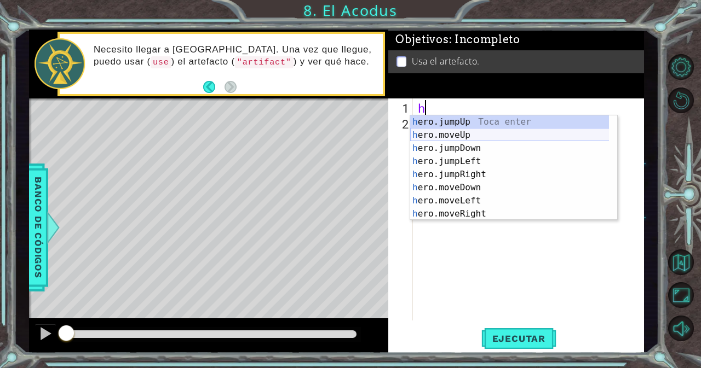
click at [486, 134] on div "h ero.jumpUp Toca enter h ero.moveUp Toca enter h ero.jumpDown Toca enter h ero…" at bounding box center [509, 180] width 199 height 131
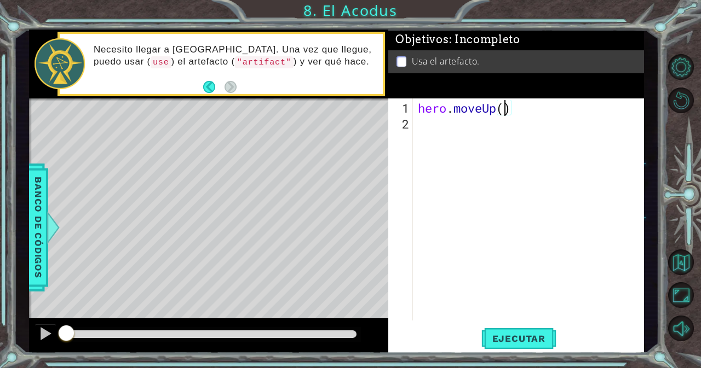
type textarea "hero.moveUp(2)"
click at [488, 120] on div "hero . moveUp ( 2 )" at bounding box center [530, 227] width 231 height 254
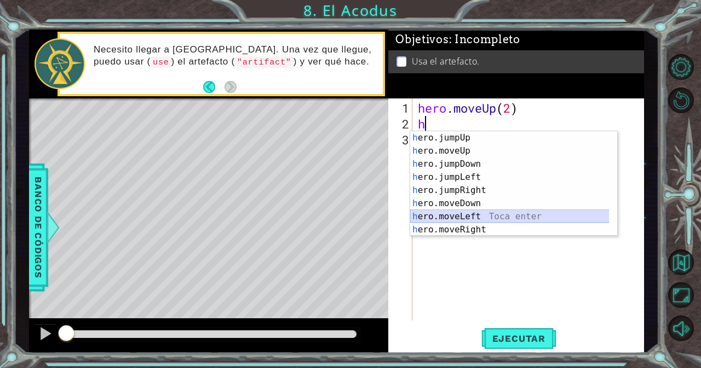
click at [476, 217] on div "h ero.jumpUp Toca enter h ero.moveUp Toca enter h ero.jumpDown Toca enter h ero…" at bounding box center [509, 196] width 199 height 131
type textarea "hero.moveLeft(1)"
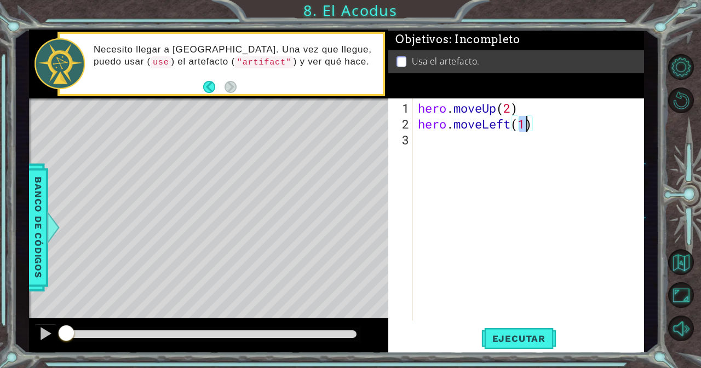
click at [478, 151] on div "hero . moveUp ( 2 ) hero . moveLeft ( 1 )" at bounding box center [530, 227] width 231 height 254
type textarea "he"
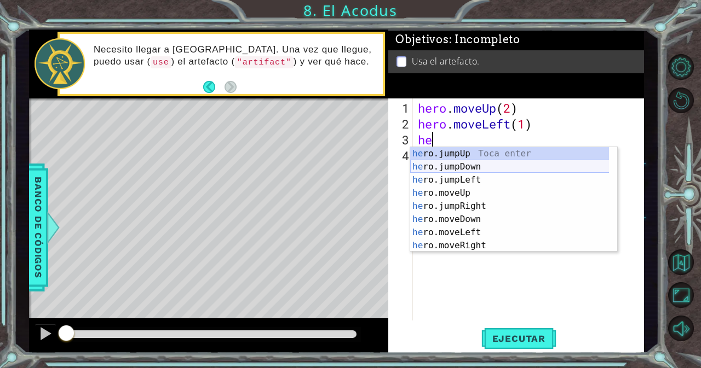
click at [456, 168] on div "he ro.jumpUp Toca enter he ro.jumpDown Toca enter he ro.jumpLeft Toca enter he …" at bounding box center [509, 212] width 199 height 131
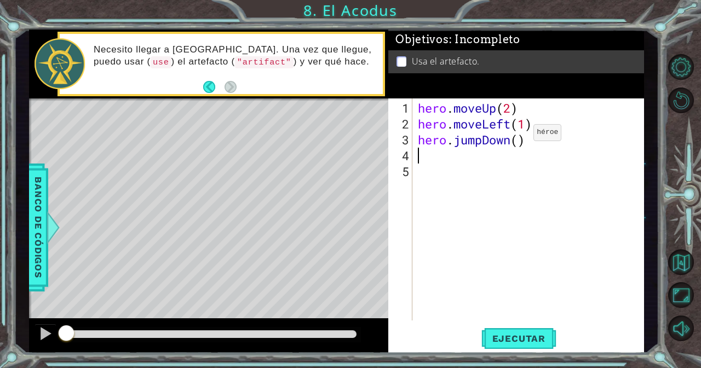
click at [517, 137] on div "hero . moveUp ( 2 ) hero . moveLeft ( 1 ) hero . jumpDown ( )" at bounding box center [530, 227] width 231 height 254
type textarea "hero.jumpDown(2)"
click at [497, 155] on div "hero . moveUp ( 2 ) hero . moveLeft ( 1 ) hero . jumpDown ( 2 )" at bounding box center [530, 227] width 231 height 254
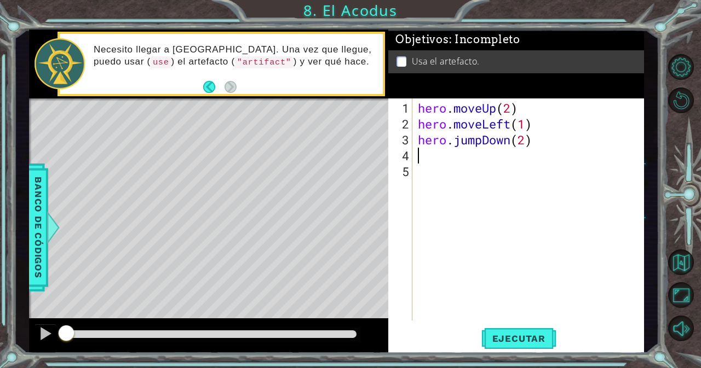
type textarea "h"
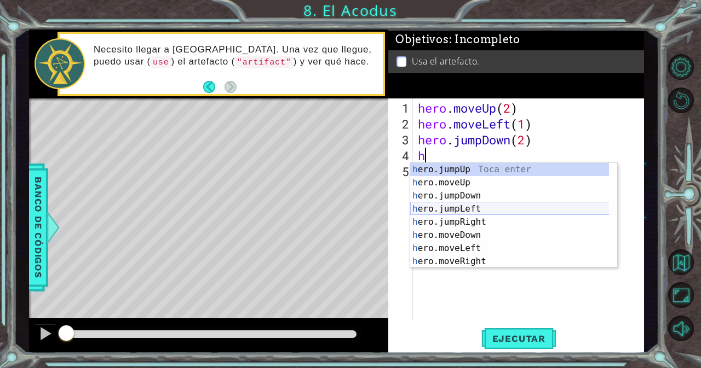
click at [483, 207] on div "h ero.jumpUp Toca enter h ero.moveUp Toca enter h ero.jumpDown Toca enter h ero…" at bounding box center [509, 228] width 199 height 131
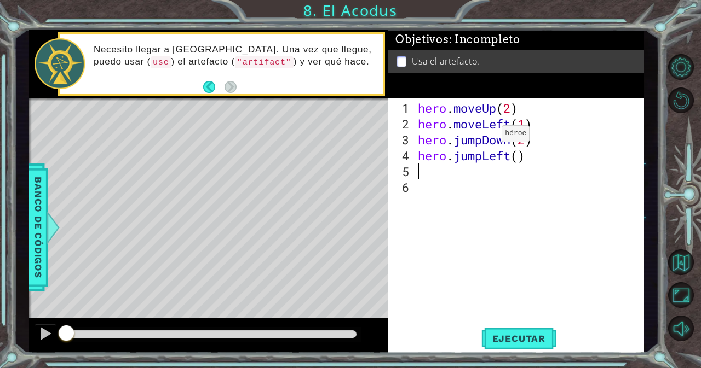
click at [485, 138] on div "hero . moveUp ( 2 ) hero . moveLeft ( 1 ) hero . jumpDown ( 2 ) hero . jumpLeft…" at bounding box center [530, 227] width 231 height 254
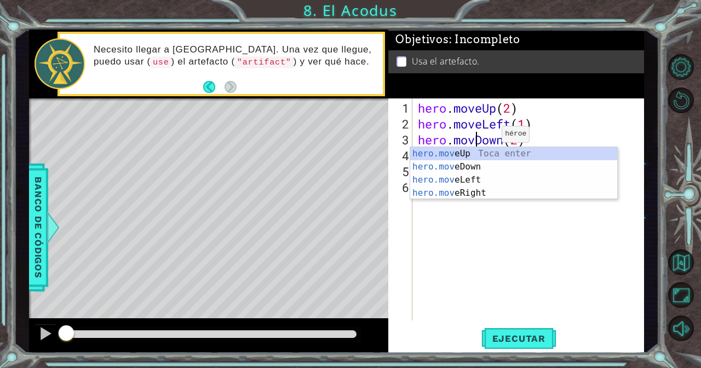
type textarea "hero.moveDown(2)"
click at [498, 212] on div "hero . moveUp ( 2 ) hero . moveLeft ( 1 ) hero . moveDown ( 2 ) hero . jumpLeft…" at bounding box center [530, 227] width 231 height 254
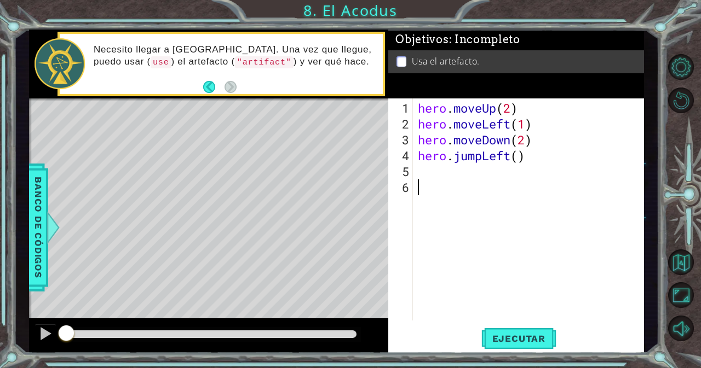
scroll to position [0, 0]
click at [483, 160] on div "hero . moveUp ( 2 ) hero . moveLeft ( 1 ) hero . moveDown ( 2 ) hero . jumpLeft…" at bounding box center [530, 227] width 231 height 254
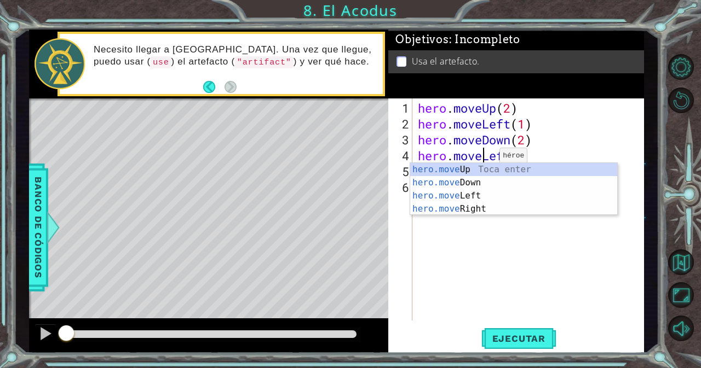
scroll to position [0, 3]
click at [473, 213] on div "hero.move Up Toca enter hero.move Down Toca enter hero.move Left Toca enter her…" at bounding box center [513, 202] width 207 height 79
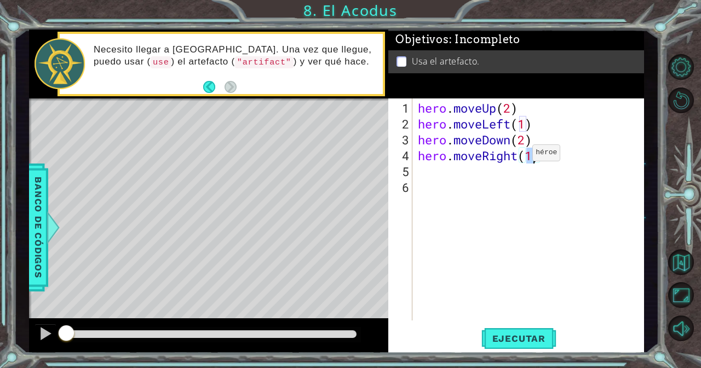
click at [517, 156] on div "hero . moveUp ( 2 ) hero . moveLeft ( 1 ) hero . moveDown ( 2 ) hero . moveRigh…" at bounding box center [530, 227] width 231 height 254
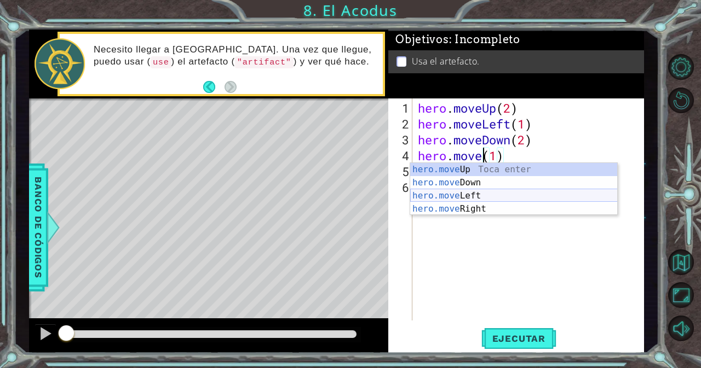
click at [466, 196] on div "hero.move Up Toca enter hero.move Down Toca enter hero.move Left Toca enter her…" at bounding box center [513, 202] width 207 height 79
type textarea "hero.moveLeft(1)(1)"
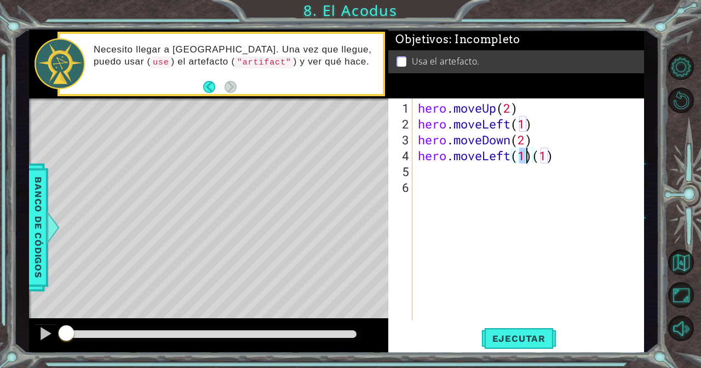
click at [445, 175] on div "hero . moveUp ( 2 ) hero . moveLeft ( 1 ) hero . moveDown ( 2 ) hero . moveLeft…" at bounding box center [530, 227] width 231 height 254
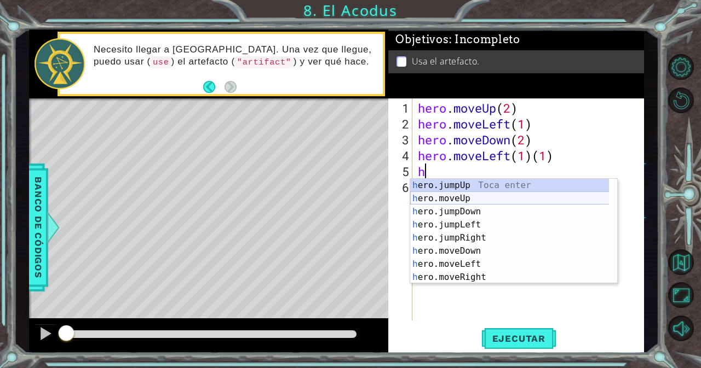
click at [447, 198] on div "h ero.jumpUp Toca enter h ero.moveUp Toca enter h ero.jumpDown Toca enter h ero…" at bounding box center [509, 244] width 199 height 131
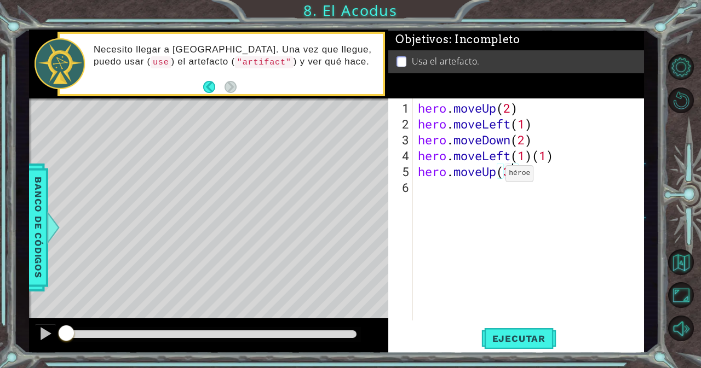
scroll to position [0, 4]
type textarea "hero.moveUp(2)"
click at [485, 199] on div "hero . moveUp ( 2 ) hero . moveLeft ( 1 ) hero . moveDown ( 2 ) hero . moveLeft…" at bounding box center [530, 227] width 231 height 254
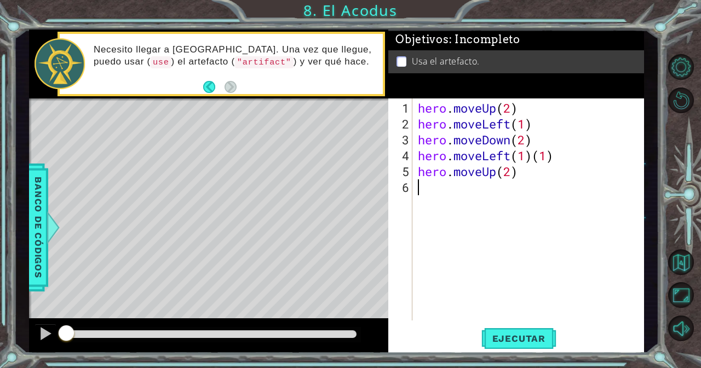
type textarea "h"
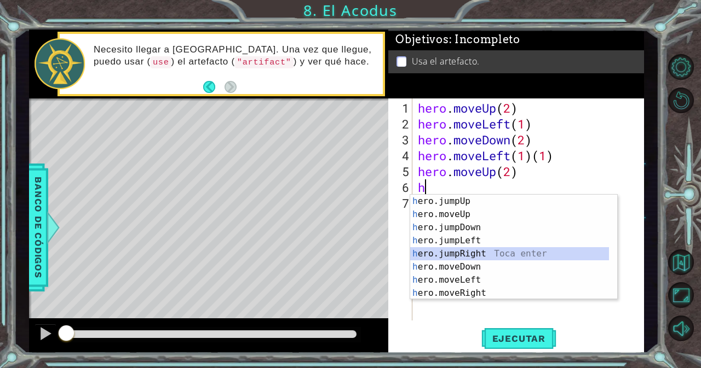
click at [476, 252] on div "h ero.jumpUp Toca enter h ero.moveUp Toca enter h ero.jumpDown Toca enter h ero…" at bounding box center [509, 260] width 199 height 131
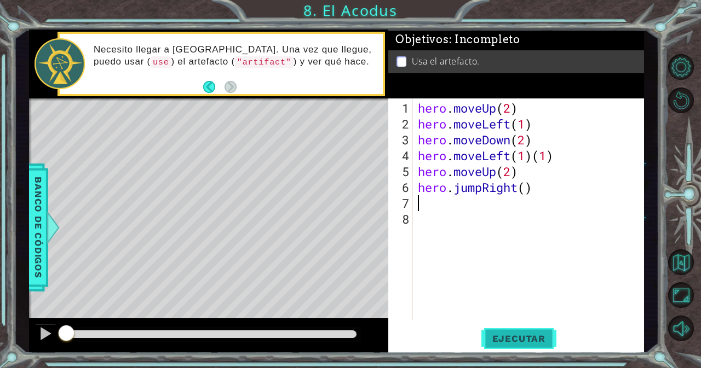
click at [511, 334] on span "Ejecutar" at bounding box center [518, 338] width 75 height 11
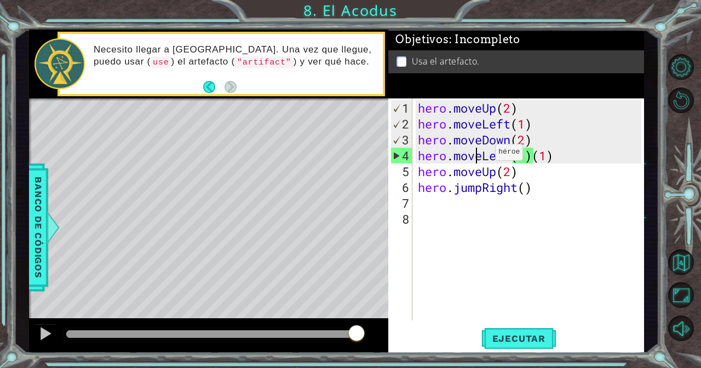
click at [478, 156] on div "hero . moveUp ( 2 ) hero . moveLeft ( 1 ) hero . moveDown ( 2 ) hero . moveLeft…" at bounding box center [530, 227] width 231 height 254
click at [483, 153] on div "hero . moveUp ( 2 ) hero . moveLeft ( 1 ) hero . moveDown ( 2 ) hero . moveLeft…" at bounding box center [530, 227] width 231 height 254
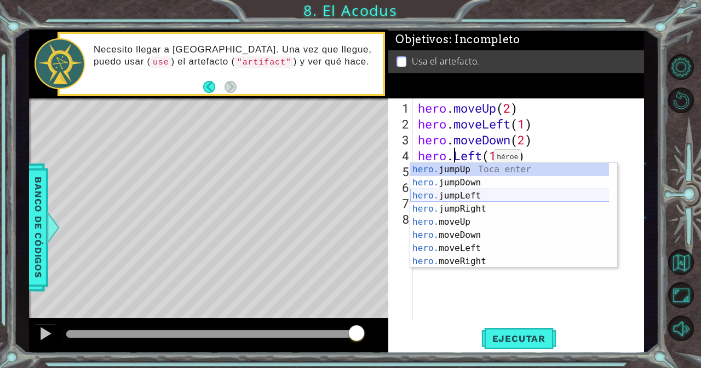
click at [466, 192] on div "hero. jumpUp Toca enter hero. jumpDown Toca enter hero. jumpLeft Toca enter her…" at bounding box center [509, 228] width 199 height 131
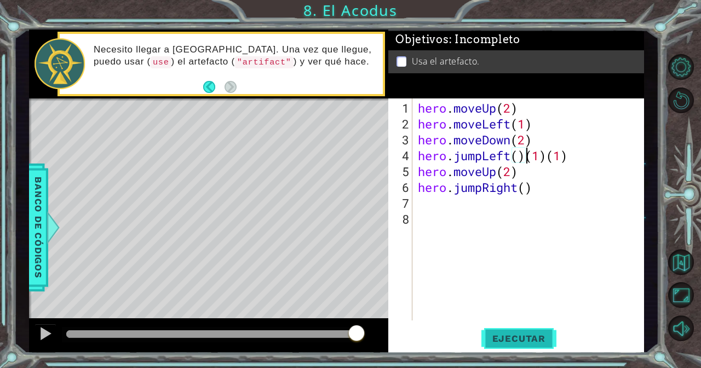
click at [510, 330] on button "Ejecutar" at bounding box center [518, 339] width 75 height 26
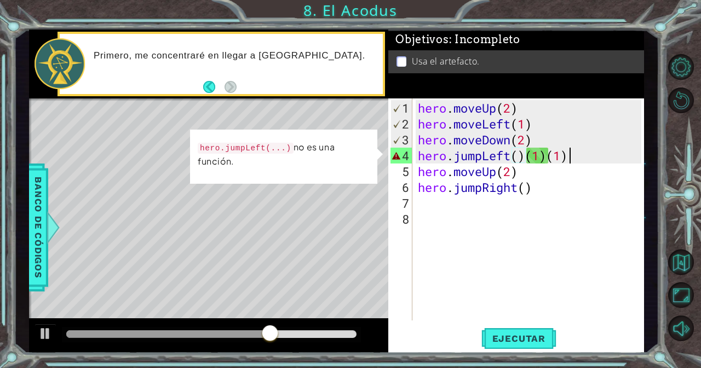
click at [574, 152] on div "hero . moveUp ( 2 ) hero . moveLeft ( 1 ) hero . moveDown ( 2 ) hero . jumpLeft…" at bounding box center [530, 227] width 231 height 254
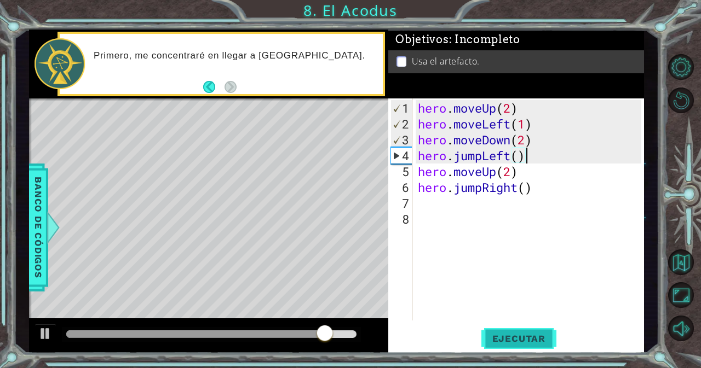
click at [507, 326] on button "Ejecutar" at bounding box center [518, 339] width 75 height 26
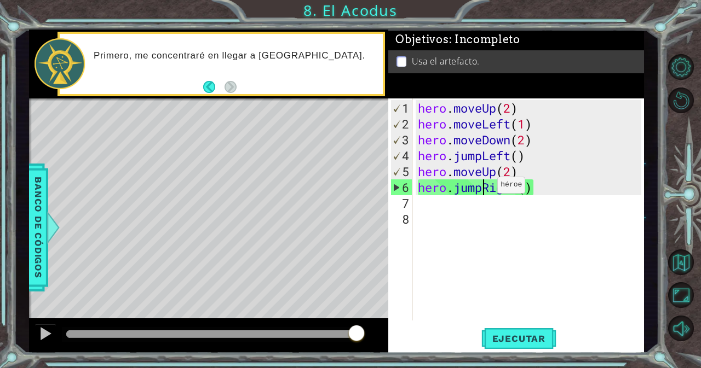
click at [481, 189] on div "hero . moveUp ( 2 ) hero . moveLeft ( 1 ) hero . moveDown ( 2 ) hero . jumpLeft…" at bounding box center [530, 227] width 231 height 254
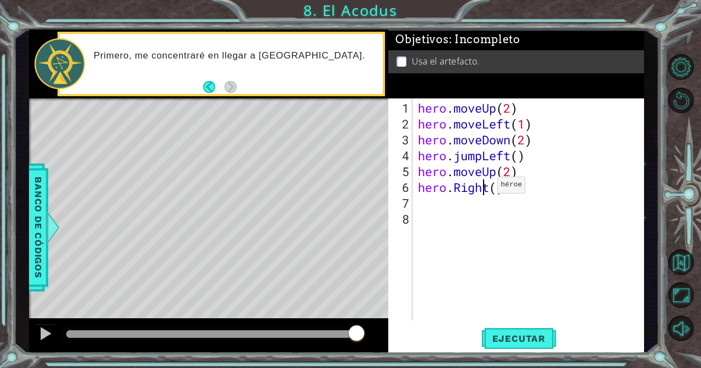
click at [481, 189] on div "hero . moveUp ( 2 ) hero . moveLeft ( 1 ) hero . moveDown ( 2 ) hero . jumpLeft…" at bounding box center [530, 227] width 231 height 254
click at [452, 189] on div "hero . moveUp ( 2 ) hero . moveLeft ( 1 ) hero . moveDown ( 2 ) hero . jumpLeft…" at bounding box center [530, 227] width 231 height 254
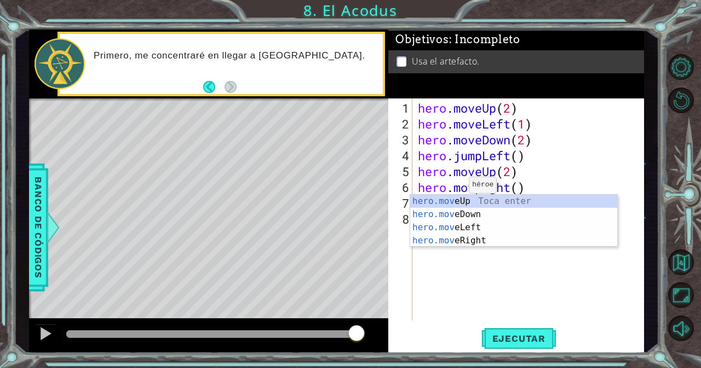
scroll to position [0, 3]
type textarea "hero.moveRight()"
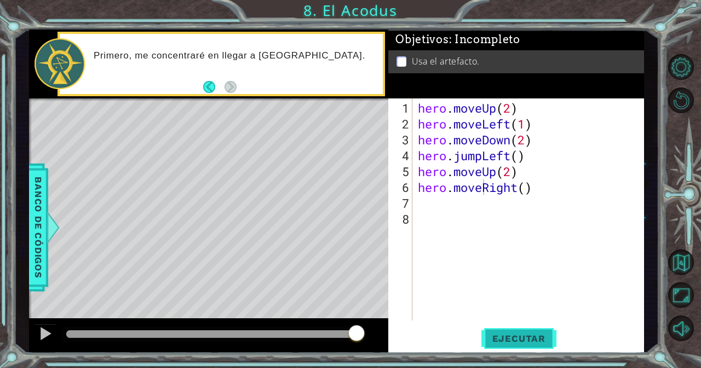
click at [498, 334] on span "Ejecutar" at bounding box center [518, 338] width 75 height 11
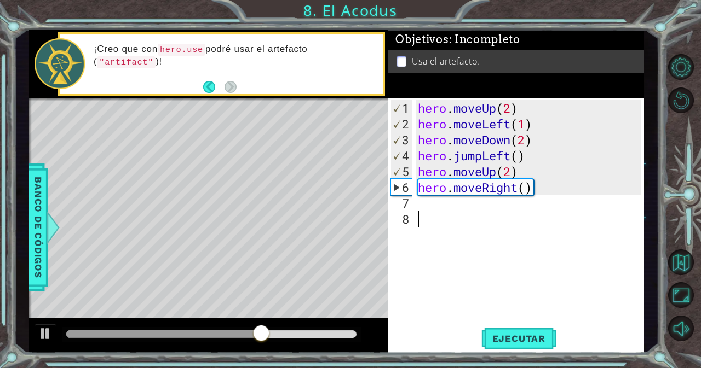
click at [456, 216] on div "hero . moveUp ( 2 ) hero . moveLeft ( 1 ) hero . moveDown ( 2 ) hero . jumpLeft…" at bounding box center [530, 227] width 231 height 254
click at [458, 204] on div "hero . moveUp ( 2 ) hero . moveLeft ( 1 ) hero . moveDown ( 2 ) hero . jumpLeft…" at bounding box center [530, 227] width 231 height 254
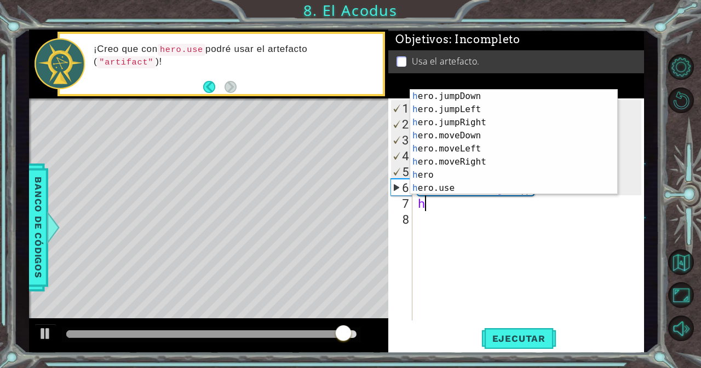
scroll to position [26, 0]
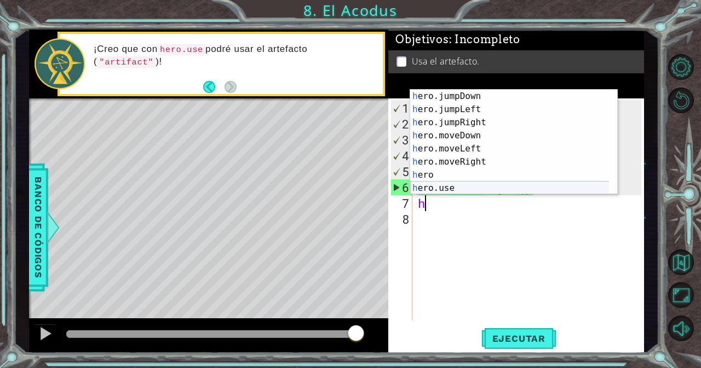
click at [554, 187] on div "h ero.jumpDown Toca enter h ero.jumpLeft Toca enter h ero.jumpRight Toca enter …" at bounding box center [509, 155] width 199 height 131
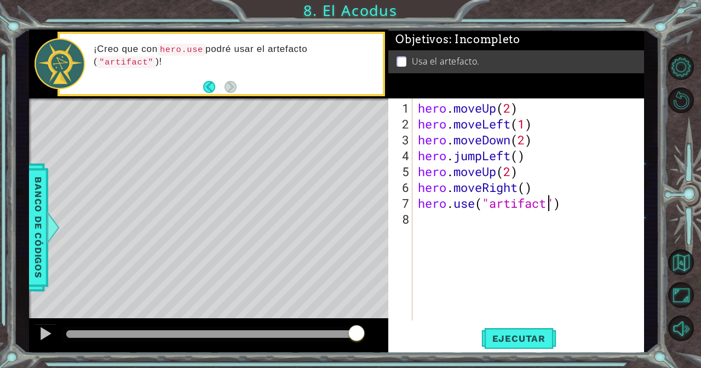
scroll to position [0, 5]
type textarea "hero.use("artifact")"
click at [512, 331] on button "Ejecutar" at bounding box center [518, 339] width 75 height 26
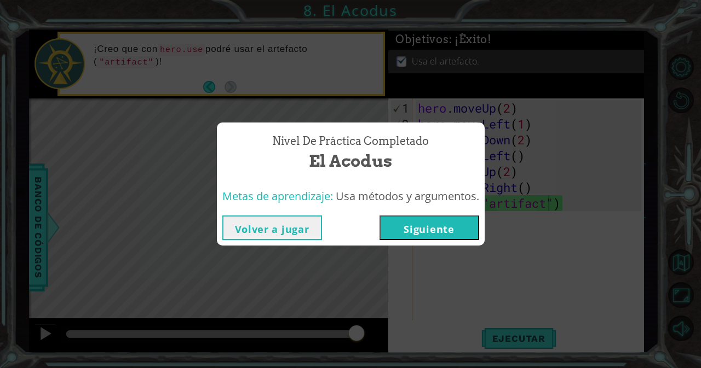
drag, startPoint x: 263, startPoint y: 334, endPoint x: 369, endPoint y: 350, distance: 106.7
click at [369, 350] on body "1 ההההההההההההההההההההההההההההההההההההההההההההההההההההההההההההההההההההההההההההה…" at bounding box center [350, 184] width 701 height 368
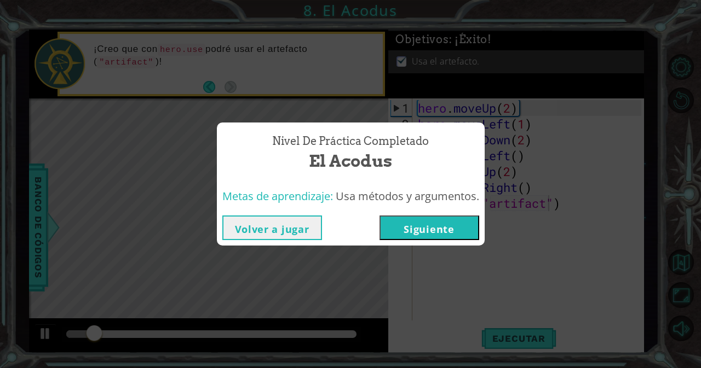
click at [445, 221] on button "Siguiente" at bounding box center [429, 228] width 100 height 25
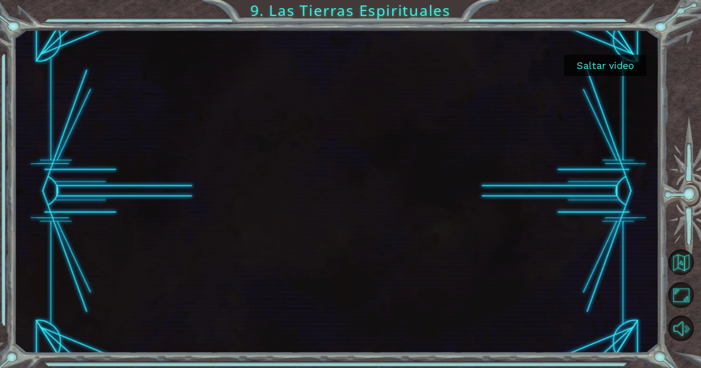
click at [587, 63] on button "Saltar video" at bounding box center [605, 65] width 82 height 21
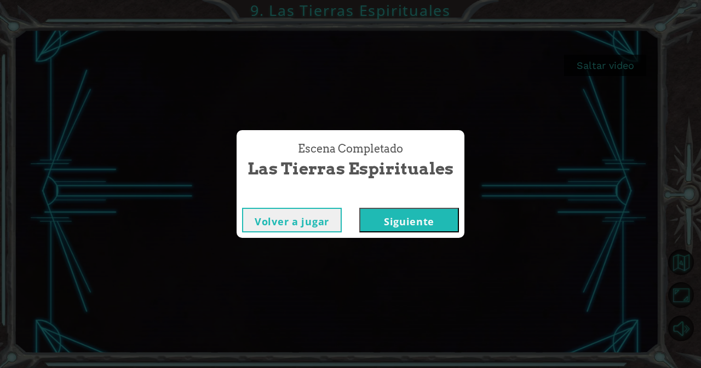
click at [429, 220] on button "Siguiente" at bounding box center [409, 220] width 100 height 25
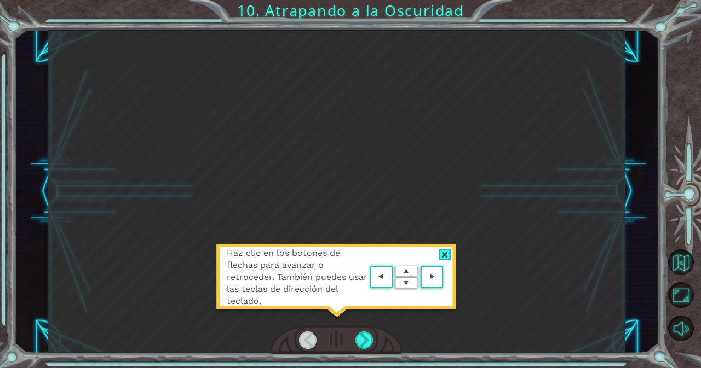
click at [440, 241] on div "Haz clic en los botones de flechas para avanzar o retroceder. También puedes us…" at bounding box center [336, 192] width 577 height 325
click at [442, 253] on div at bounding box center [444, 255] width 13 height 11
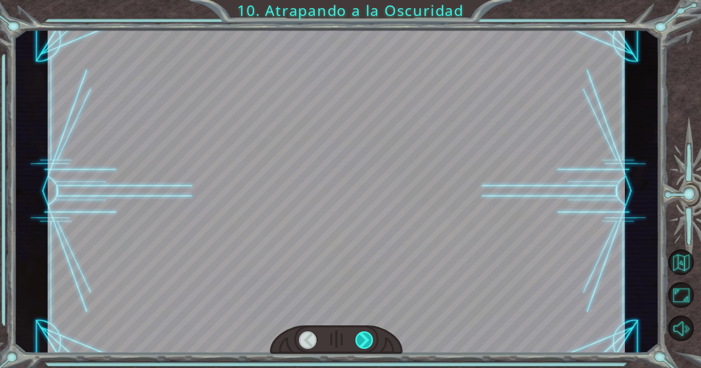
click at [359, 342] on div at bounding box center [364, 341] width 18 height 18
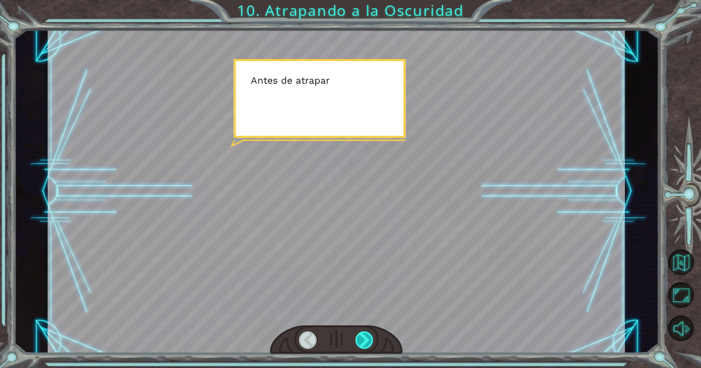
click at [359, 342] on div at bounding box center [364, 341] width 18 height 18
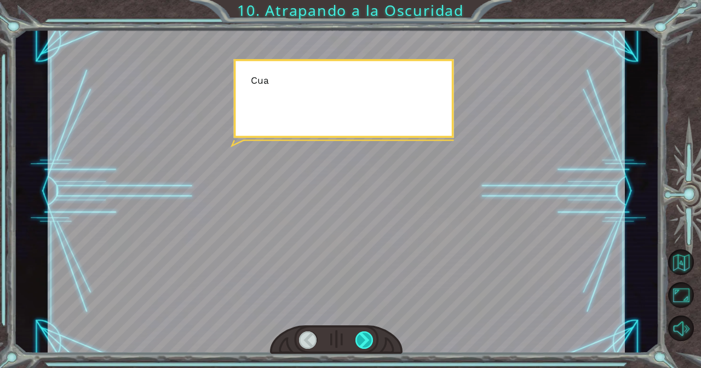
click at [359, 342] on div at bounding box center [364, 341] width 18 height 18
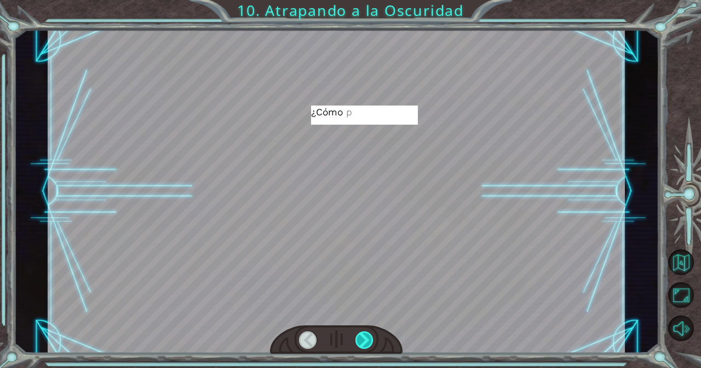
click at [360, 342] on div at bounding box center [364, 341] width 18 height 18
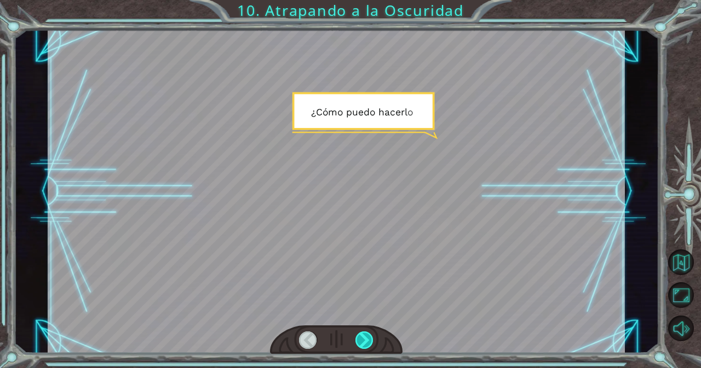
click at [360, 342] on div at bounding box center [364, 341] width 18 height 18
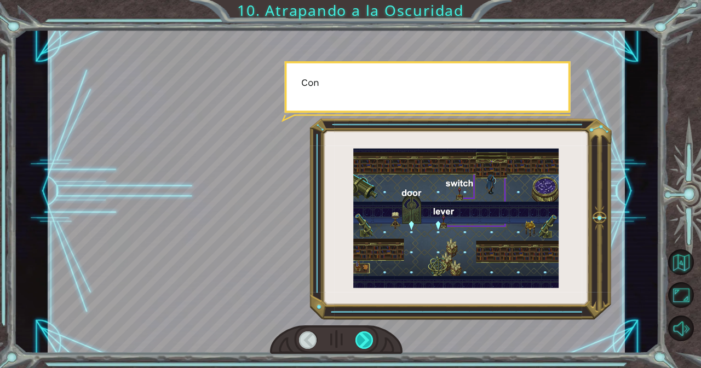
click at [360, 342] on div at bounding box center [364, 341] width 18 height 18
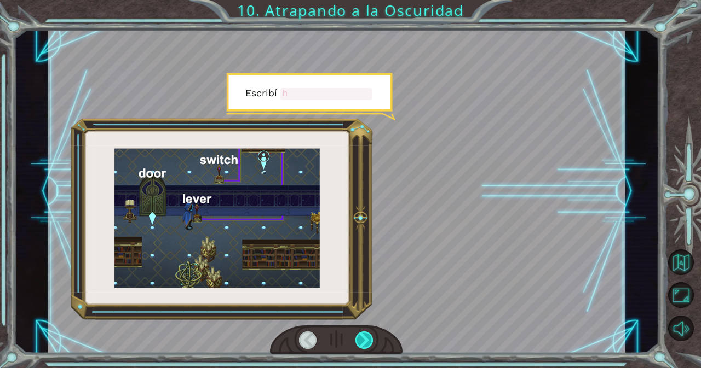
click at [360, 342] on div at bounding box center [364, 341] width 18 height 18
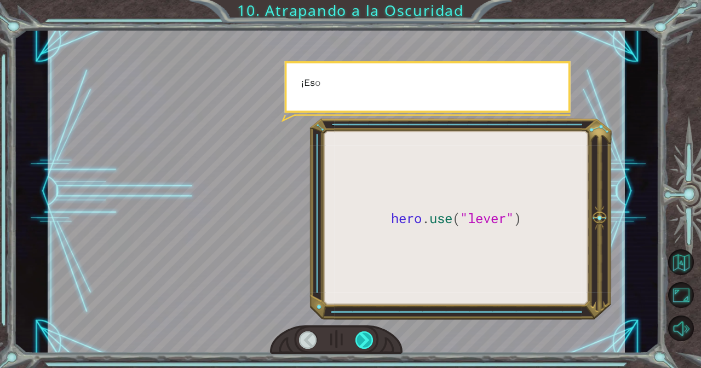
click at [360, 342] on div at bounding box center [364, 341] width 18 height 18
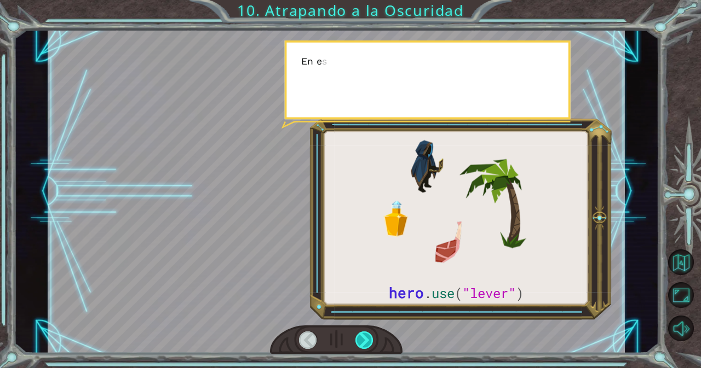
click at [360, 344] on div at bounding box center [364, 341] width 18 height 18
click at [363, 356] on div "hero . use ( "lever" ) A n t e s d e a t r a p a r a l a O s c u r i d a d c o …" at bounding box center [350, 184] width 701 height 368
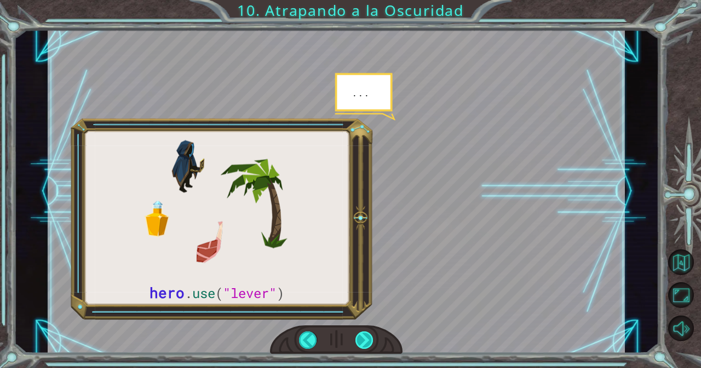
click at [358, 342] on div at bounding box center [364, 341] width 18 height 18
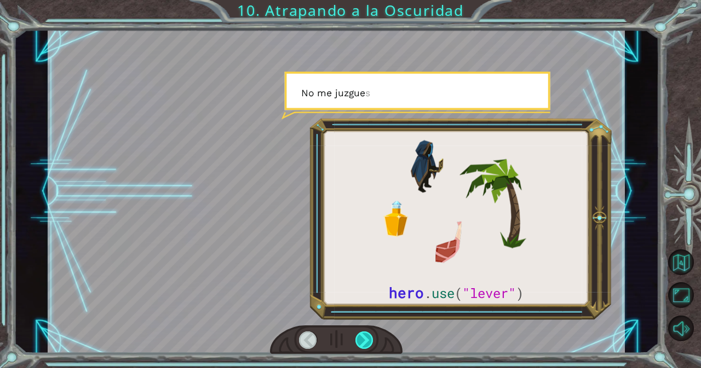
drag, startPoint x: 358, startPoint y: 342, endPoint x: 360, endPoint y: 348, distance: 6.4
click at [360, 348] on div at bounding box center [364, 341] width 18 height 18
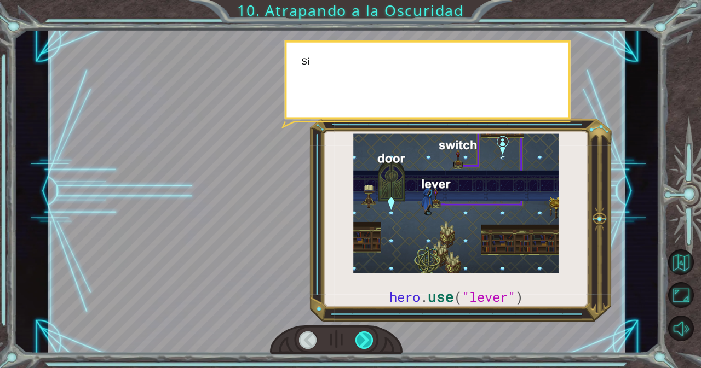
drag, startPoint x: 360, startPoint y: 348, endPoint x: 364, endPoint y: 343, distance: 6.2
click at [361, 348] on div at bounding box center [364, 341] width 18 height 18
click at [364, 343] on div at bounding box center [364, 341] width 18 height 18
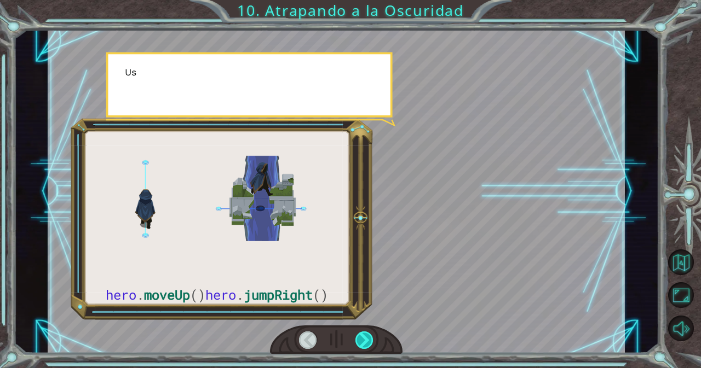
click at [364, 343] on div at bounding box center [364, 341] width 18 height 18
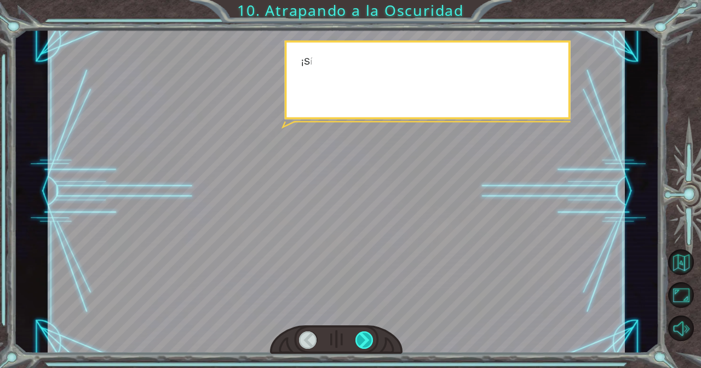
click at [364, 343] on div at bounding box center [364, 341] width 18 height 18
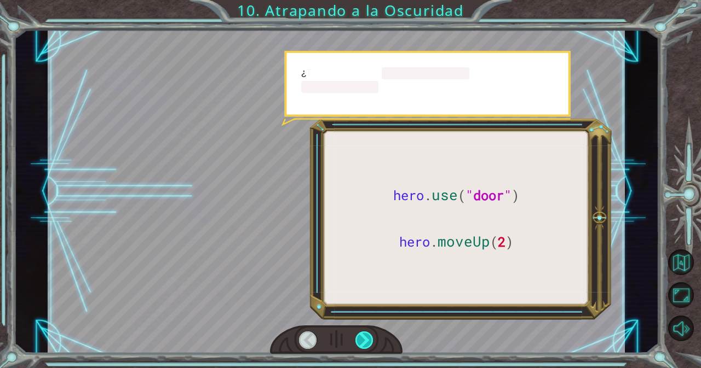
click at [364, 343] on div at bounding box center [364, 341] width 18 height 18
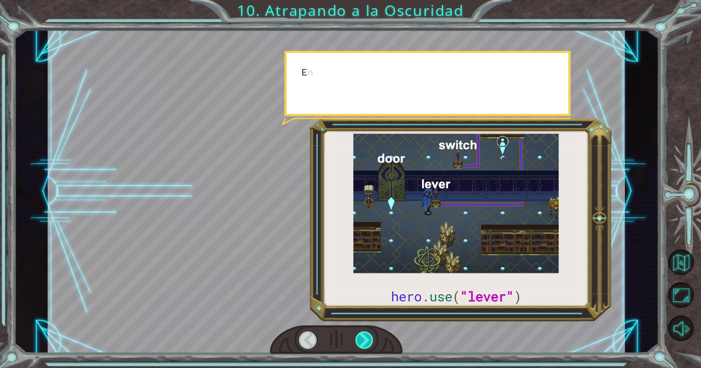
click at [364, 343] on div at bounding box center [364, 341] width 18 height 18
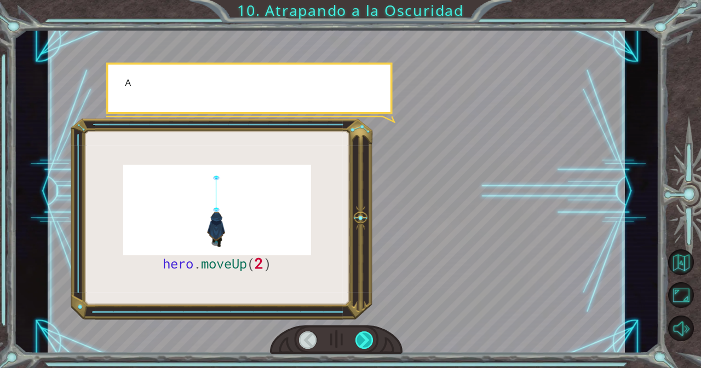
click at [364, 343] on div at bounding box center [364, 341] width 18 height 18
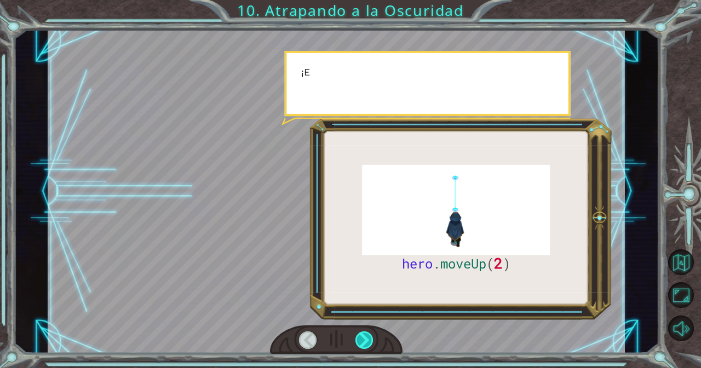
click at [364, 343] on div at bounding box center [364, 341] width 18 height 18
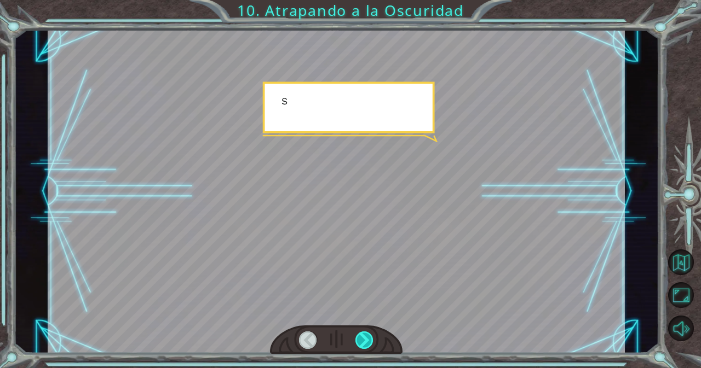
click at [364, 343] on div at bounding box center [364, 341] width 18 height 18
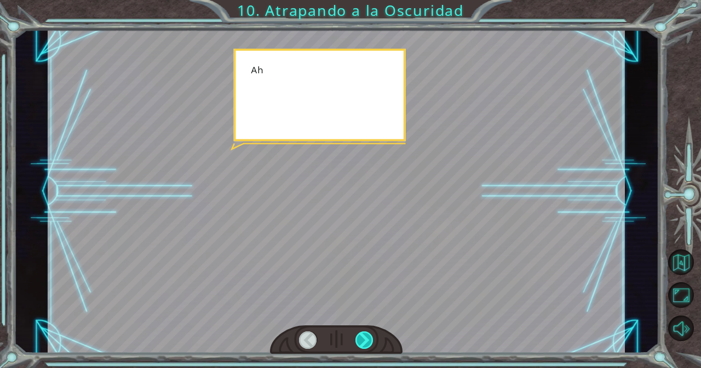
click at [364, 343] on div at bounding box center [364, 341] width 18 height 18
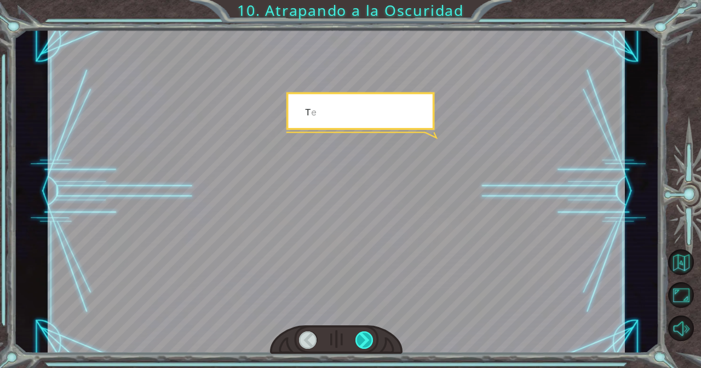
click at [364, 343] on div at bounding box center [364, 341] width 18 height 18
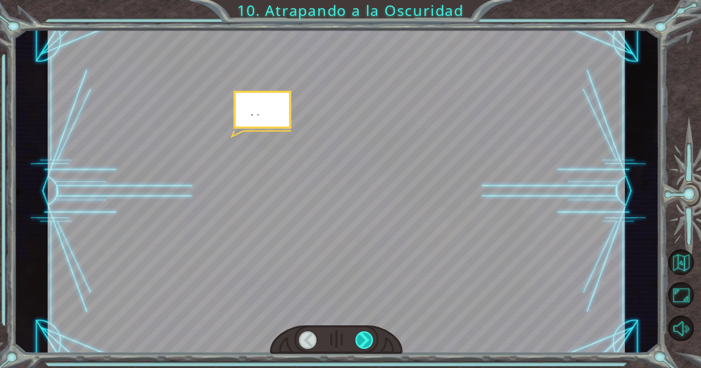
click at [364, 343] on div at bounding box center [364, 341] width 18 height 18
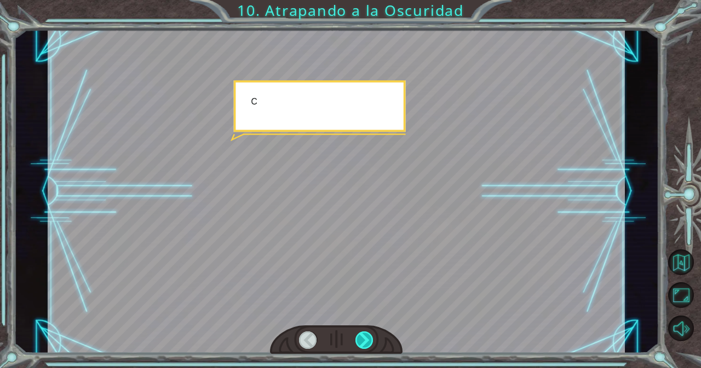
click at [364, 343] on div at bounding box center [364, 341] width 18 height 18
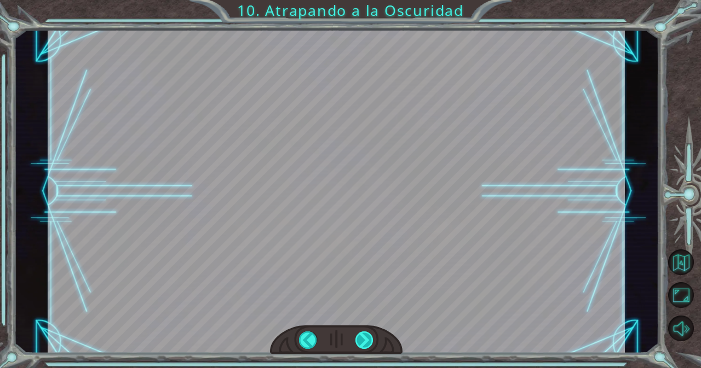
click at [364, 343] on div at bounding box center [364, 341] width 18 height 18
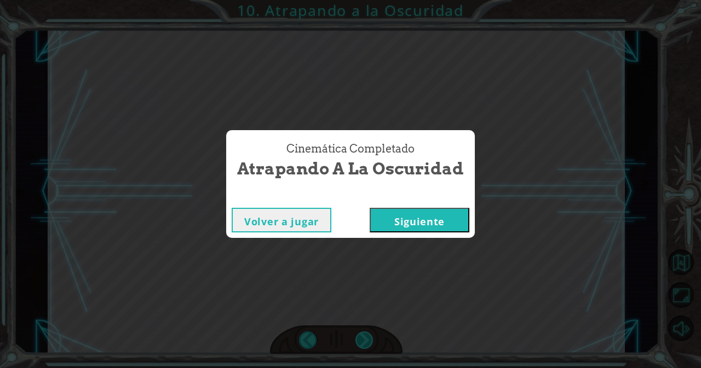
click at [364, 343] on div "Cinemática Completado Atrapando a la Oscuridad Volver a jugar Siguiente" at bounding box center [350, 184] width 701 height 368
click at [431, 225] on button "Siguiente" at bounding box center [419, 220] width 100 height 25
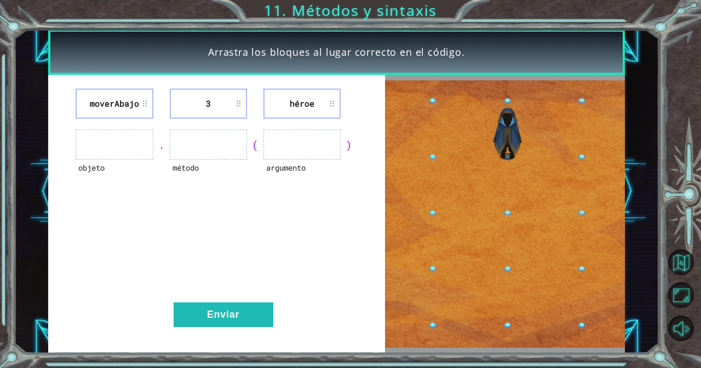
click at [505, 297] on img at bounding box center [505, 214] width 240 height 268
click at [129, 144] on ul at bounding box center [114, 145] width 77 height 30
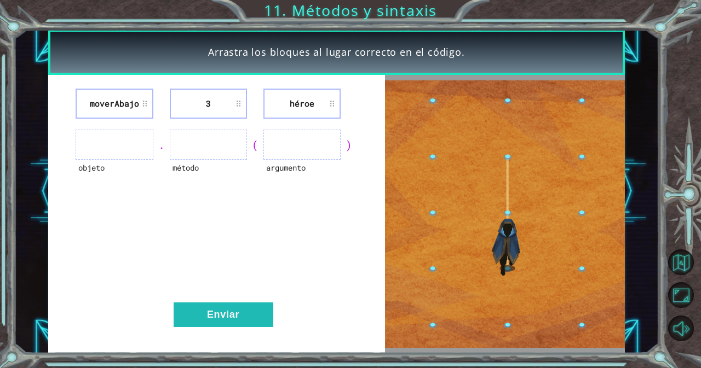
click at [181, 330] on div "moverAbajo 3 héroe objeto . método ( argumento ) Enviar" at bounding box center [216, 214] width 337 height 279
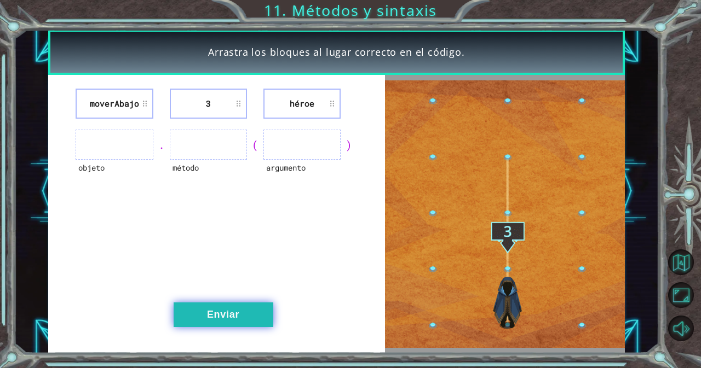
click at [199, 317] on button "Enviar" at bounding box center [223, 315] width 100 height 25
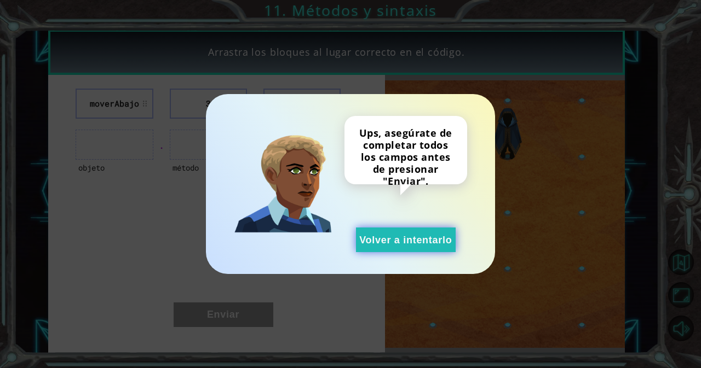
click at [364, 244] on button "Volver a intentarlo" at bounding box center [406, 240] width 100 height 25
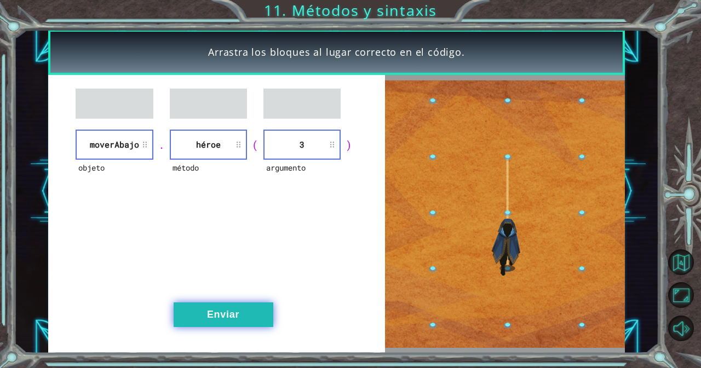
click at [243, 309] on button "Enviar" at bounding box center [223, 315] width 100 height 25
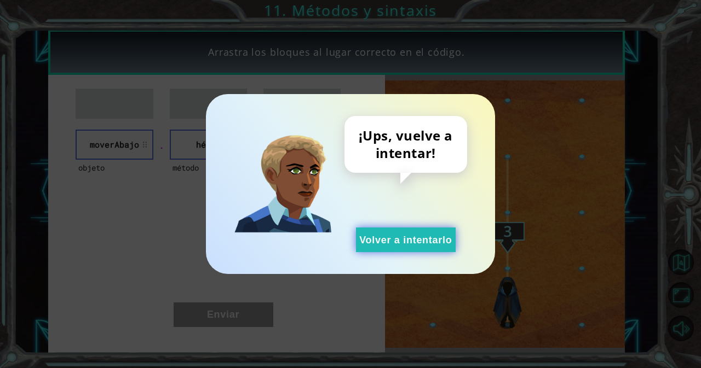
click at [367, 232] on button "Volver a intentarlo" at bounding box center [406, 240] width 100 height 25
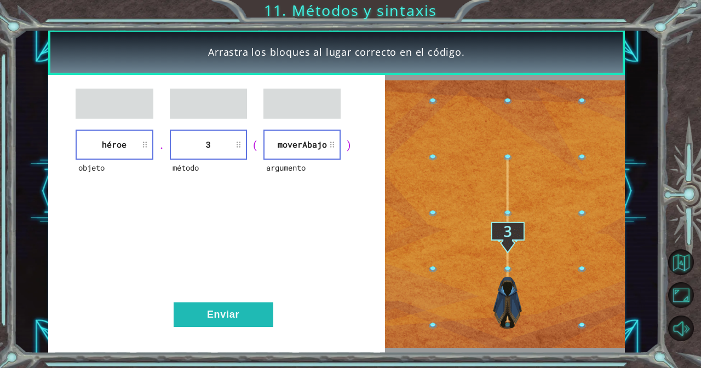
click at [232, 277] on div "objeto héroe . método 3 ( argumento moverAbajo ) Enviar" at bounding box center [216, 214] width 337 height 279
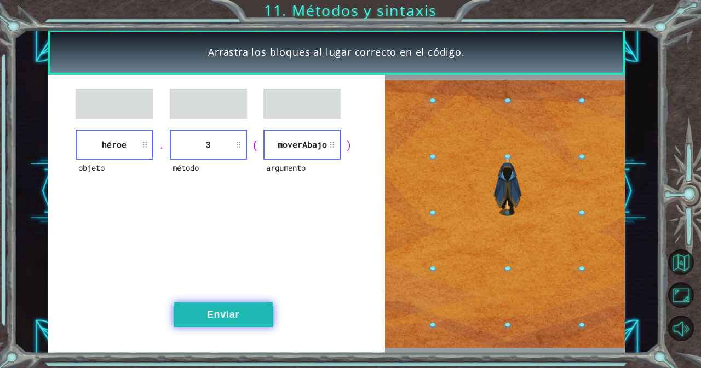
click at [235, 318] on button "Enviar" at bounding box center [223, 315] width 100 height 25
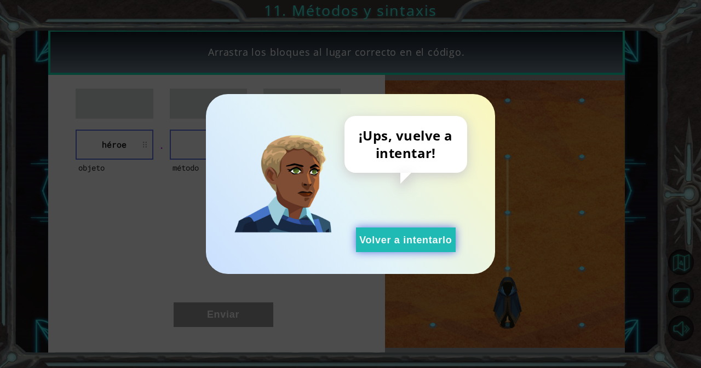
click at [377, 238] on button "Volver a intentarlo" at bounding box center [406, 240] width 100 height 25
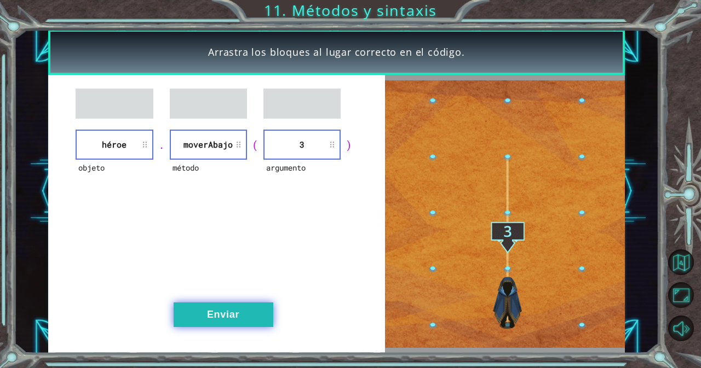
click at [248, 310] on button "Enviar" at bounding box center [223, 315] width 100 height 25
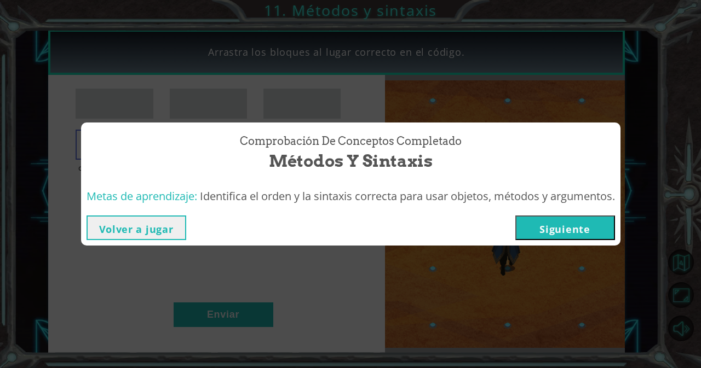
drag, startPoint x: 566, startPoint y: 212, endPoint x: 562, endPoint y: 201, distance: 11.8
click at [562, 201] on span "Identifica el orden y la sintaxis correcta para usar objetos, métodos y argumen…" at bounding box center [407, 196] width 415 height 15
click at [559, 233] on button "Siguiente" at bounding box center [565, 228] width 100 height 25
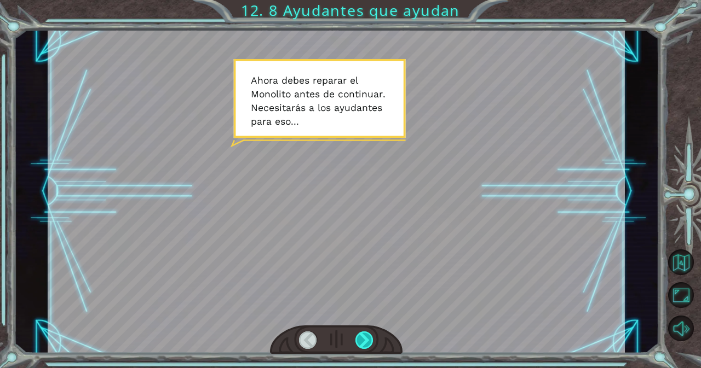
click at [363, 339] on div at bounding box center [364, 341] width 18 height 18
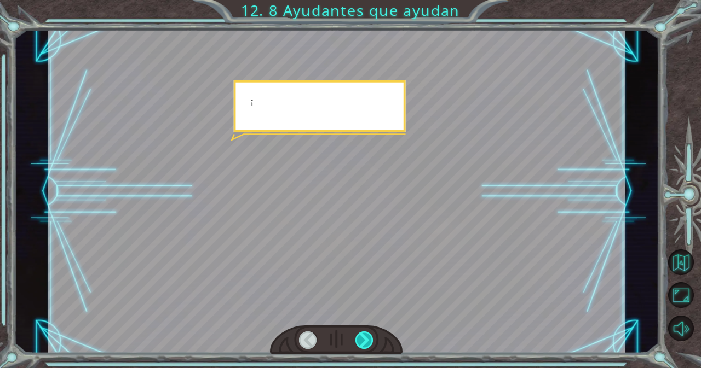
click at [363, 339] on div at bounding box center [364, 341] width 18 height 18
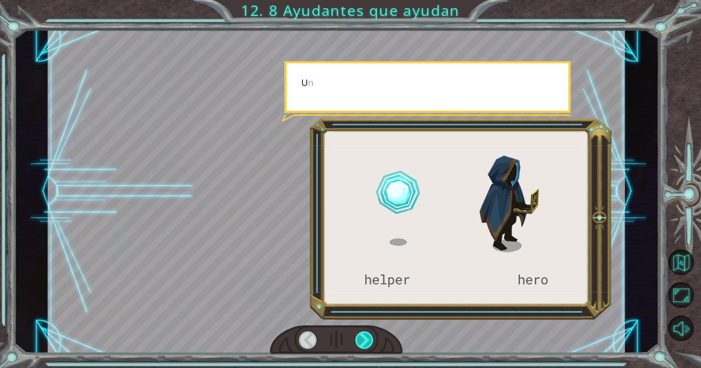
click at [363, 339] on div at bounding box center [364, 341] width 18 height 18
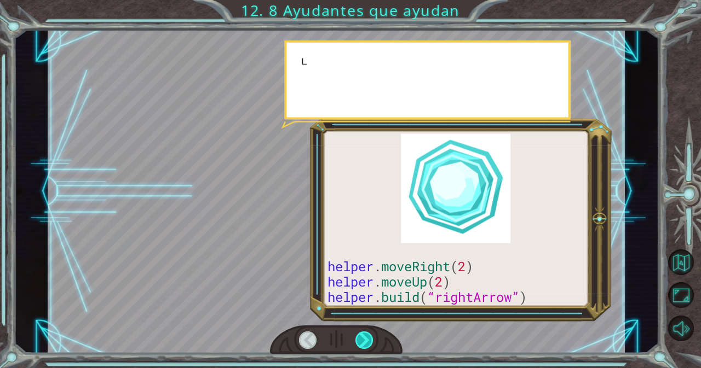
click at [363, 339] on div at bounding box center [364, 341] width 18 height 18
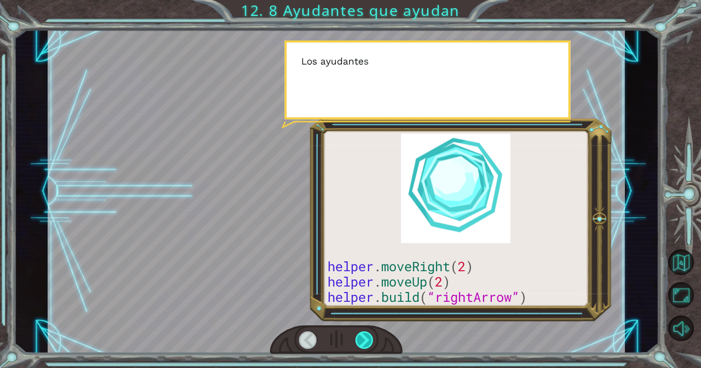
click at [363, 339] on div at bounding box center [364, 341] width 18 height 18
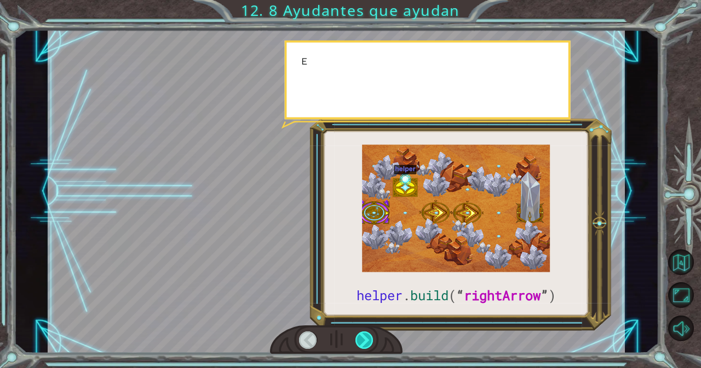
click at [363, 340] on div at bounding box center [364, 341] width 18 height 18
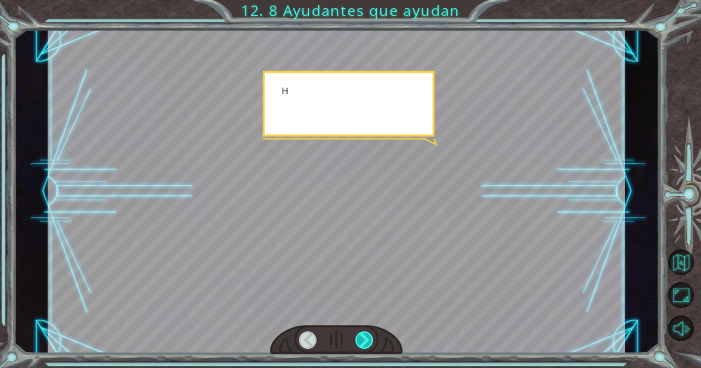
click at [363, 340] on div at bounding box center [364, 341] width 18 height 18
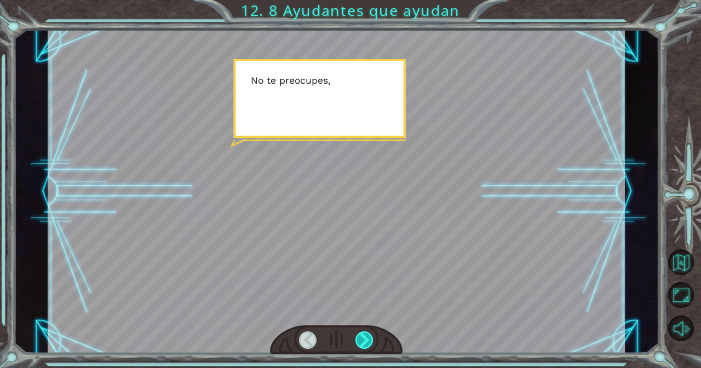
click at [361, 338] on div at bounding box center [364, 341] width 18 height 18
click at [361, 339] on div at bounding box center [364, 341] width 18 height 18
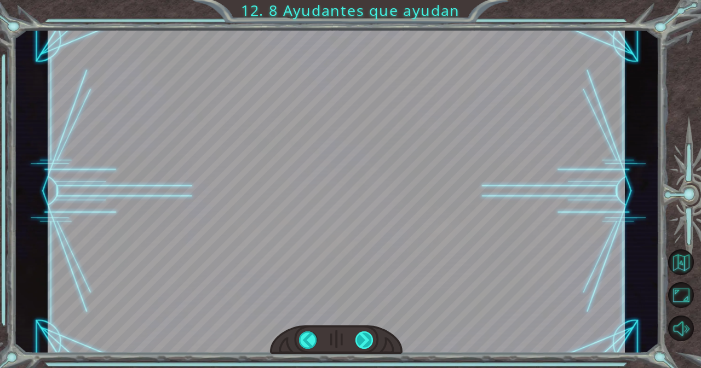
click at [361, 339] on div at bounding box center [364, 341] width 18 height 18
click at [361, 0] on div "helper . build ( “ rightArrow ” ) A h o r a d e b e s r e p a r a r e l M o n o…" at bounding box center [350, 0] width 701 height 0
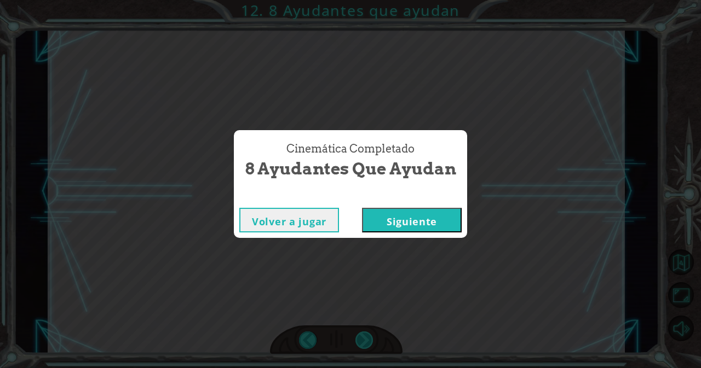
click at [361, 339] on div "Cinemática Completado 8 Ayudantes que ayudan Volver a jugar Siguiente" at bounding box center [350, 184] width 701 height 368
click at [426, 228] on button "Siguiente" at bounding box center [412, 220] width 100 height 25
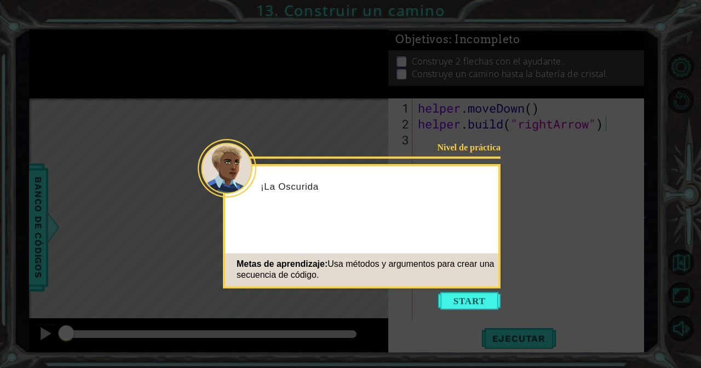
click at [463, 332] on icon at bounding box center [350, 184] width 701 height 368
click at [469, 300] on button "Start" at bounding box center [469, 301] width 62 height 18
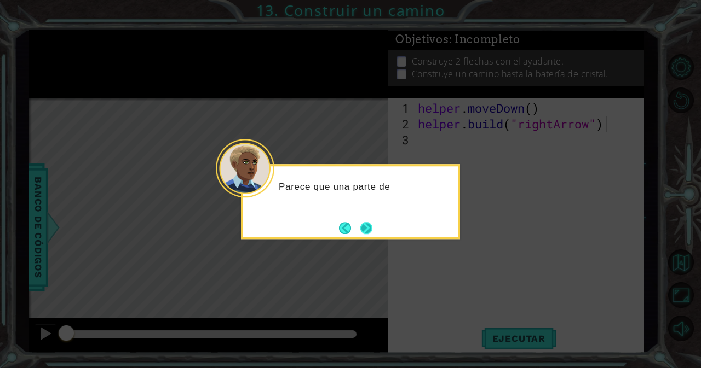
click at [367, 225] on button "Next" at bounding box center [366, 228] width 12 height 12
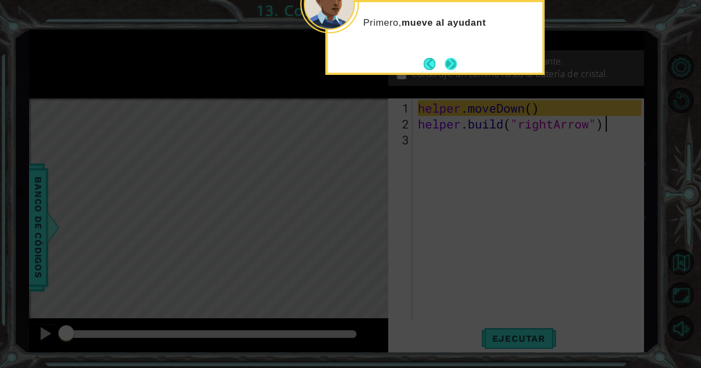
click at [453, 60] on button "Next" at bounding box center [450, 64] width 12 height 12
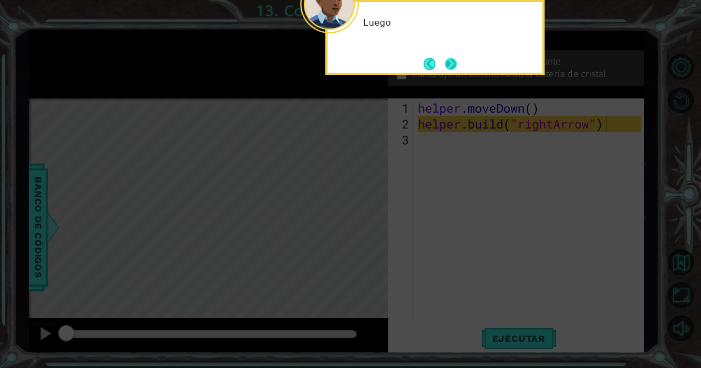
click at [453, 60] on button "Next" at bounding box center [450, 64] width 12 height 12
